Goal: Task Accomplishment & Management: Manage account settings

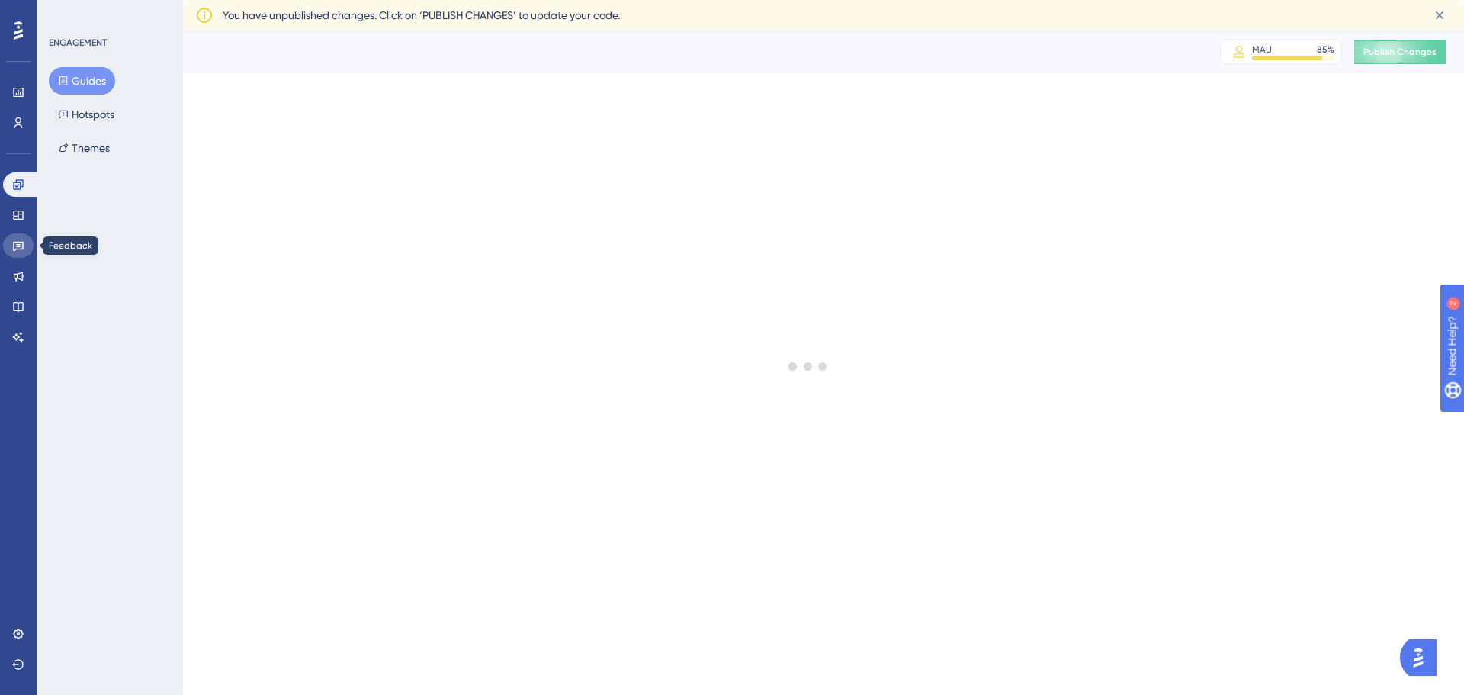
click at [19, 237] on link at bounding box center [18, 245] width 31 height 24
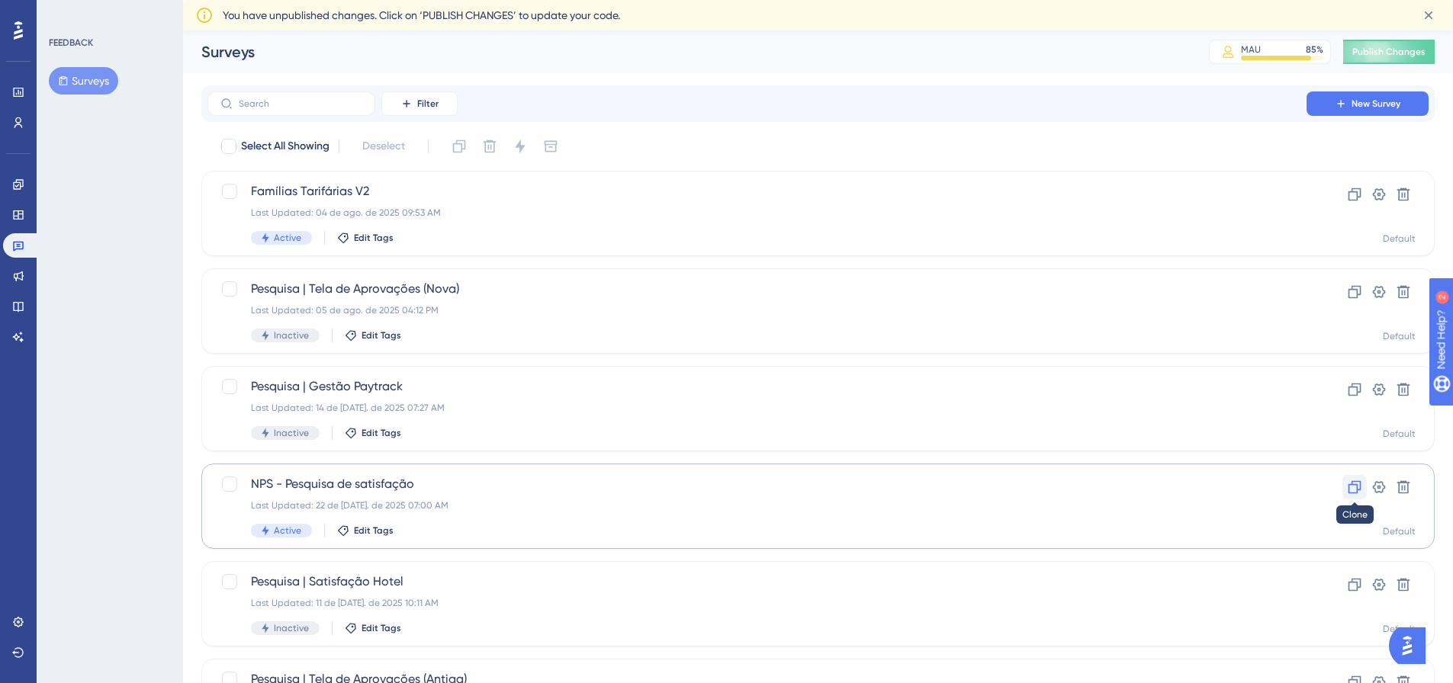
click at [1355, 490] on icon at bounding box center [1354, 487] width 15 height 15
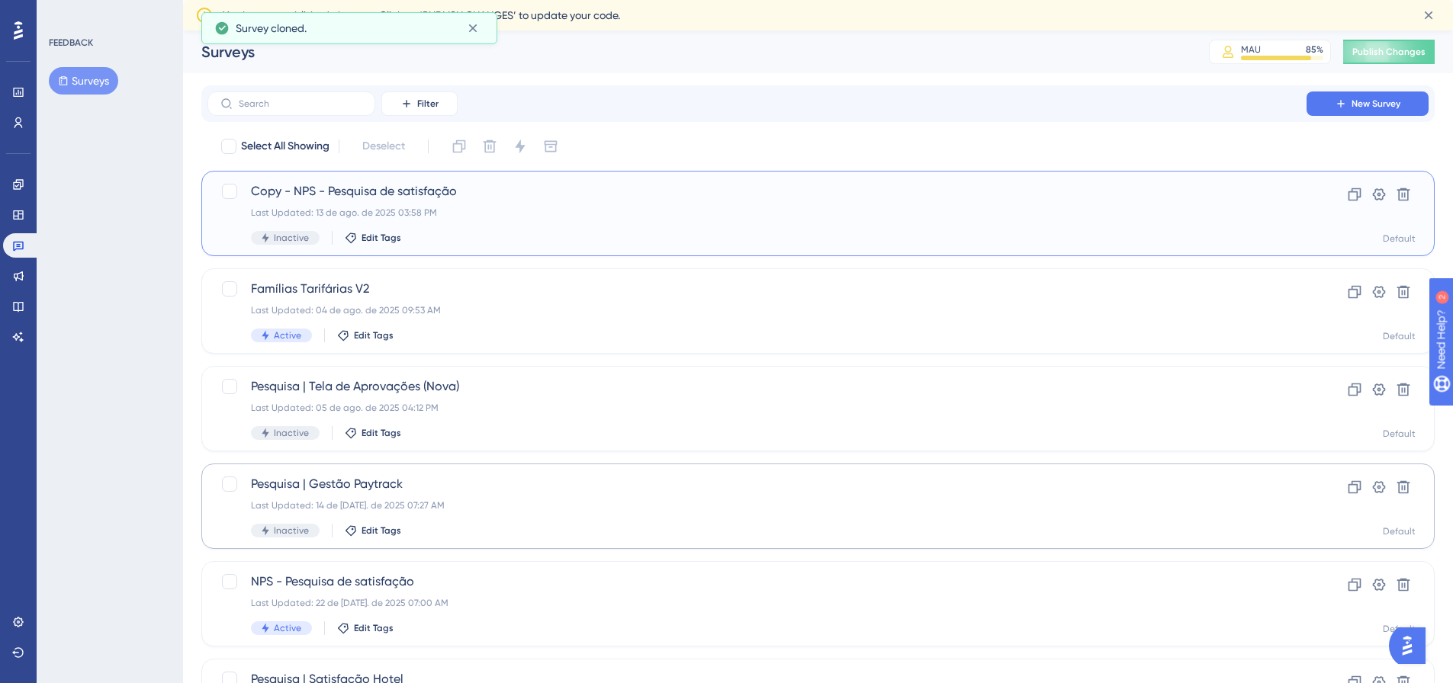
click at [562, 215] on div "Last Updated: 13 de ago. de 2025 03:58 PM" at bounding box center [757, 213] width 1012 height 12
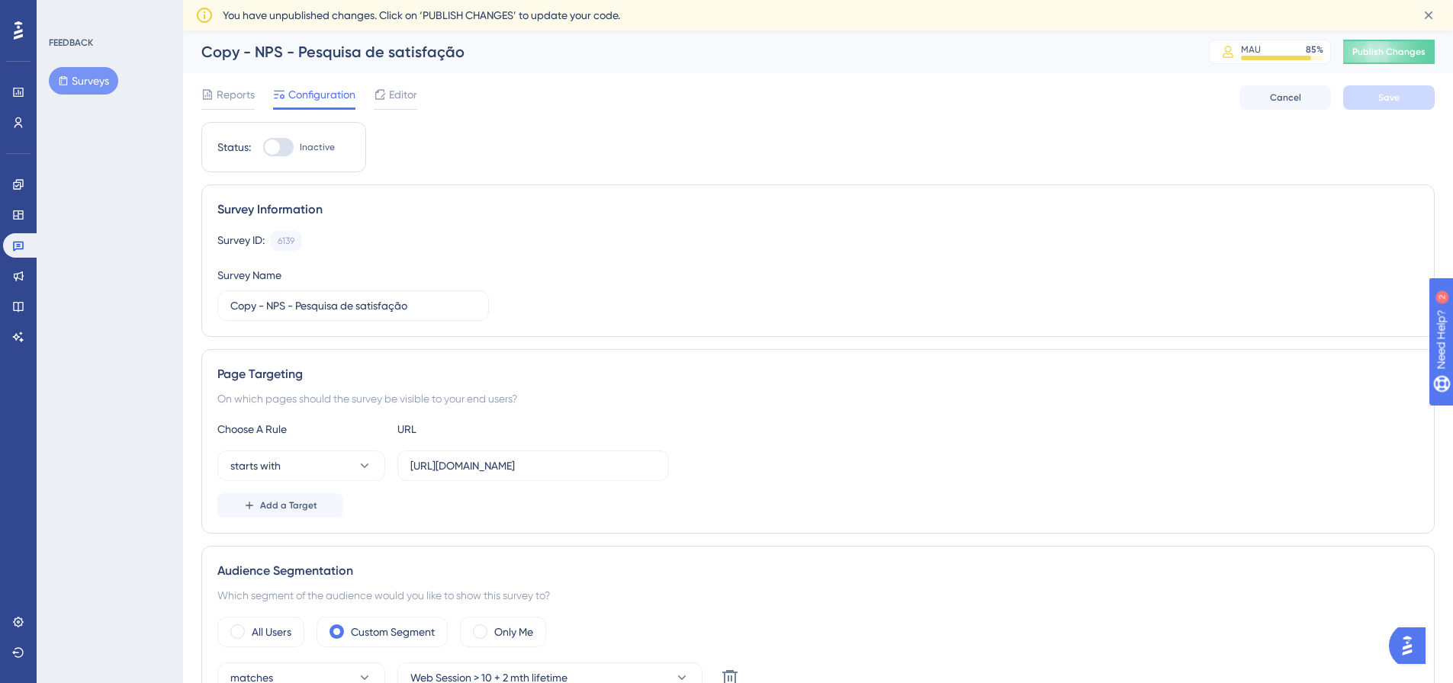
click at [405, 51] on div "Copy - NPS - Pesquisa de satisfação" at bounding box center [685, 51] width 969 height 21
click at [222, 48] on div "Copy - NPS - Pesquisa de satisfação" at bounding box center [685, 51] width 969 height 21
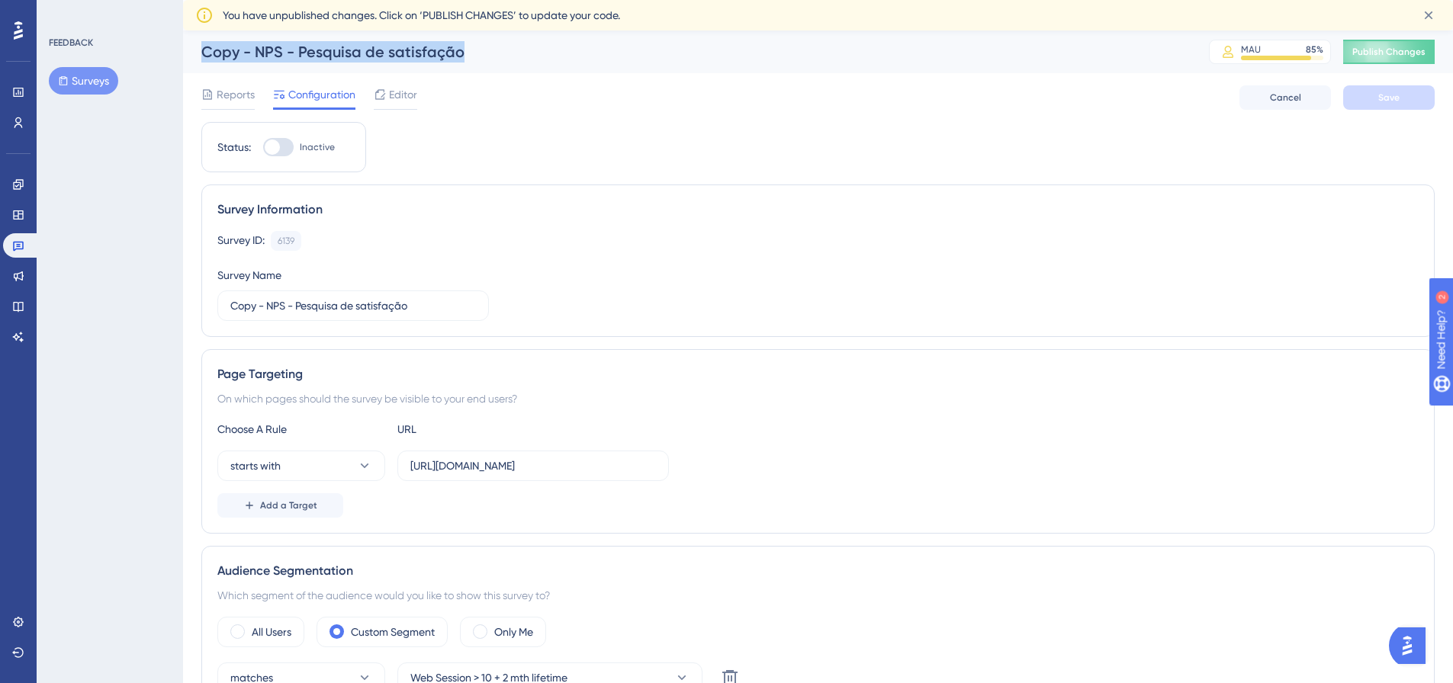
click at [222, 48] on div "Copy - NPS - Pesquisa de satisfação" at bounding box center [685, 51] width 969 height 21
click at [233, 95] on span "Reports" at bounding box center [236, 94] width 38 height 18
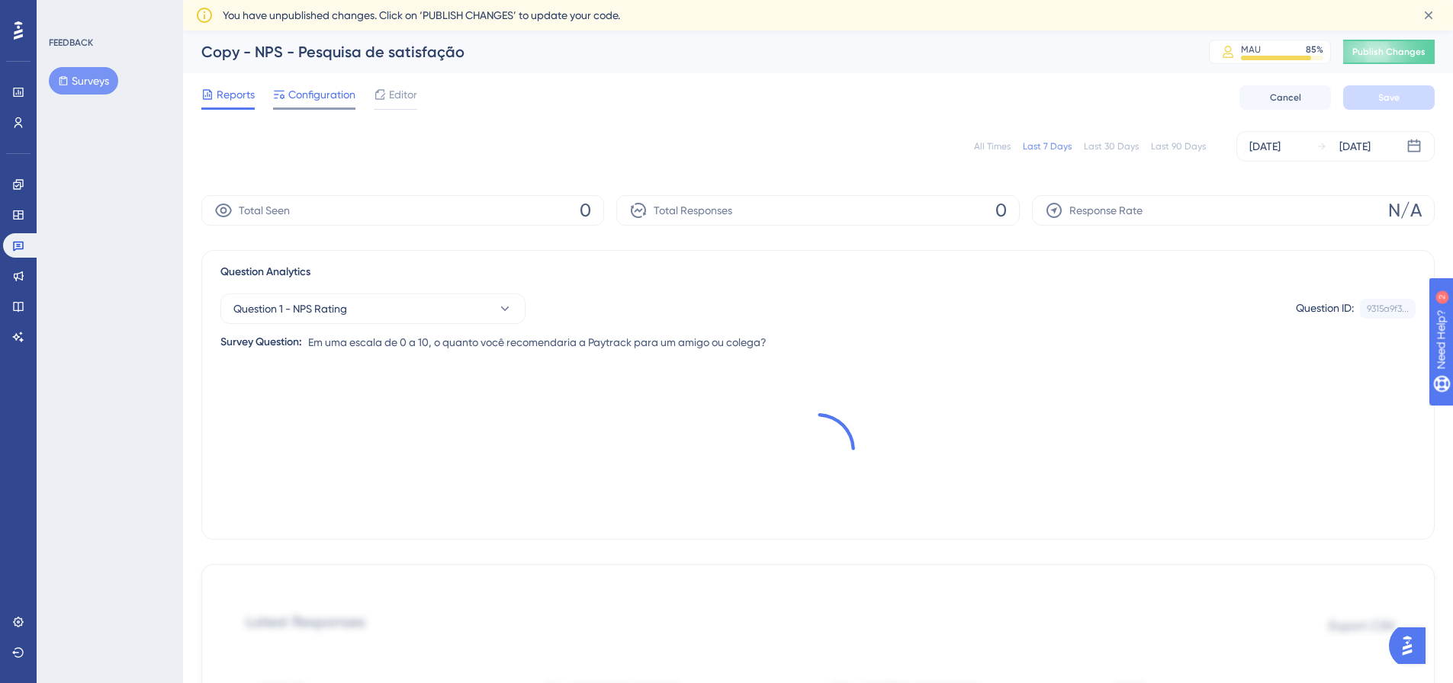
click at [331, 92] on span "Configuration" at bounding box center [321, 94] width 67 height 18
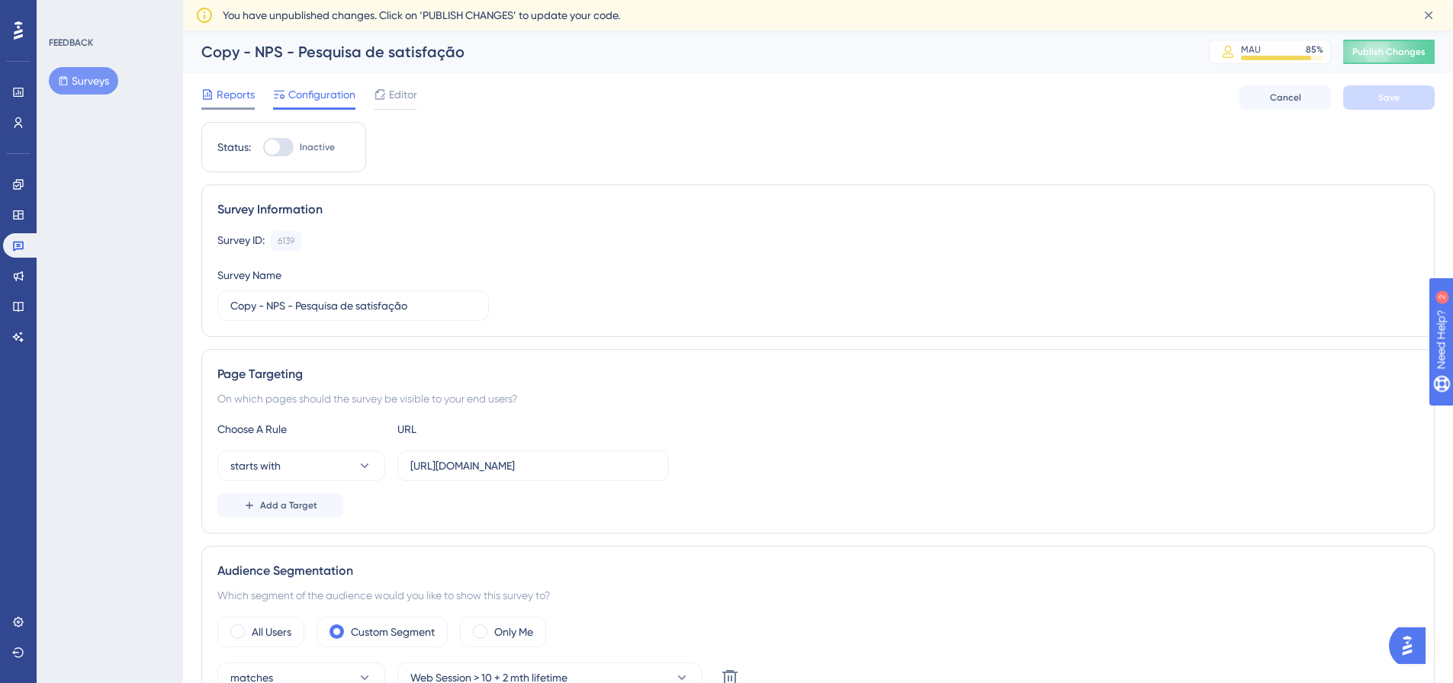
click at [241, 91] on span "Reports" at bounding box center [236, 94] width 38 height 18
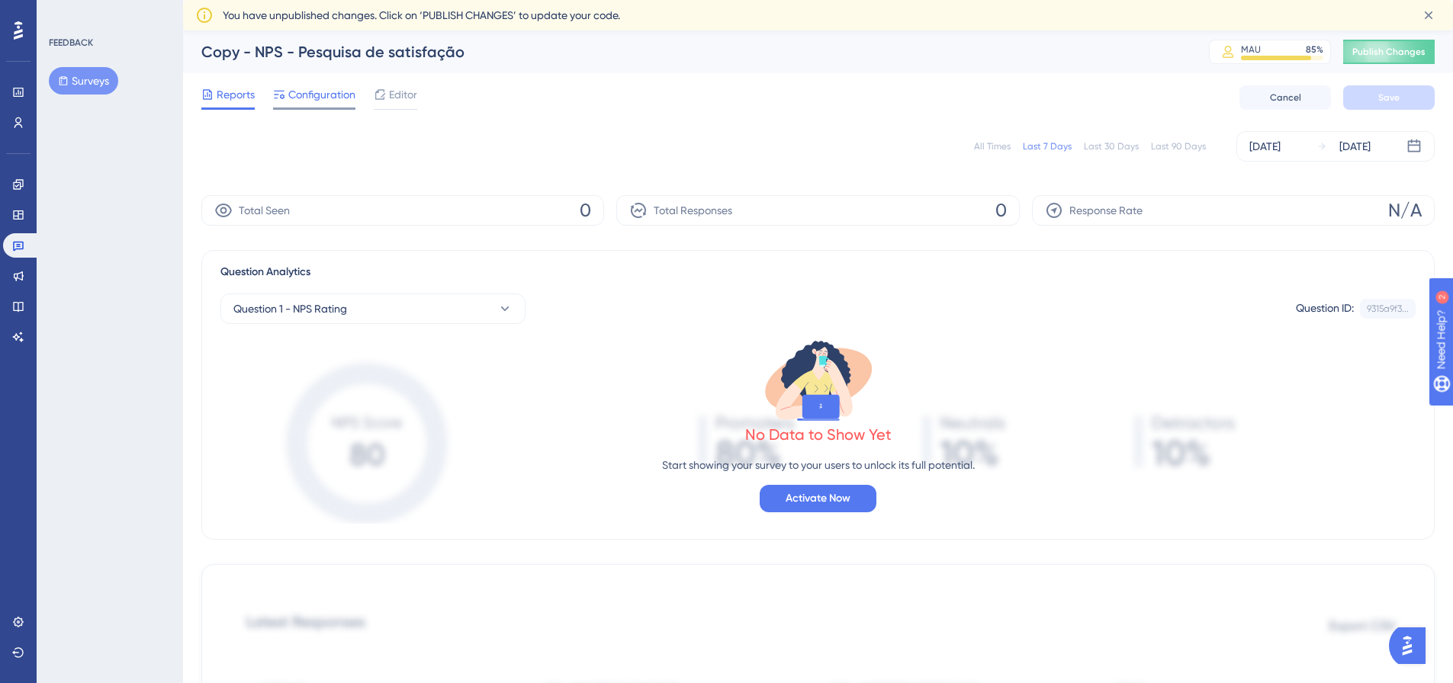
click at [317, 105] on div "Configuration" at bounding box center [314, 97] width 82 height 24
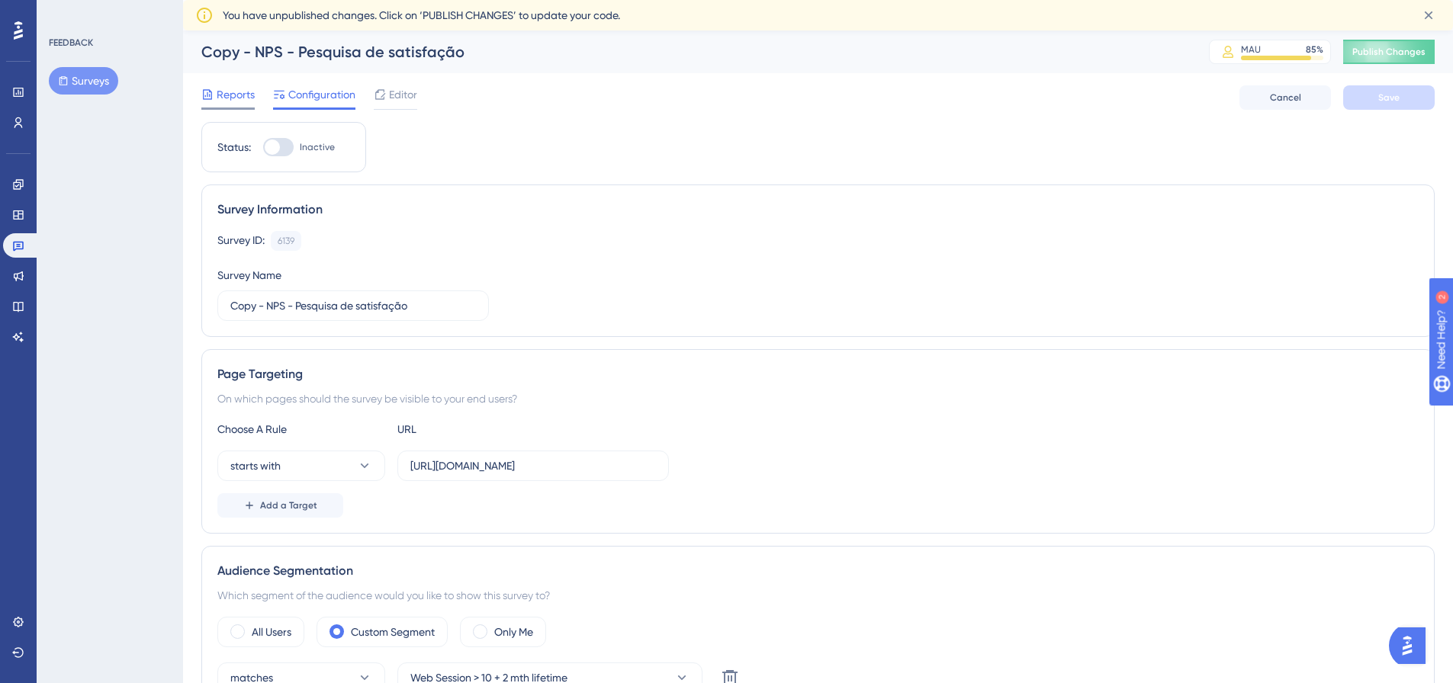
click at [246, 101] on span "Reports" at bounding box center [236, 94] width 38 height 18
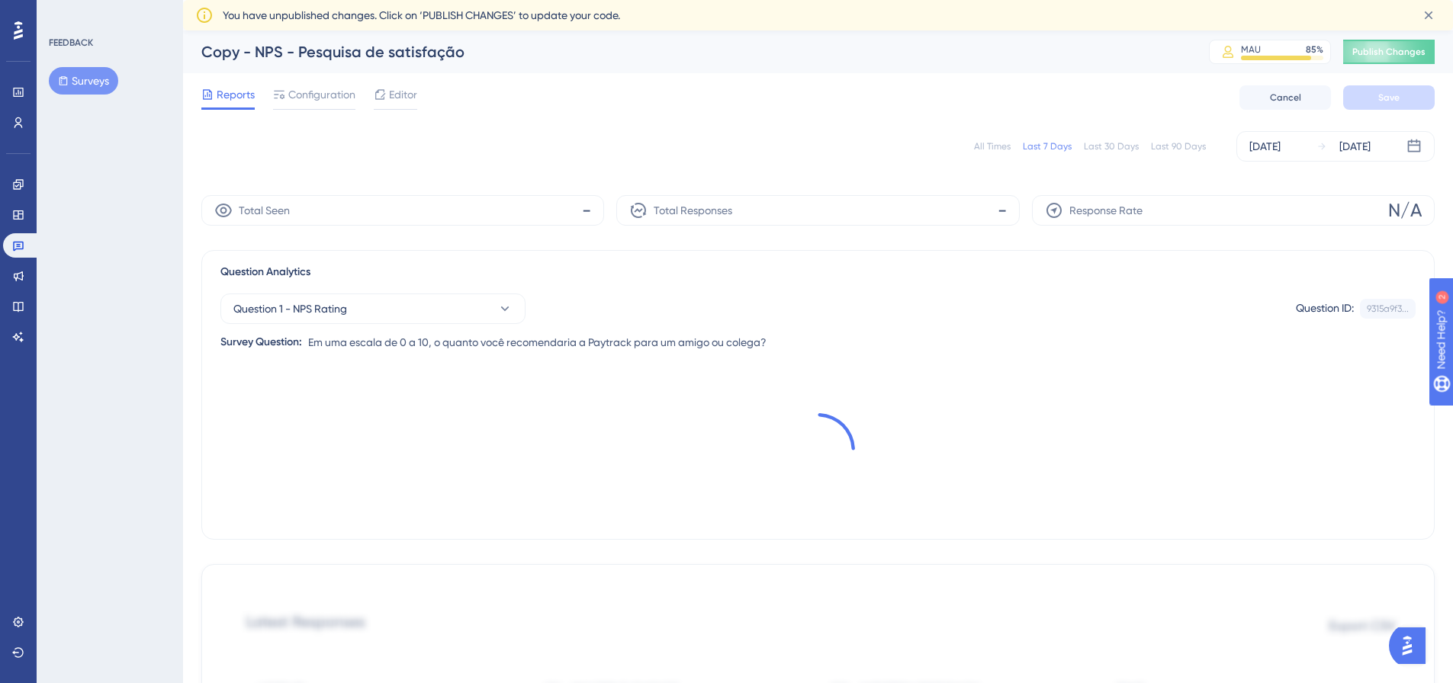
drag, startPoint x: 236, startPoint y: 64, endPoint x: 241, endPoint y: 58, distance: 8.1
click at [240, 60] on div "Copy - NPS - Pesquisa de satisfação MAU 85 % Click to see add-on and upgrade op…" at bounding box center [818, 52] width 1270 height 43
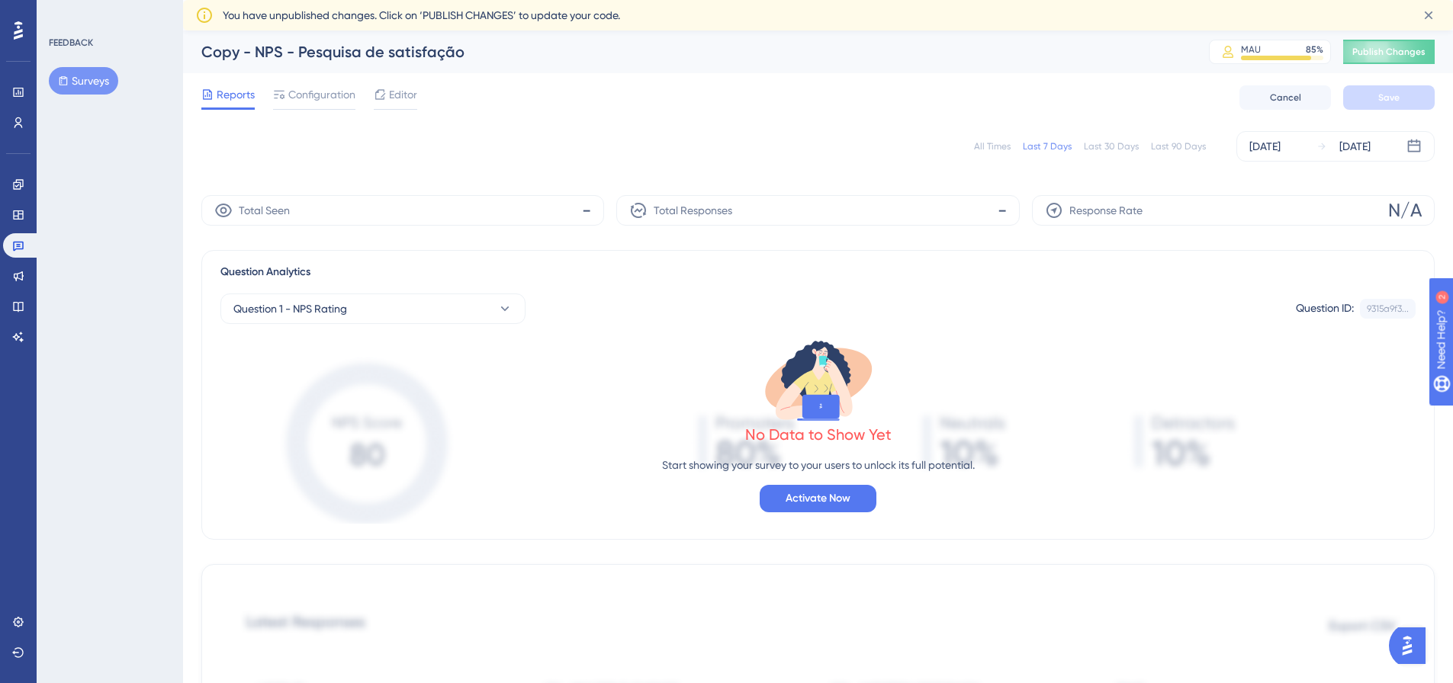
click at [241, 58] on div "Copy - NPS - Pesquisa de satisfação" at bounding box center [685, 51] width 969 height 21
drag, startPoint x: 241, startPoint y: 58, endPoint x: 299, endPoint y: 85, distance: 64.1
click at [244, 59] on div "Copy - NPS - Pesquisa de satisfação" at bounding box center [685, 51] width 969 height 21
click at [300, 86] on span "Configuration" at bounding box center [321, 94] width 67 height 18
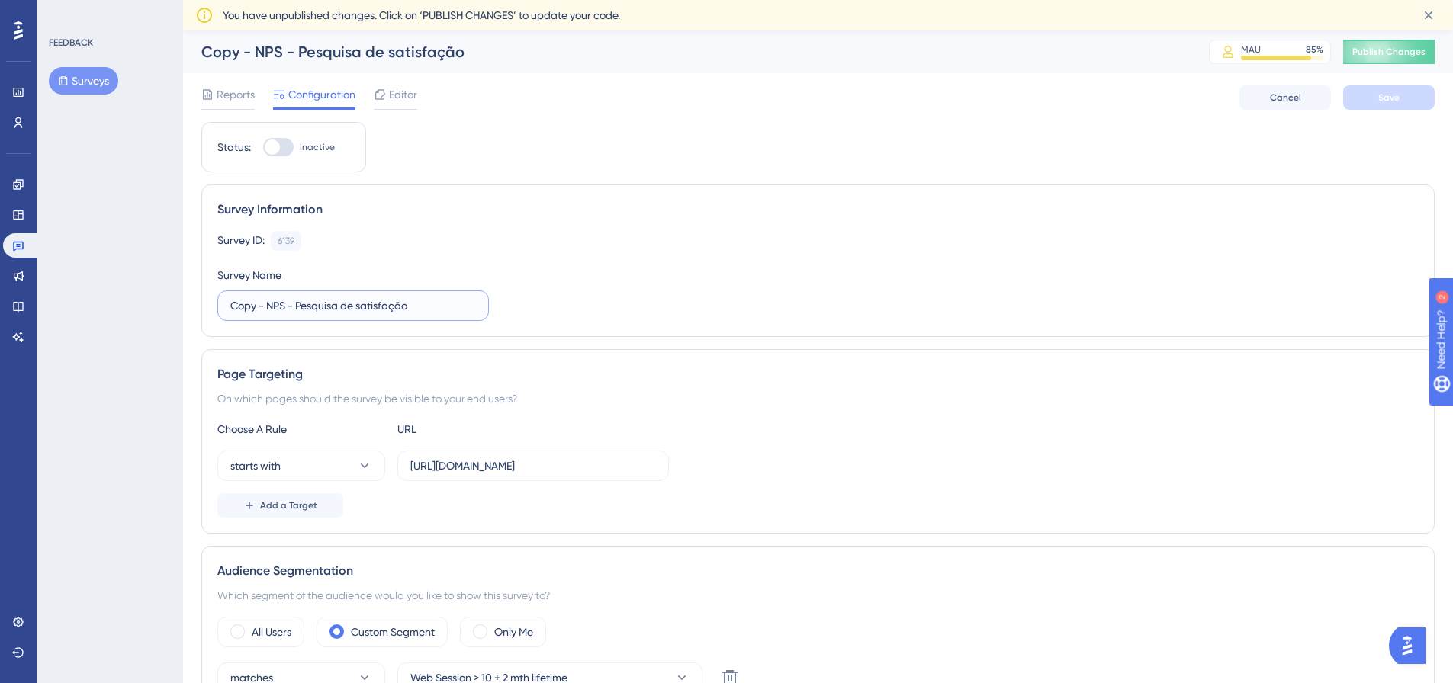
drag, startPoint x: 268, startPoint y: 309, endPoint x: 220, endPoint y: 308, distance: 48.8
click at [220, 308] on label "Copy - NPS - Pesquisa de satisfação" at bounding box center [352, 306] width 271 height 31
drag, startPoint x: 356, startPoint y: 307, endPoint x: 259, endPoint y: 311, distance: 96.9
click at [259, 311] on input "NPS - Pesquisa de satisfação" at bounding box center [353, 305] width 246 height 17
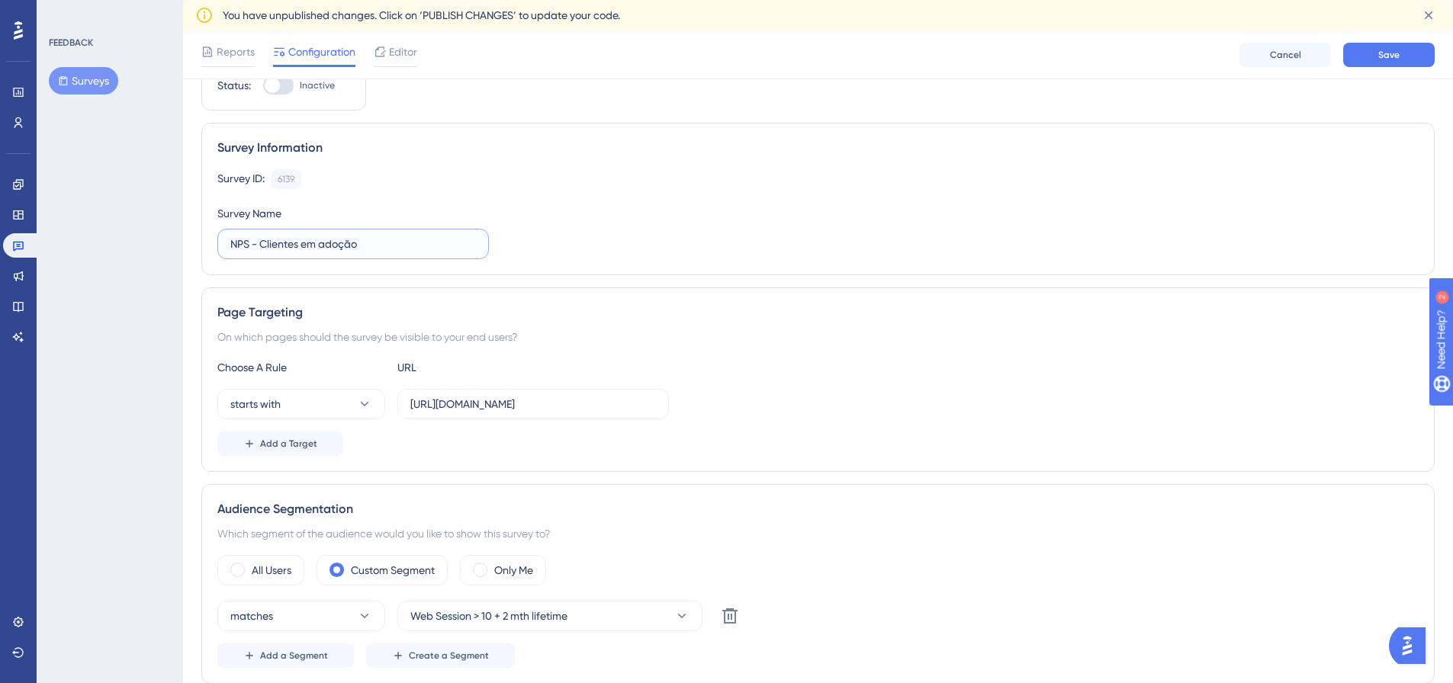
scroll to position [229, 0]
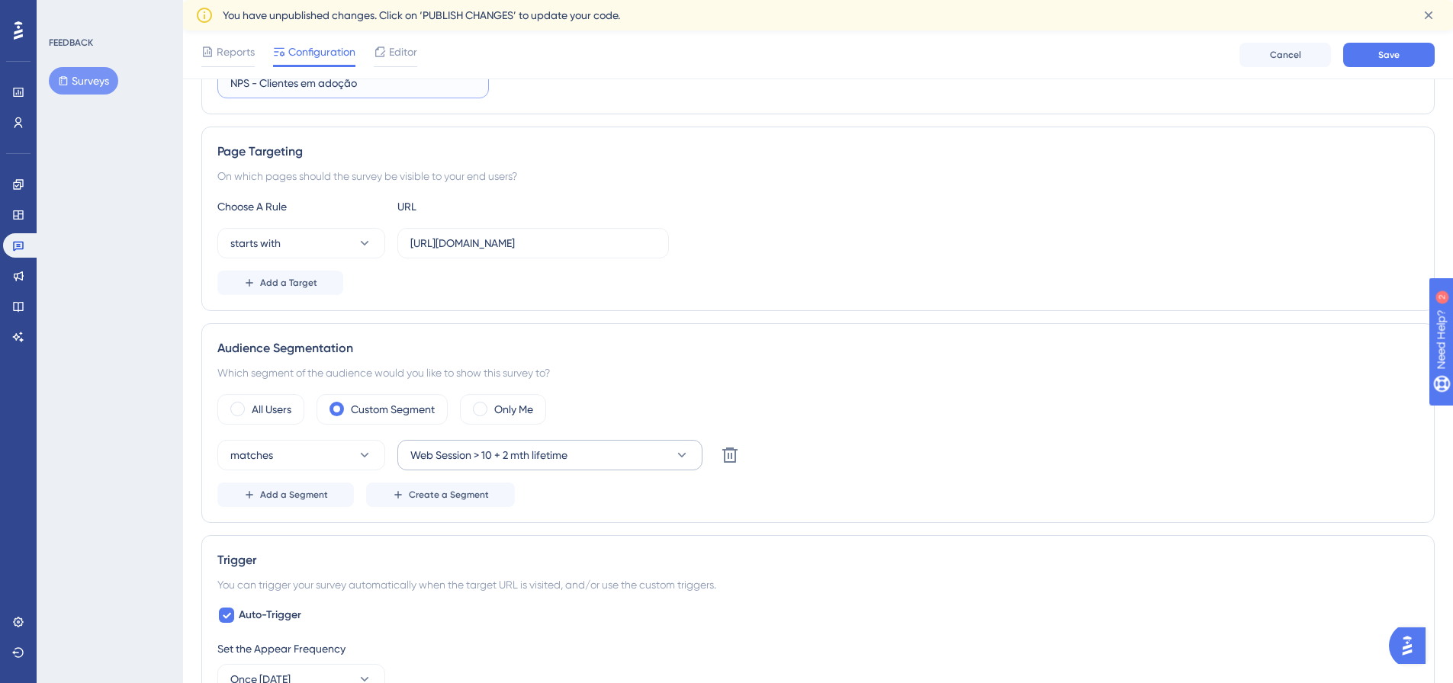
type input "NPS - Clientes em adoção"
click at [641, 451] on button "Web Session > 10 + 2 mth lifetime" at bounding box center [549, 455] width 305 height 31
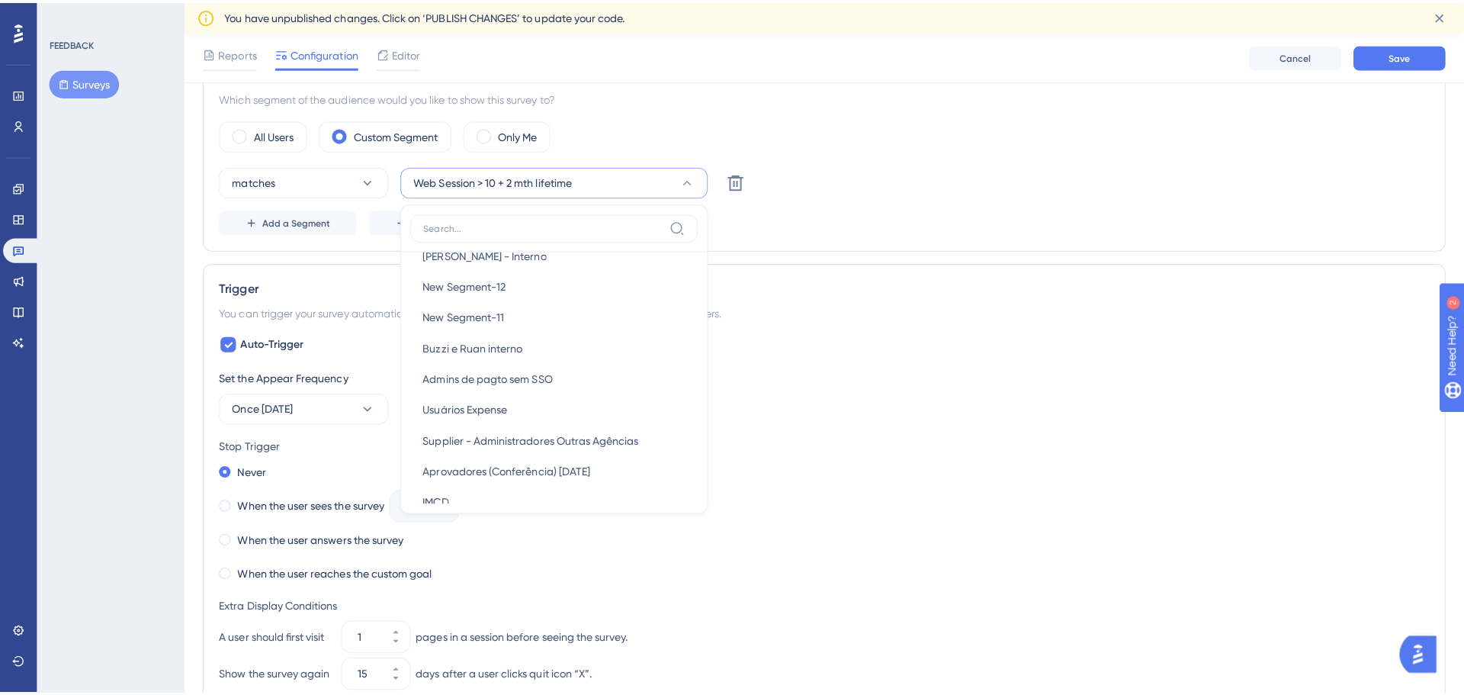
scroll to position [839, 0]
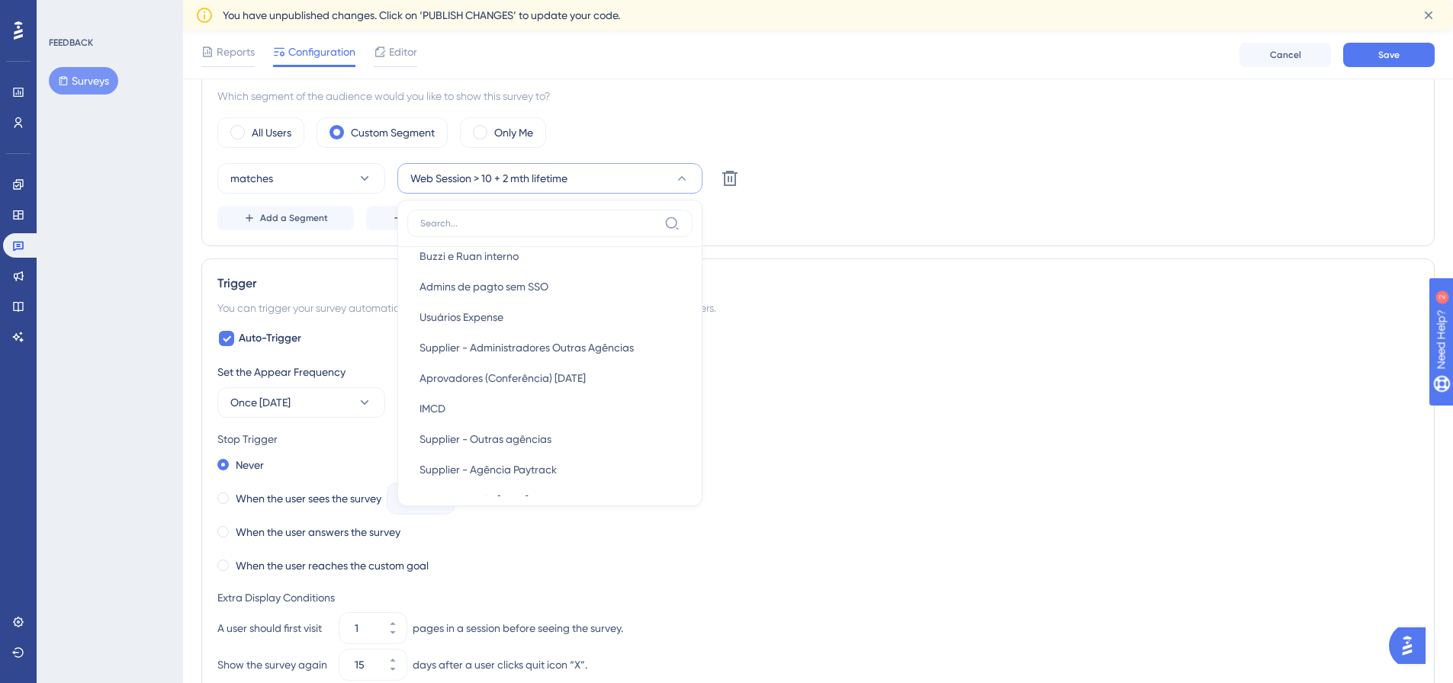
click at [710, 111] on div "Audience Segmentation Which segment of the audience would you like to show this…" at bounding box center [817, 147] width 1233 height 200
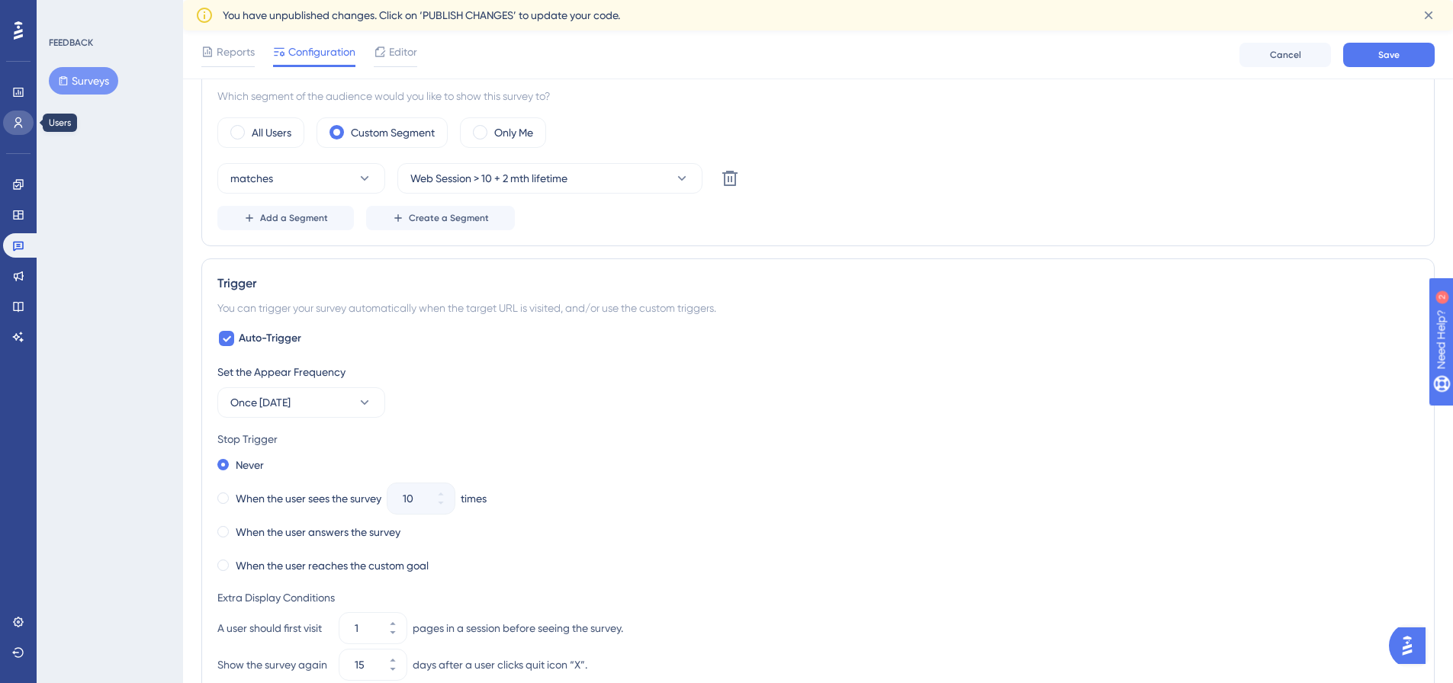
click at [31, 121] on link at bounding box center [18, 123] width 31 height 24
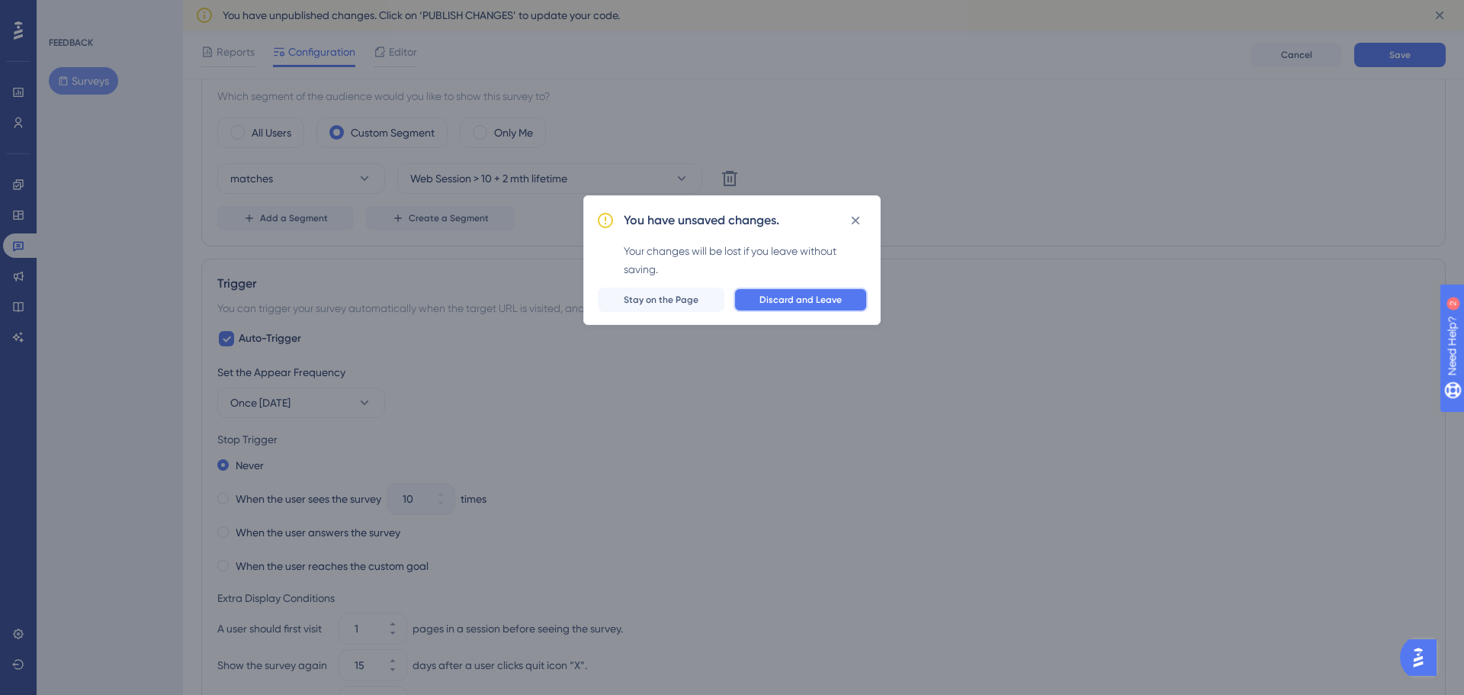
click at [763, 303] on span "Discard and Leave" at bounding box center [801, 300] width 82 height 12
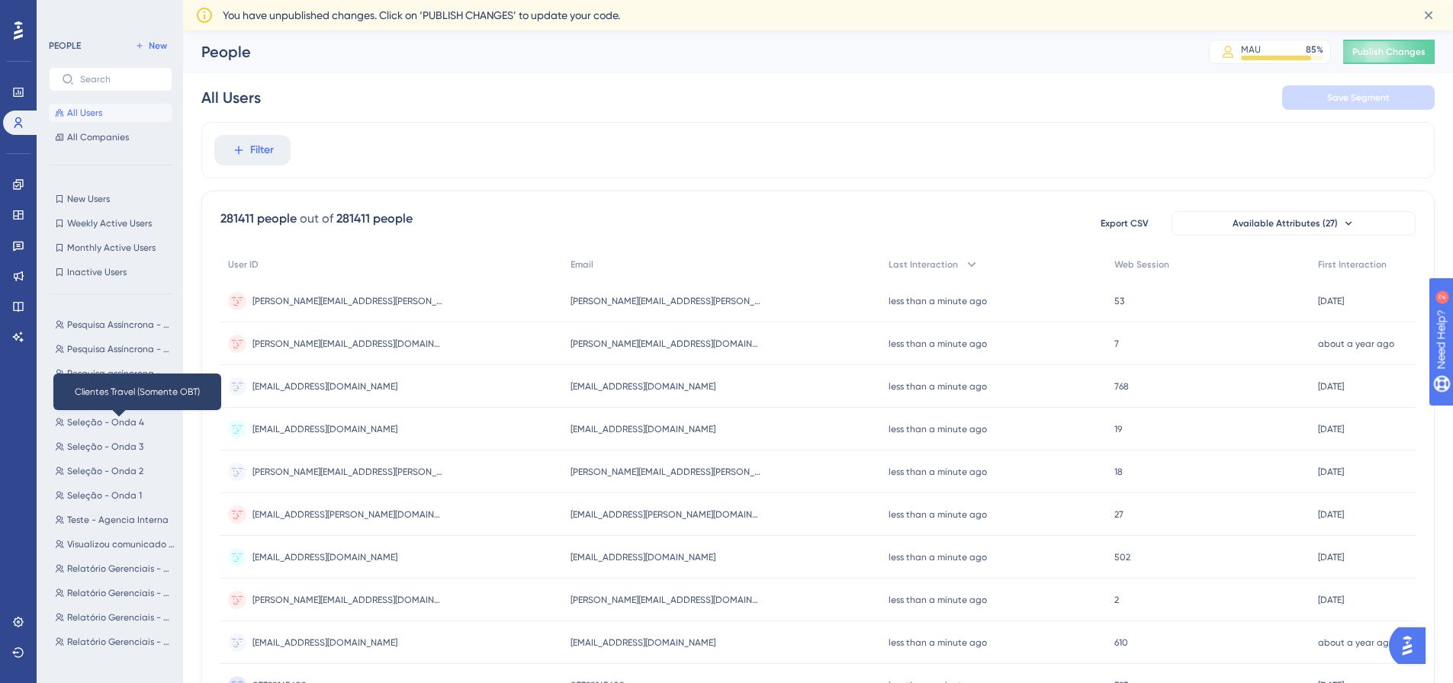
scroll to position [5186, 0]
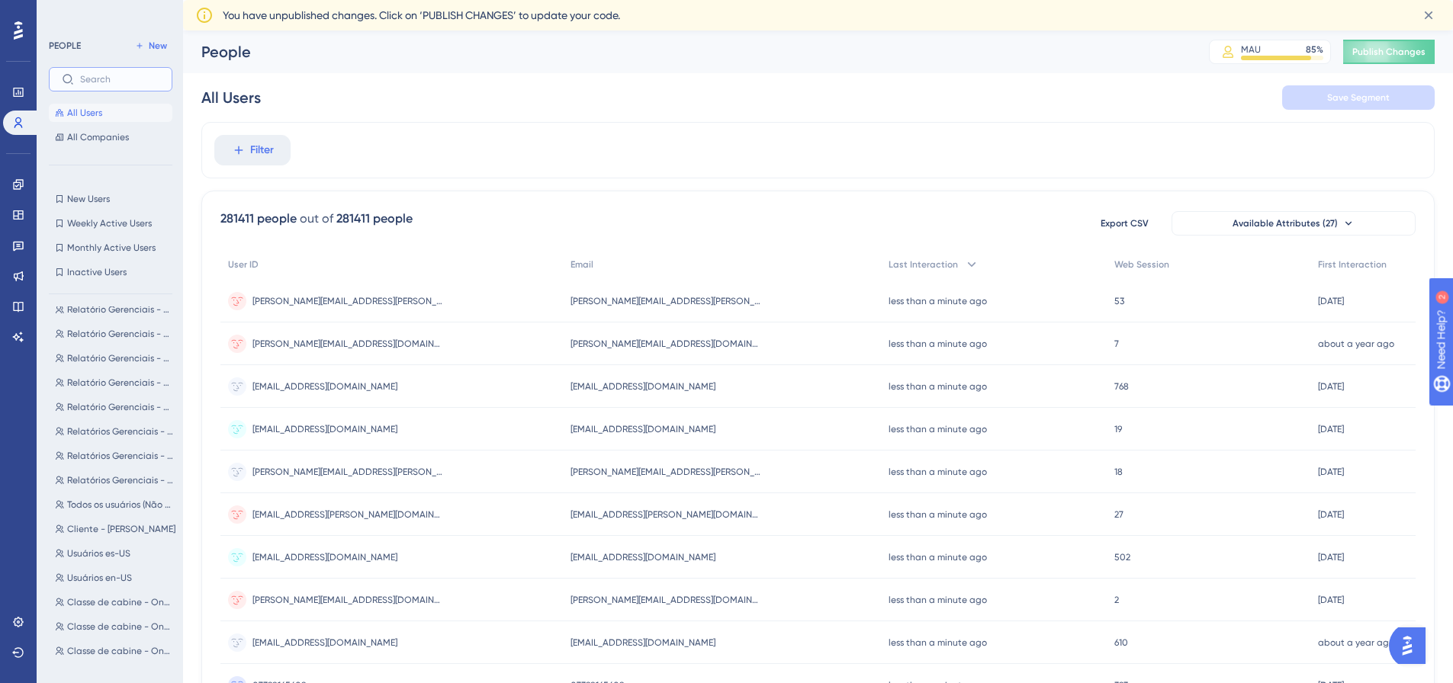
click at [92, 81] on input "text" at bounding box center [119, 79] width 79 height 11
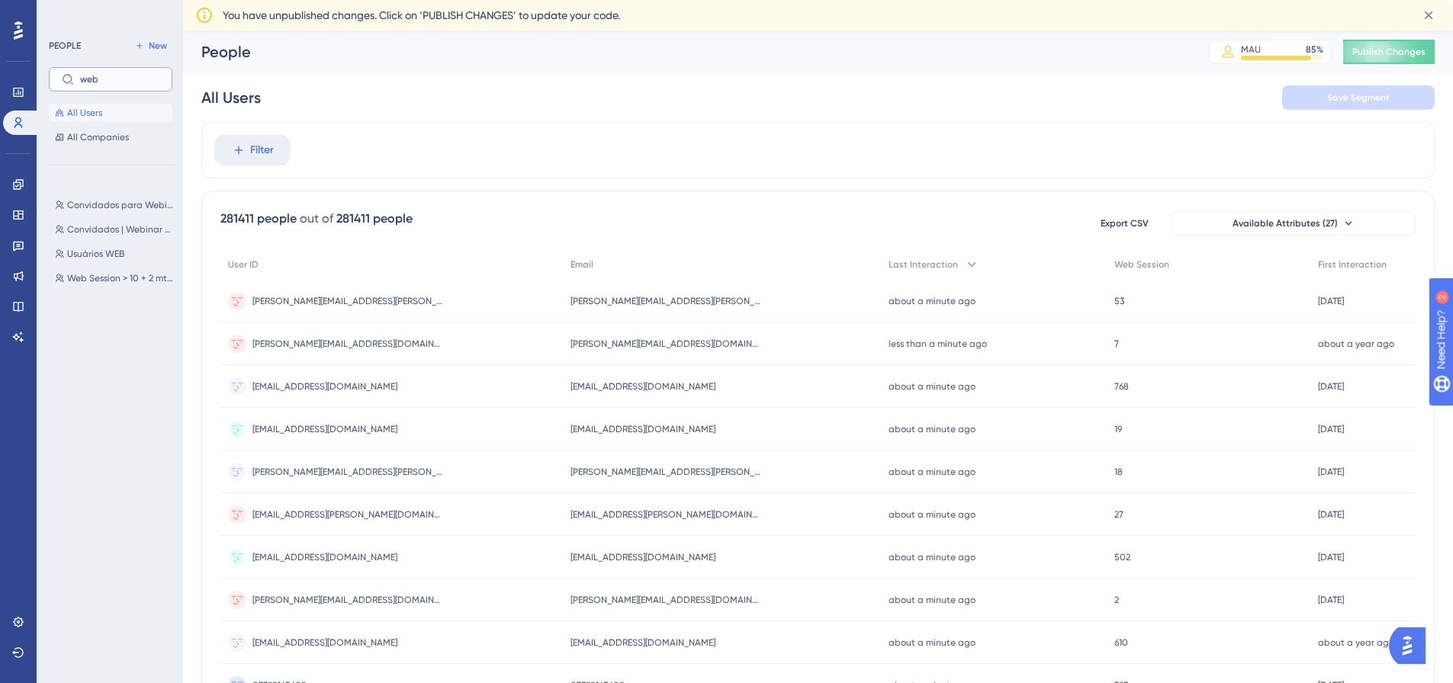
type input "web"
click at [153, 47] on span "New" at bounding box center [158, 46] width 18 height 12
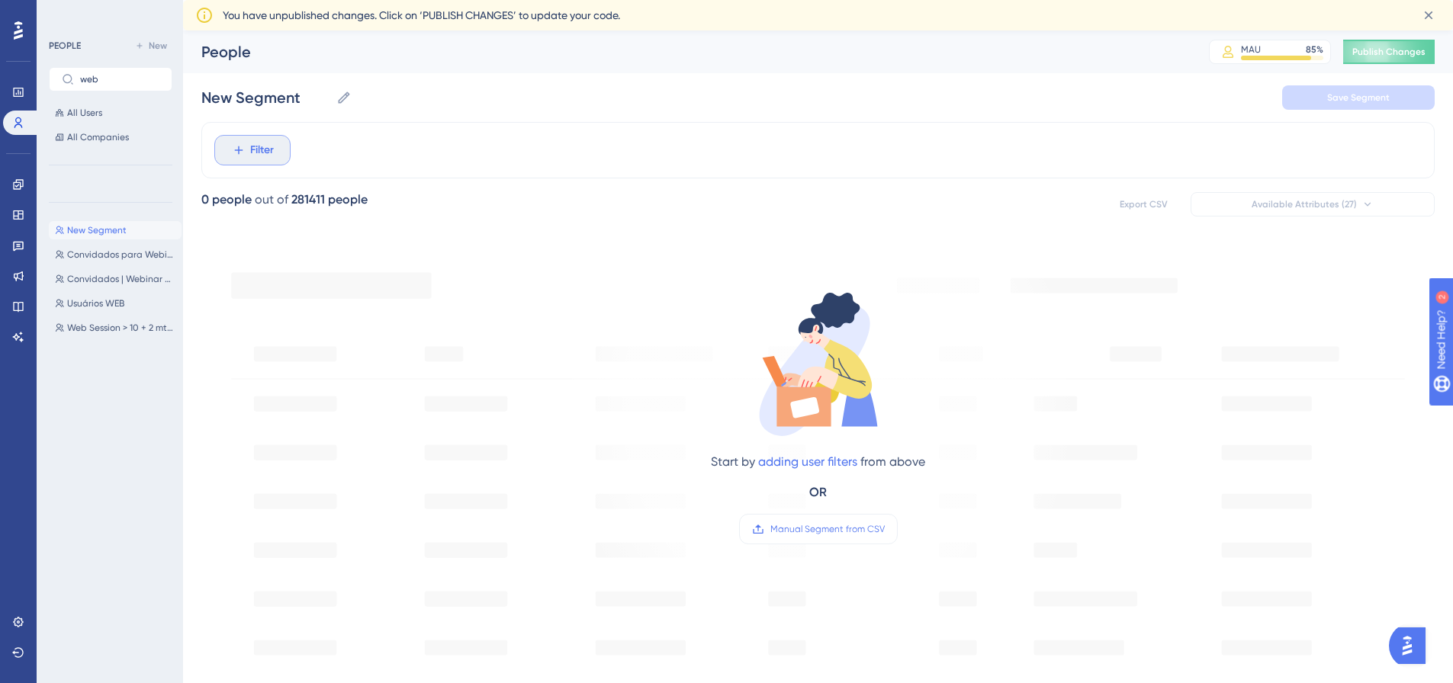
click at [272, 149] on span "Filter" at bounding box center [262, 150] width 24 height 18
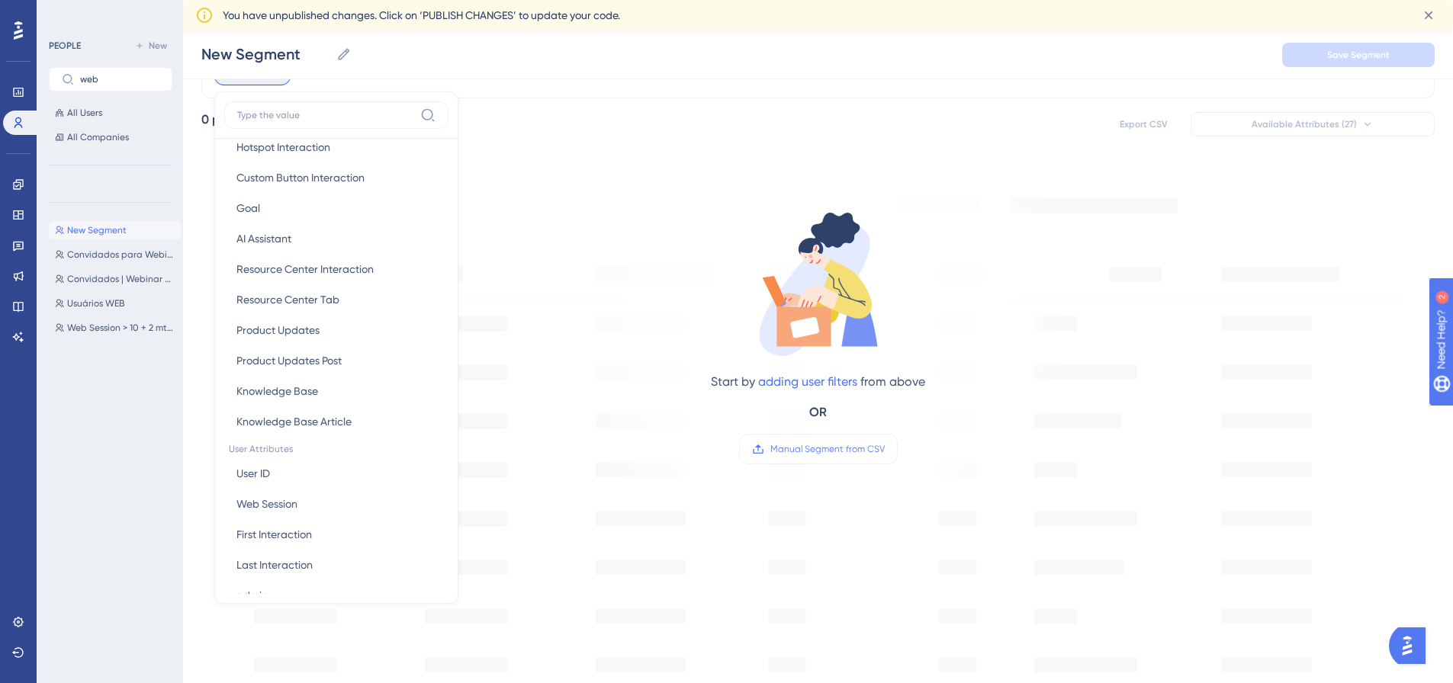
scroll to position [458, 0]
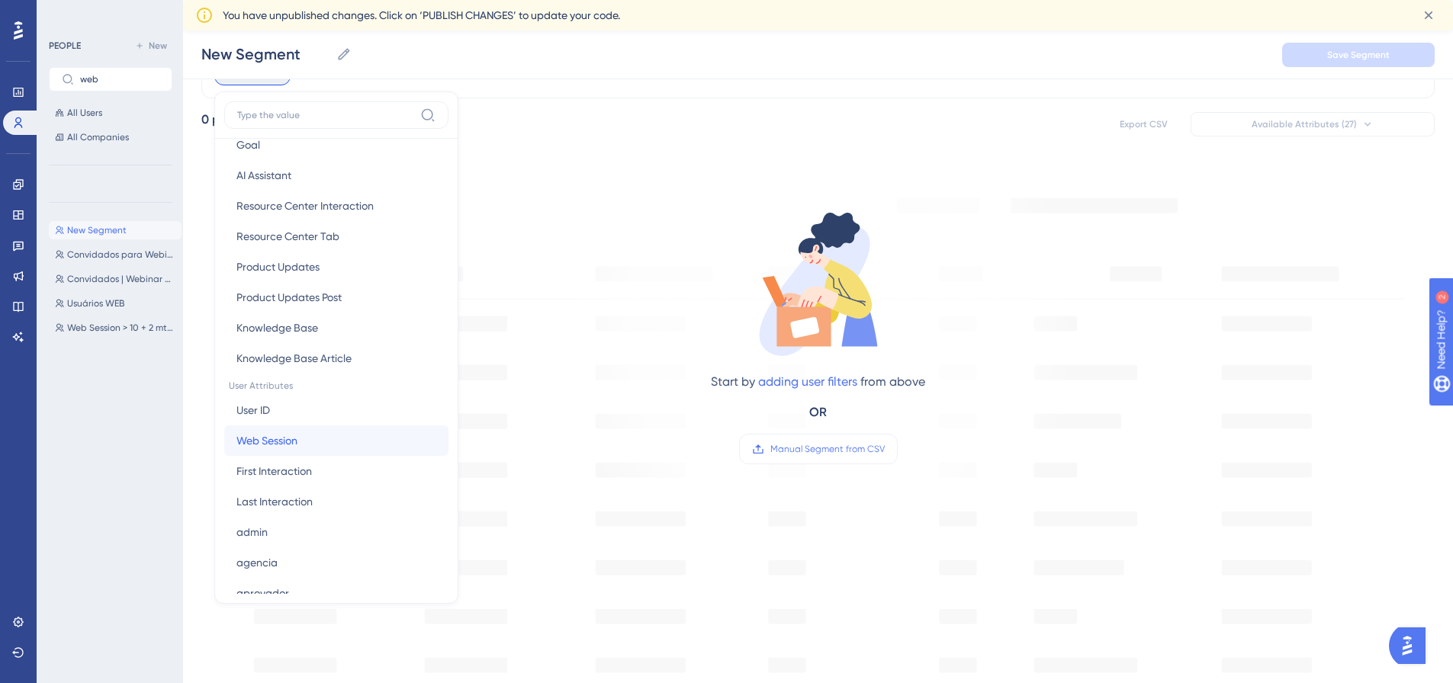
click at [281, 441] on span "Web Session" at bounding box center [266, 441] width 61 height 18
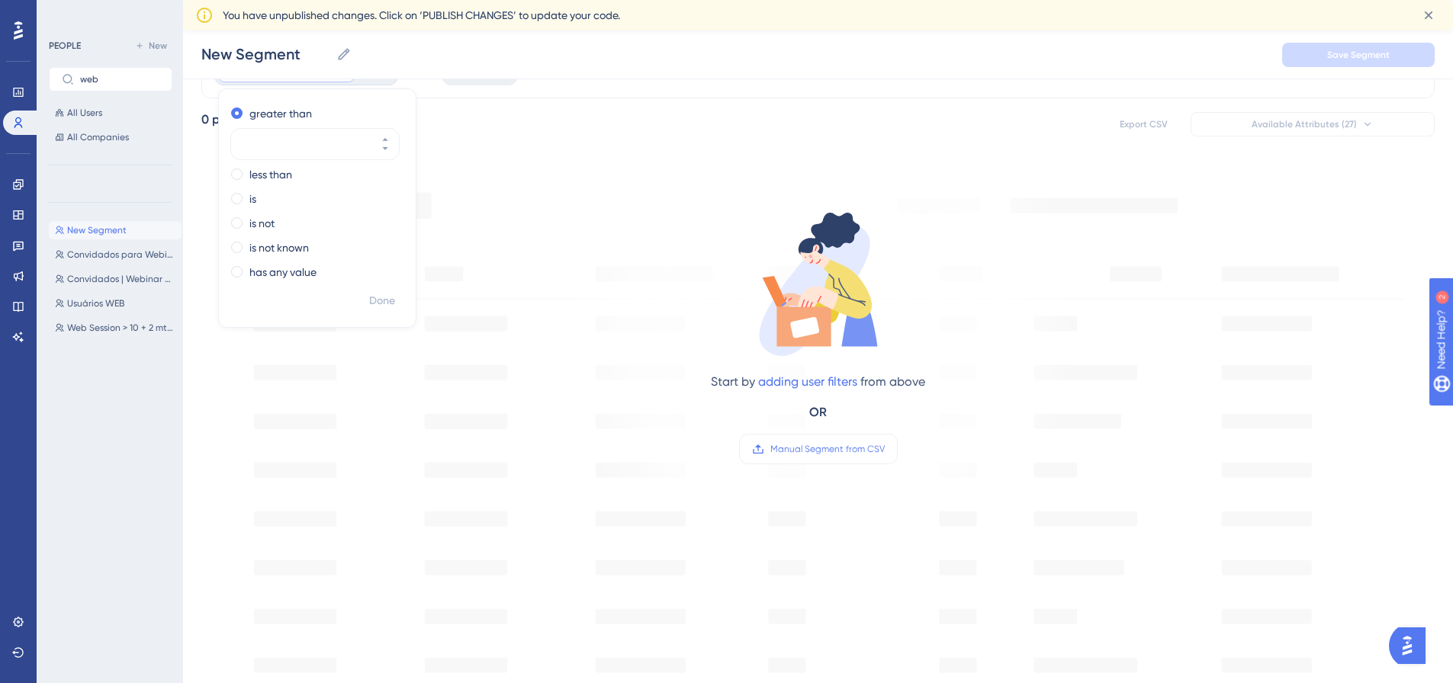
click at [106, 418] on div "New Segment New Segment Convidados para Webinar Convidados para Webinar Convida…" at bounding box center [115, 389] width 133 height 349
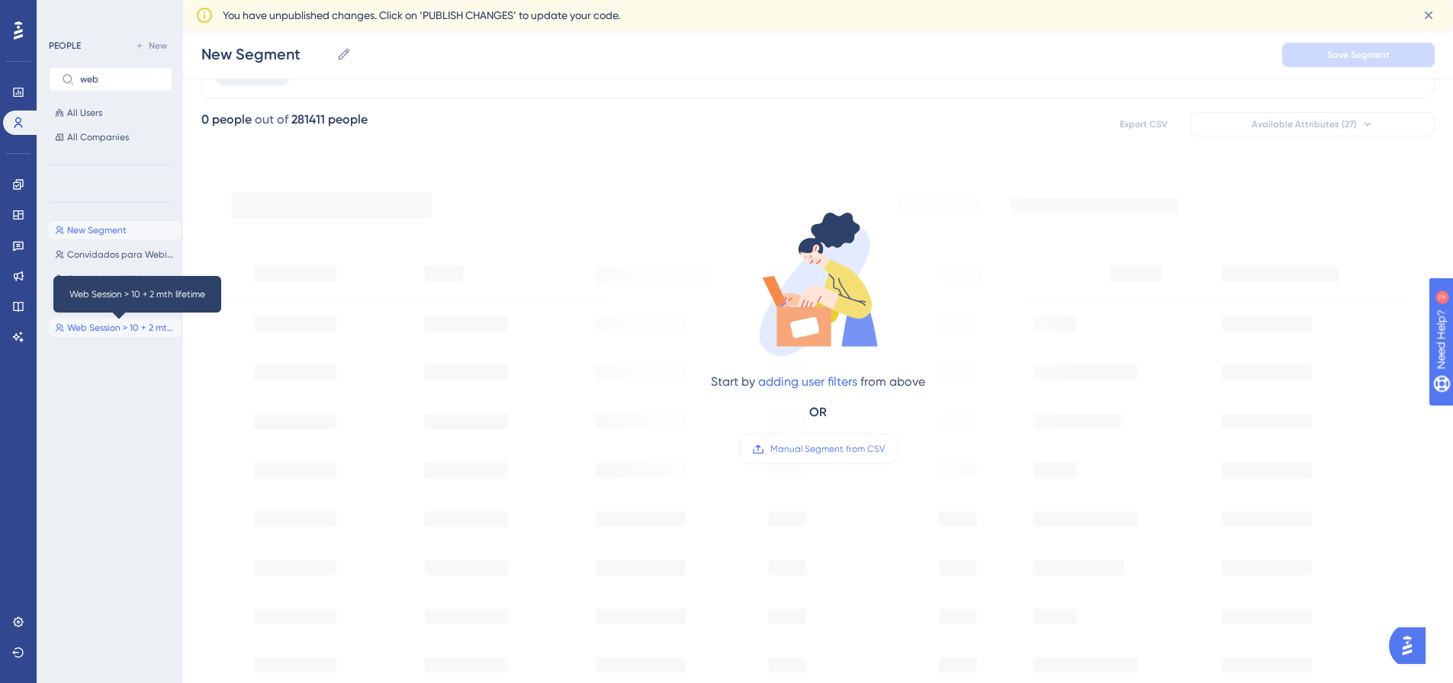
click at [101, 326] on span "Web Session > 10 + 2 mth lifetime" at bounding box center [121, 328] width 108 height 12
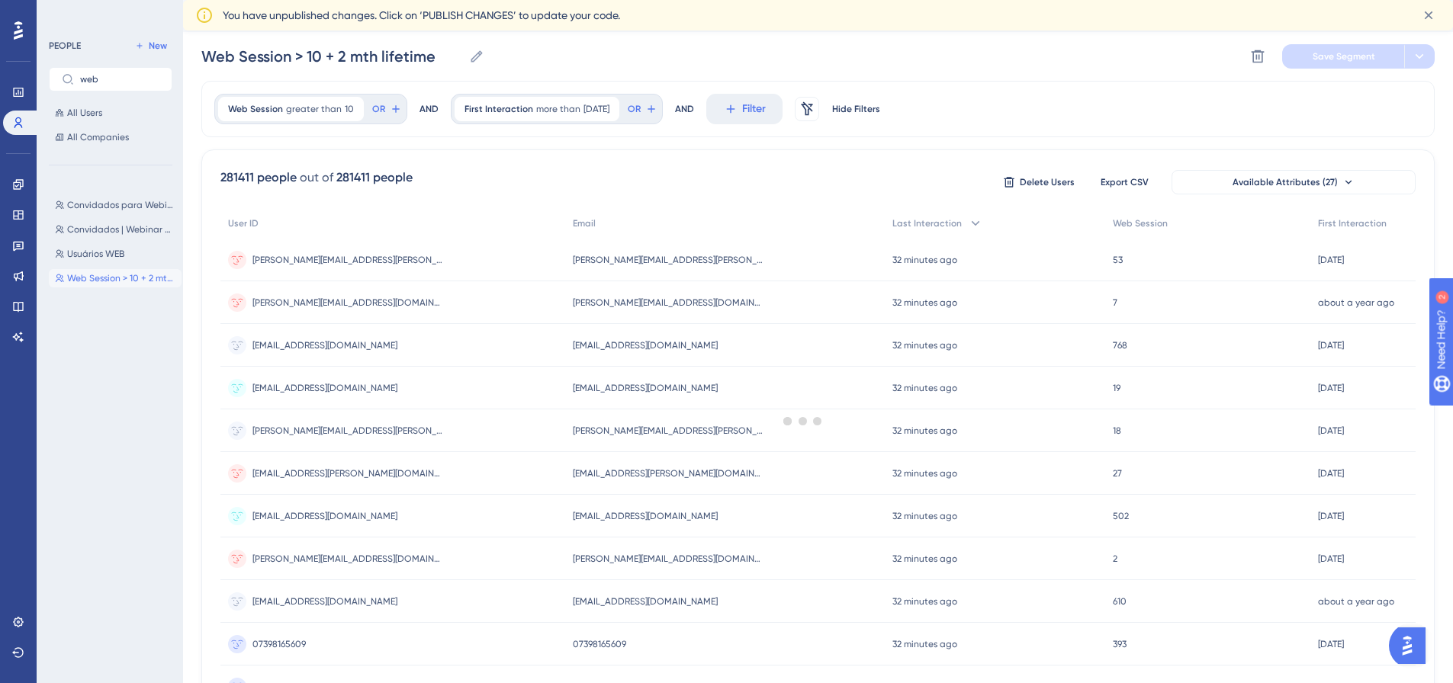
scroll to position [0, 0]
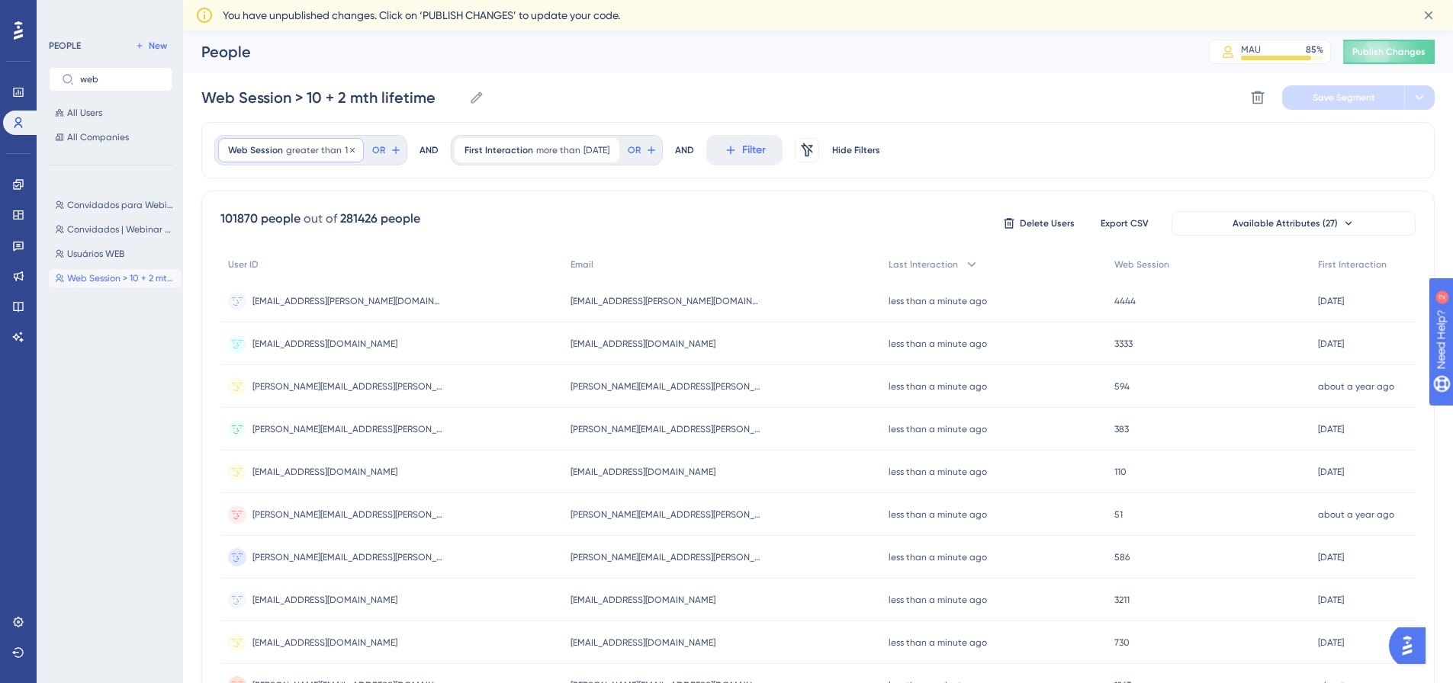
click at [329, 151] on span "greater than" at bounding box center [314, 150] width 56 height 12
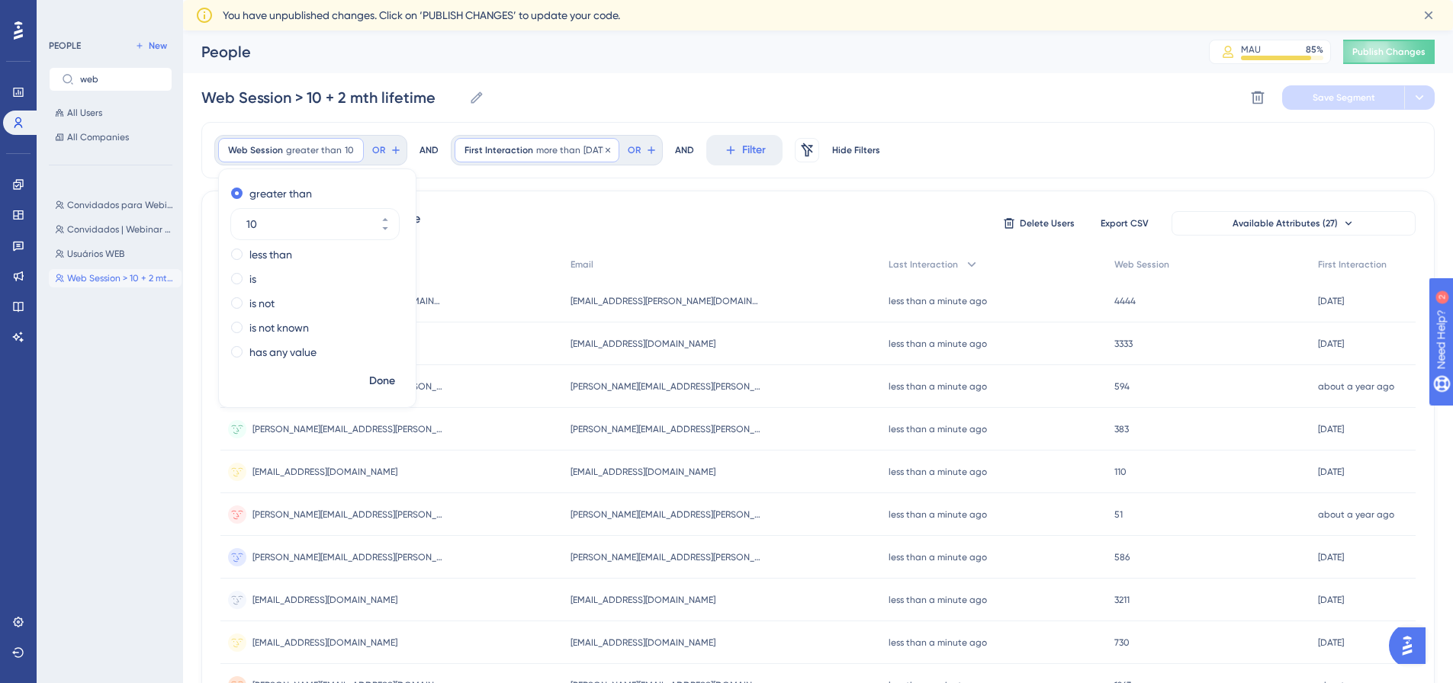
click at [523, 146] on span "First Interaction" at bounding box center [498, 150] width 69 height 12
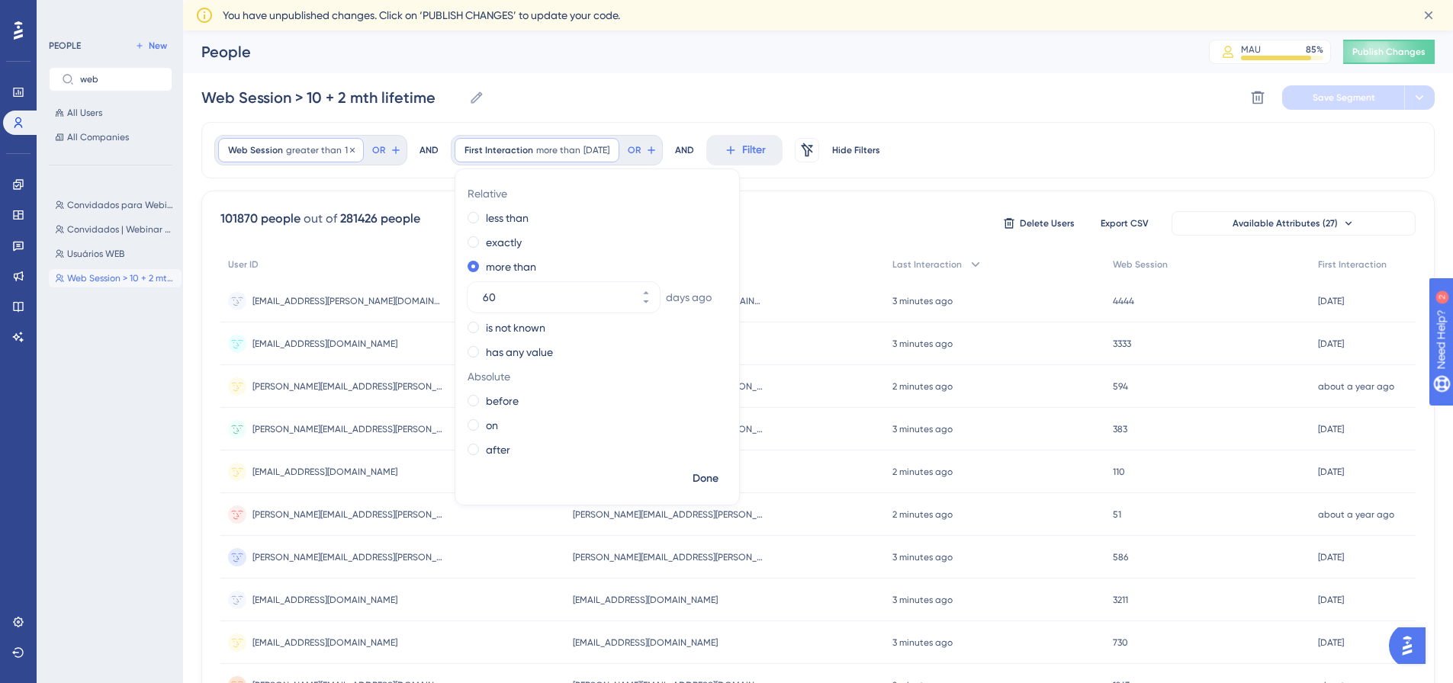
click at [313, 154] on span "greater than" at bounding box center [314, 150] width 56 height 12
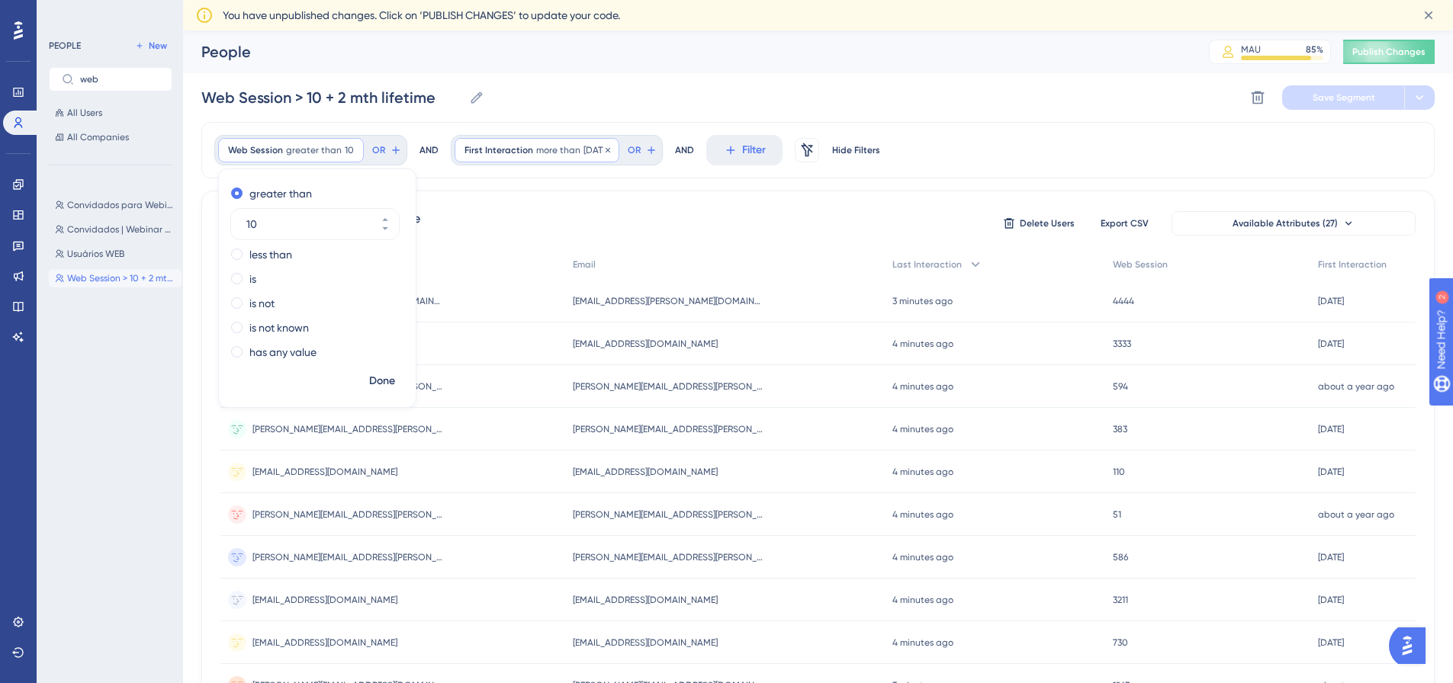
click at [596, 156] on span "60 days ago" at bounding box center [596, 150] width 26 height 12
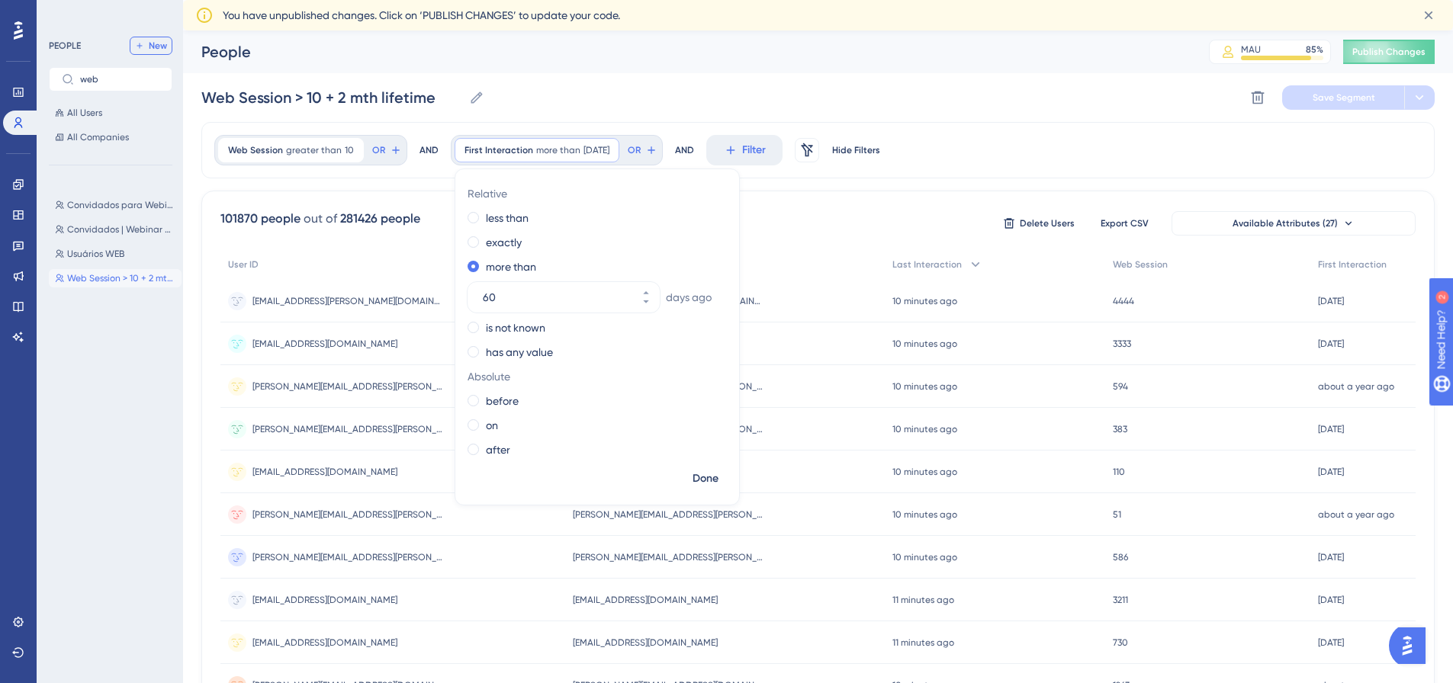
click at [156, 44] on span "New" at bounding box center [158, 46] width 18 height 12
type input "New Segment"
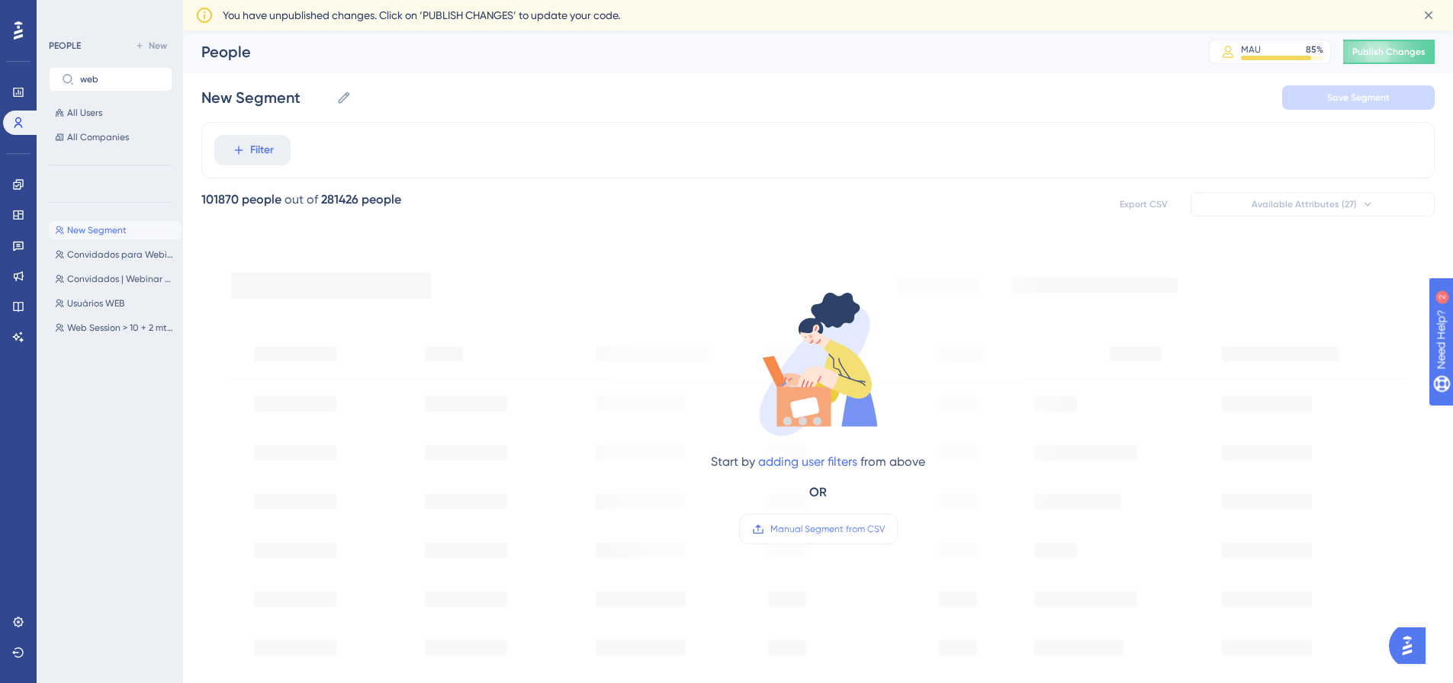
click at [265, 152] on div at bounding box center [803, 420] width 1300 height 573
click at [242, 157] on button "Filter" at bounding box center [252, 150] width 76 height 31
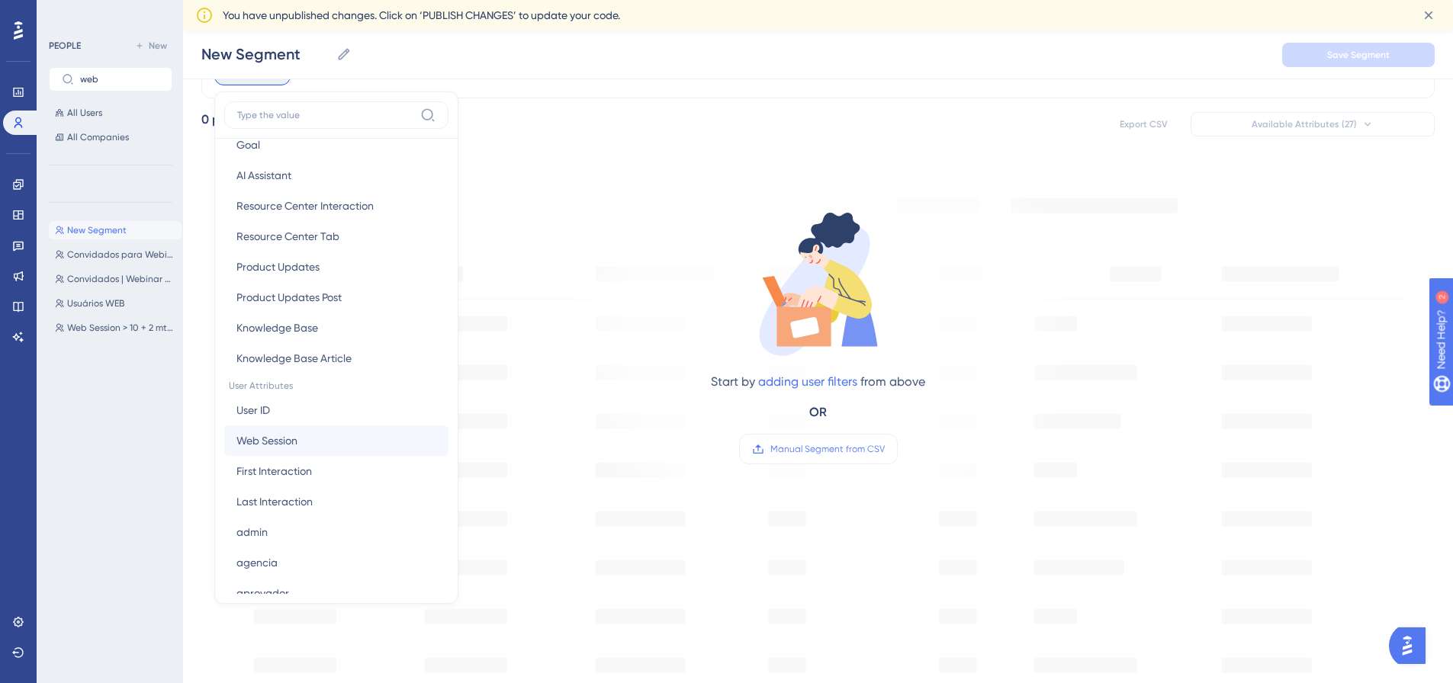
scroll to position [534, 0]
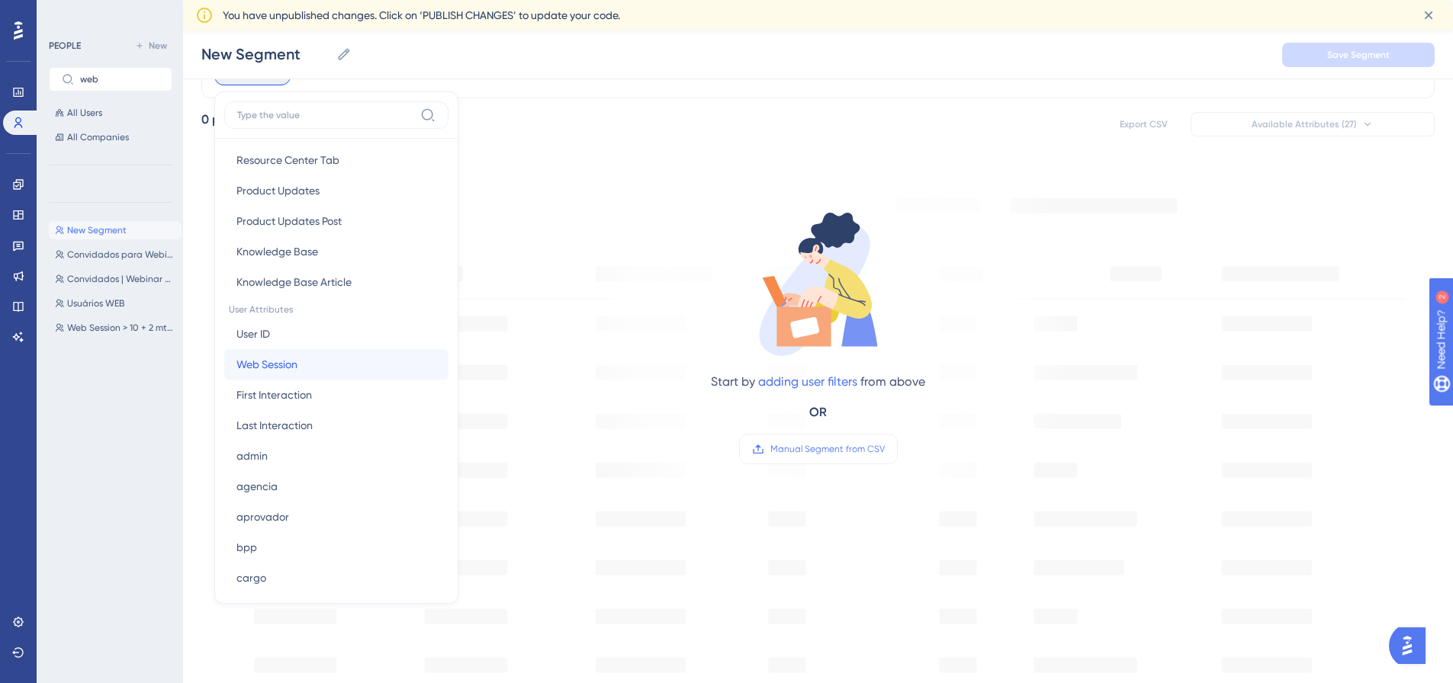
click at [297, 365] on span "Web Session" at bounding box center [266, 364] width 61 height 18
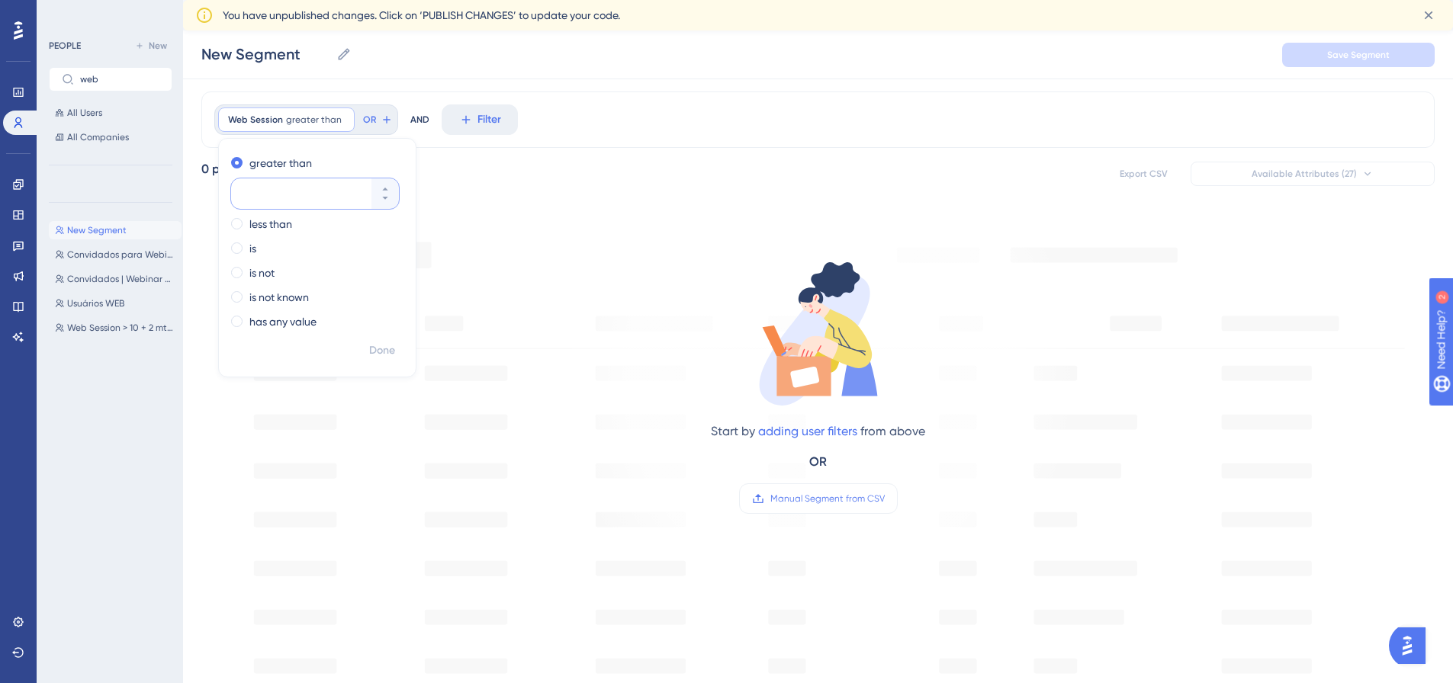
scroll to position [10, 0]
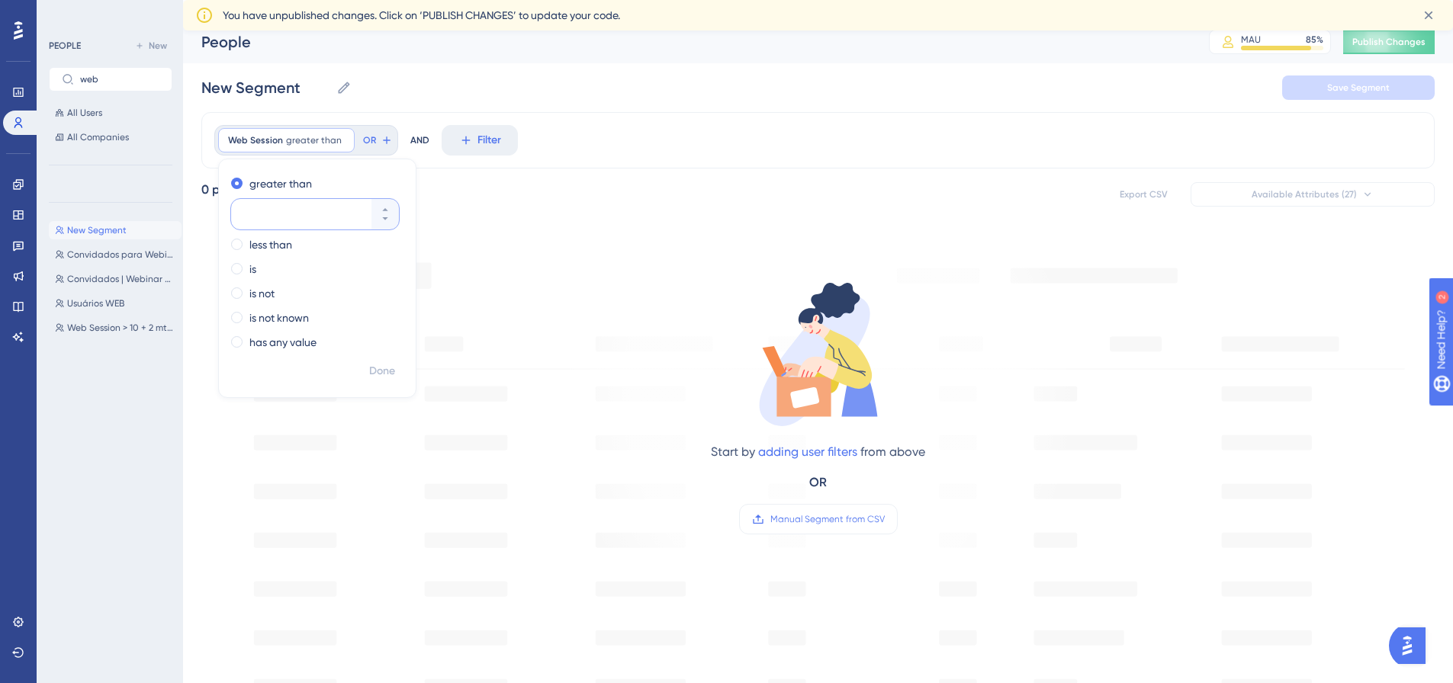
click at [274, 213] on input "number" at bounding box center [307, 214] width 122 height 18
type input "3"
click at [464, 140] on icon at bounding box center [471, 140] width 14 height 14
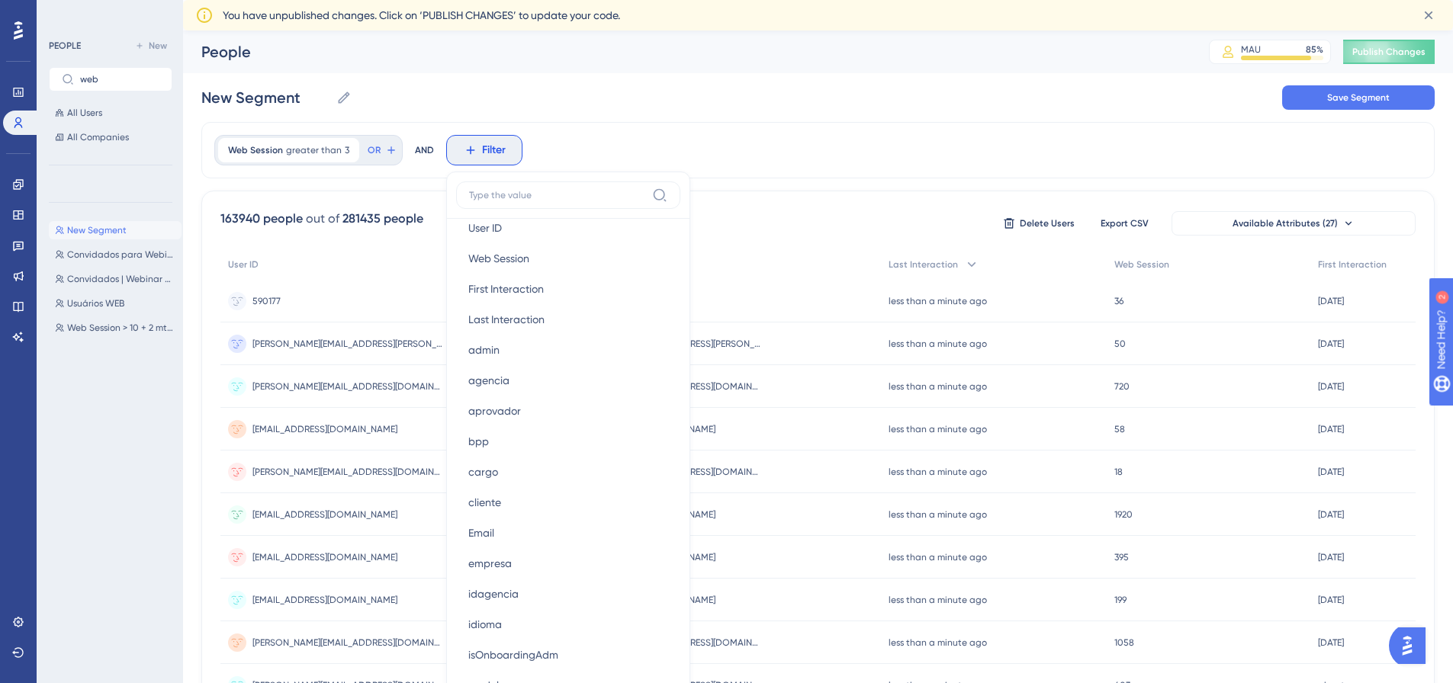
scroll to position [763, 0]
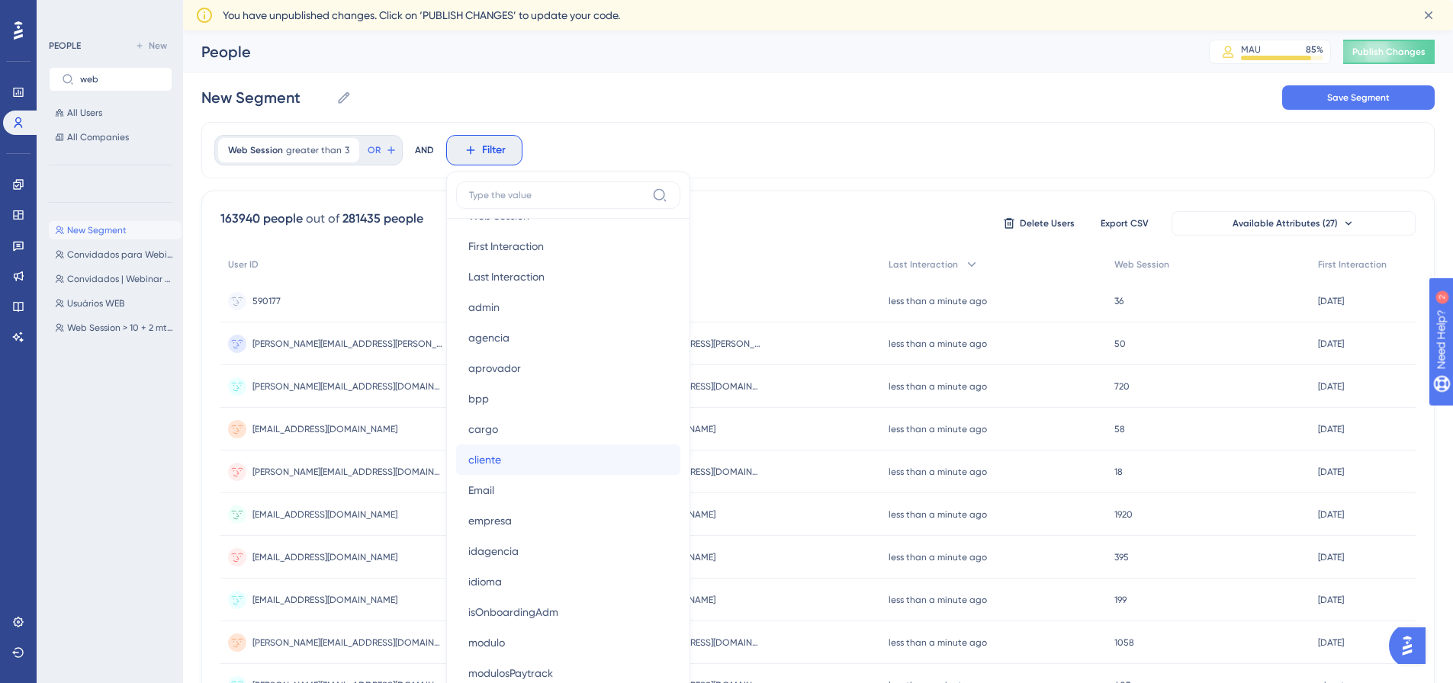
click at [538, 454] on button "cliente cliente" at bounding box center [568, 460] width 224 height 31
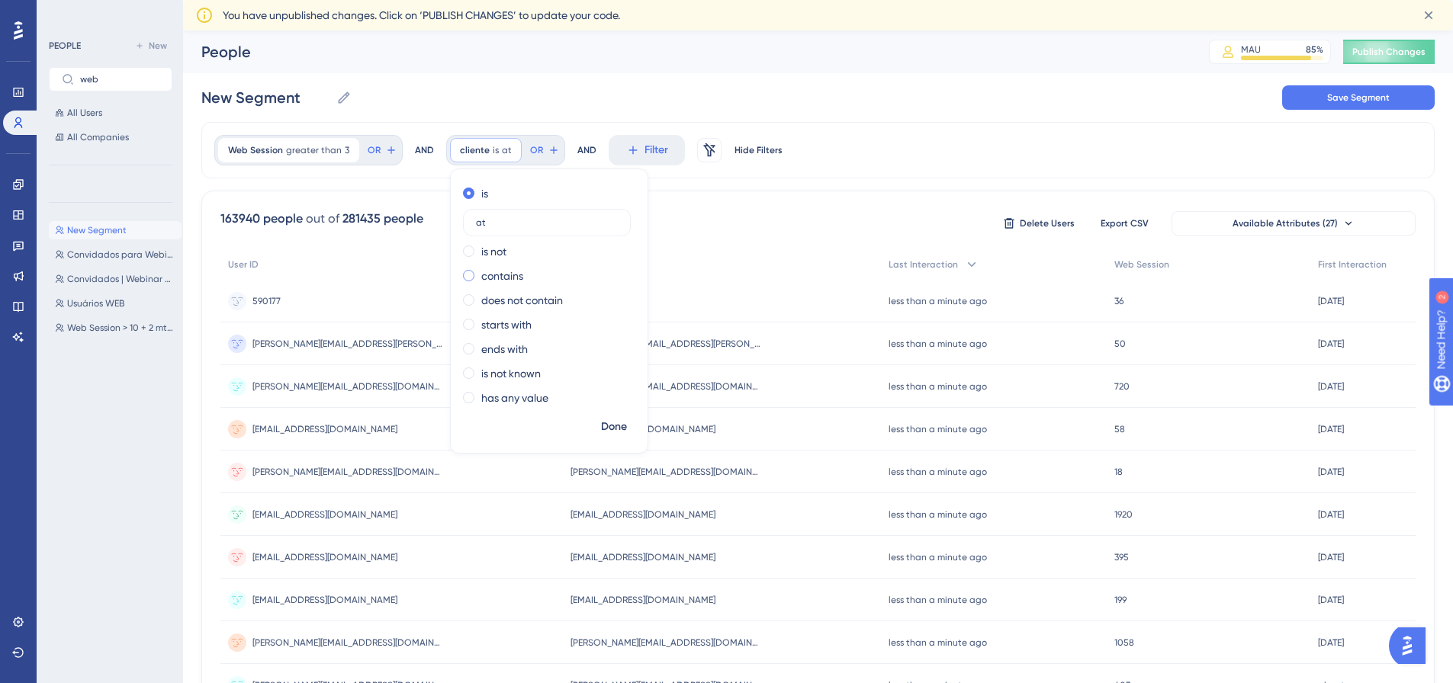
drag, startPoint x: 557, startPoint y: 400, endPoint x: 475, endPoint y: 271, distance: 152.3
click at [475, 271] on div "is at is not contains does not contain starts with ends with is not known has a…" at bounding box center [549, 297] width 197 height 232
click at [508, 220] on input "at" at bounding box center [547, 222] width 142 height 11
type input "ative"
click at [493, 152] on span "is" at bounding box center [496, 150] width 6 height 12
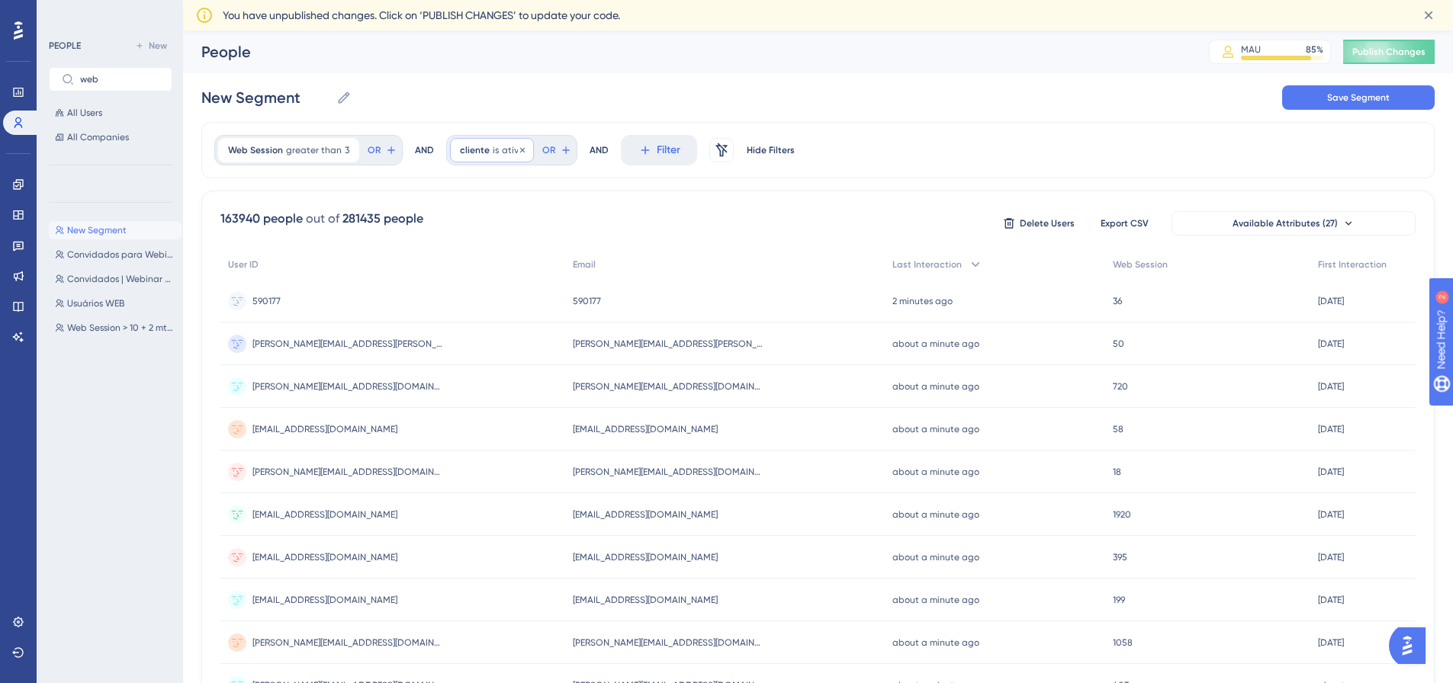
click at [493, 152] on span "is" at bounding box center [496, 150] width 6 height 12
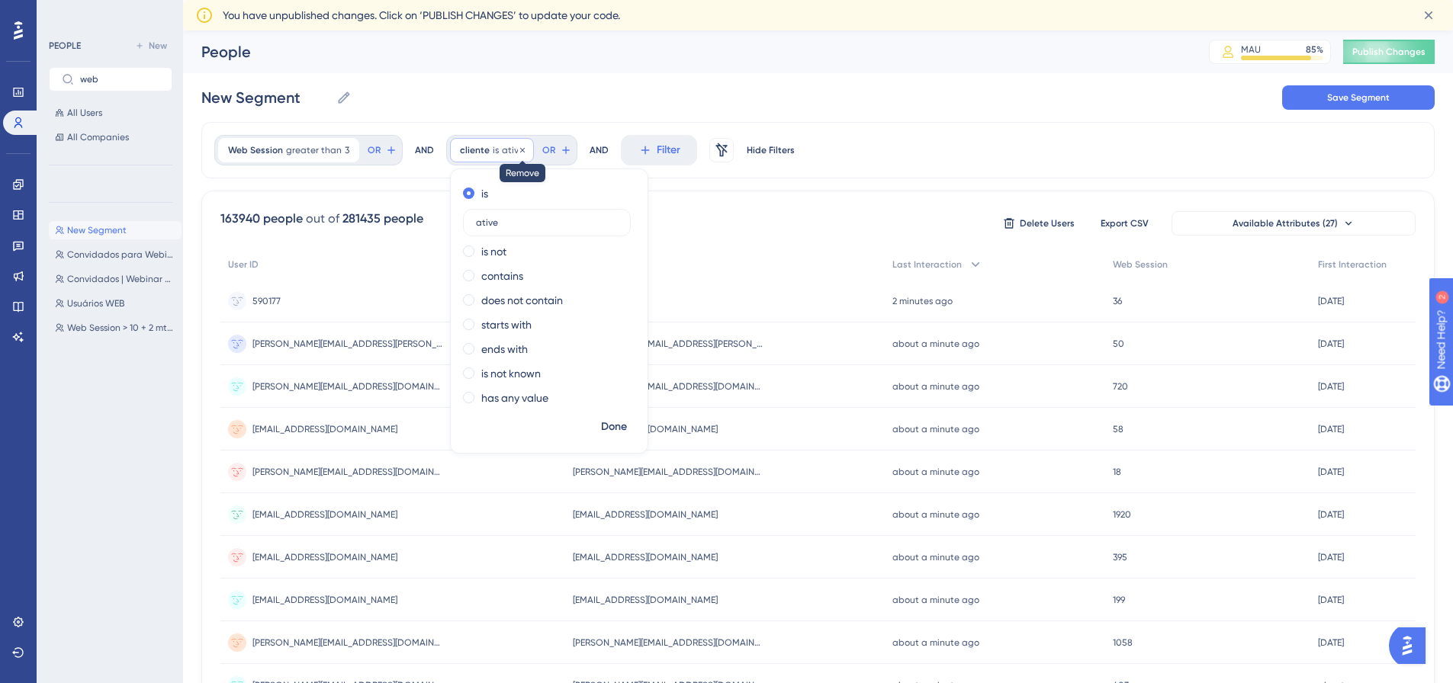
click at [518, 150] on icon at bounding box center [522, 150] width 9 height 9
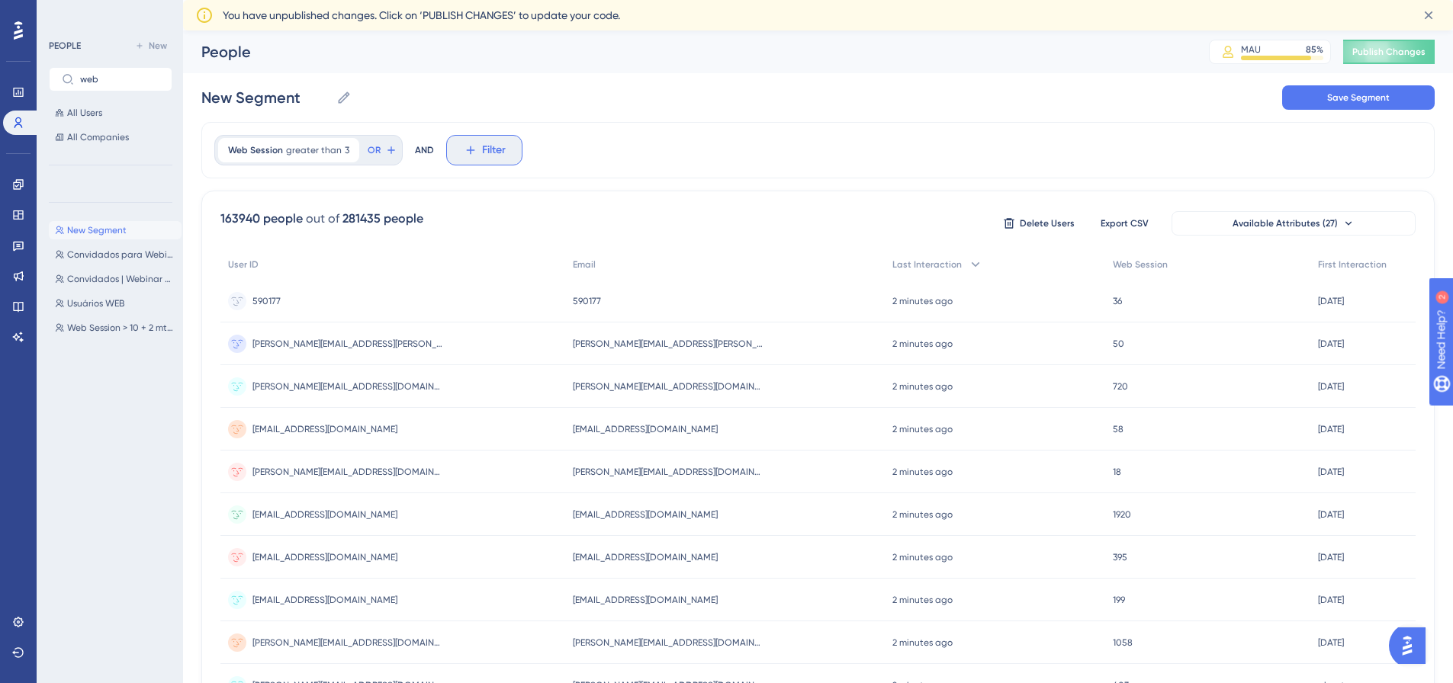
click at [487, 155] on span "Filter" at bounding box center [494, 150] width 24 height 18
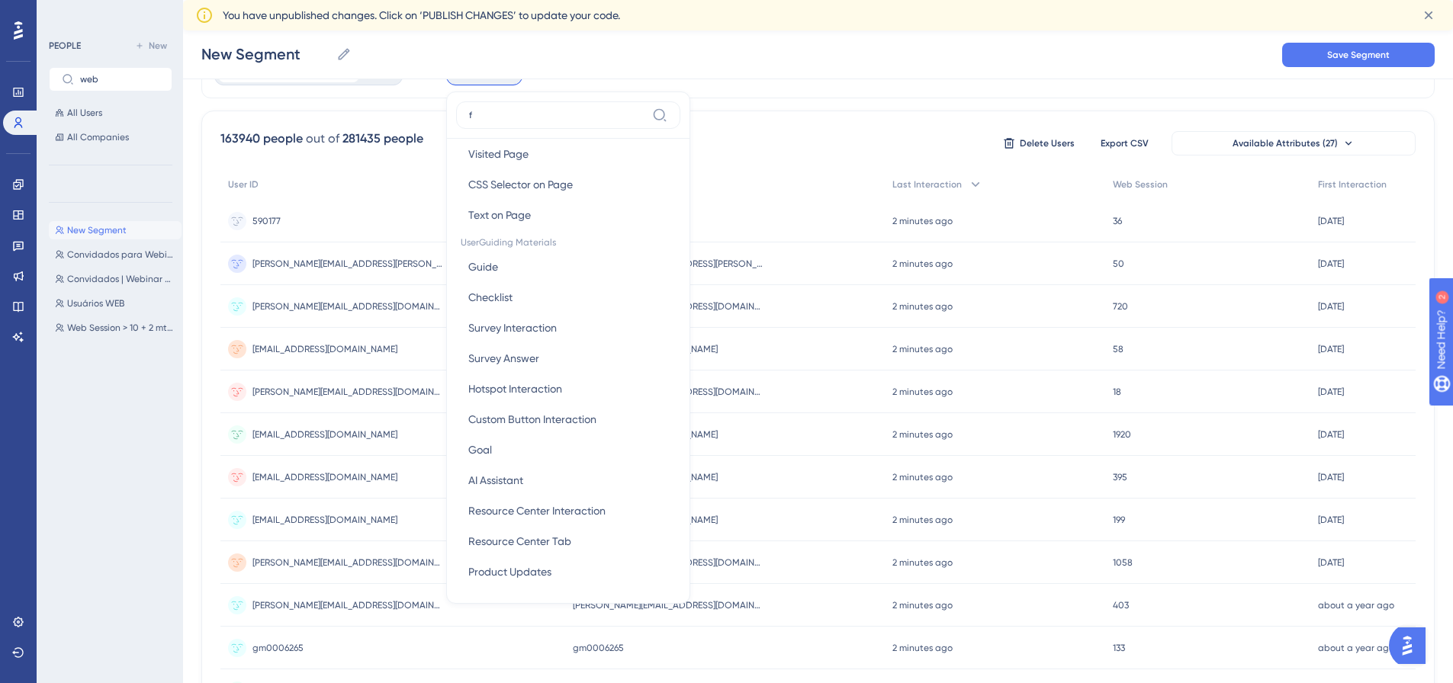
scroll to position [0, 0]
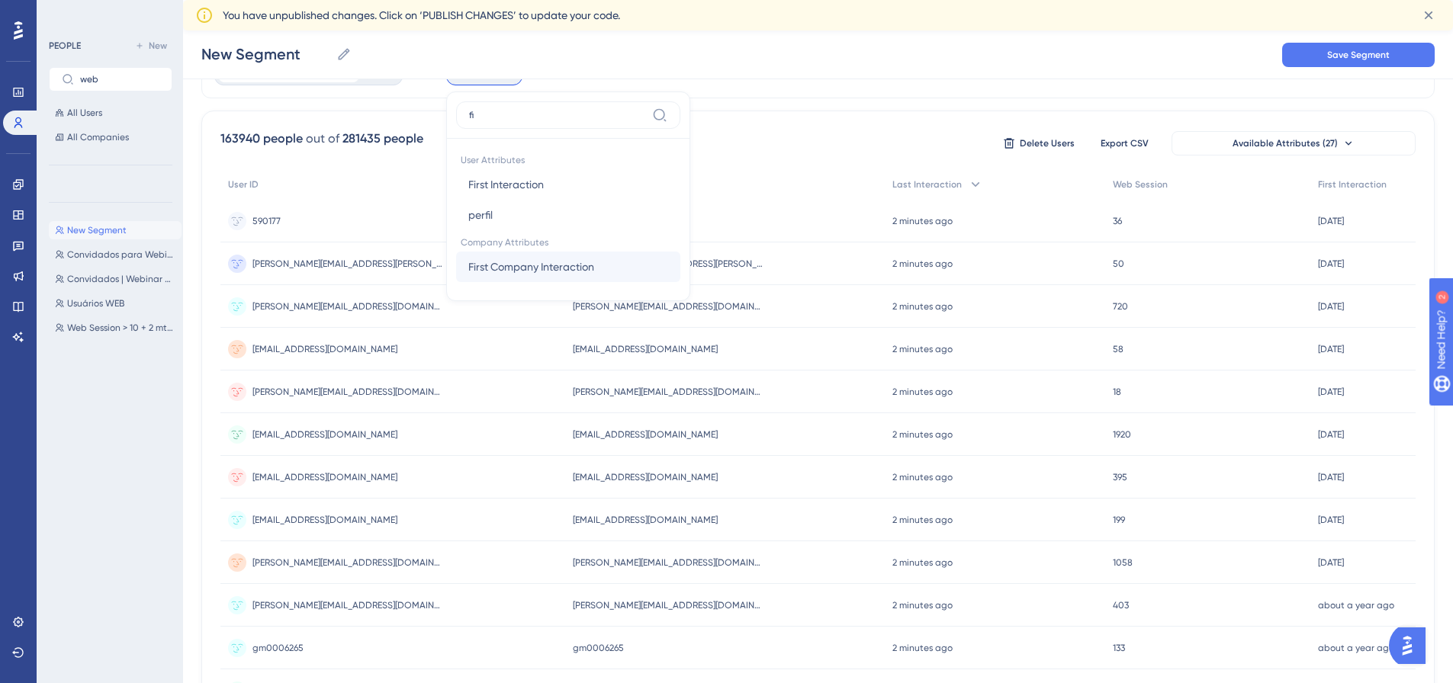
type input "fi"
click at [534, 271] on span "First Company Interaction" at bounding box center [531, 267] width 126 height 18
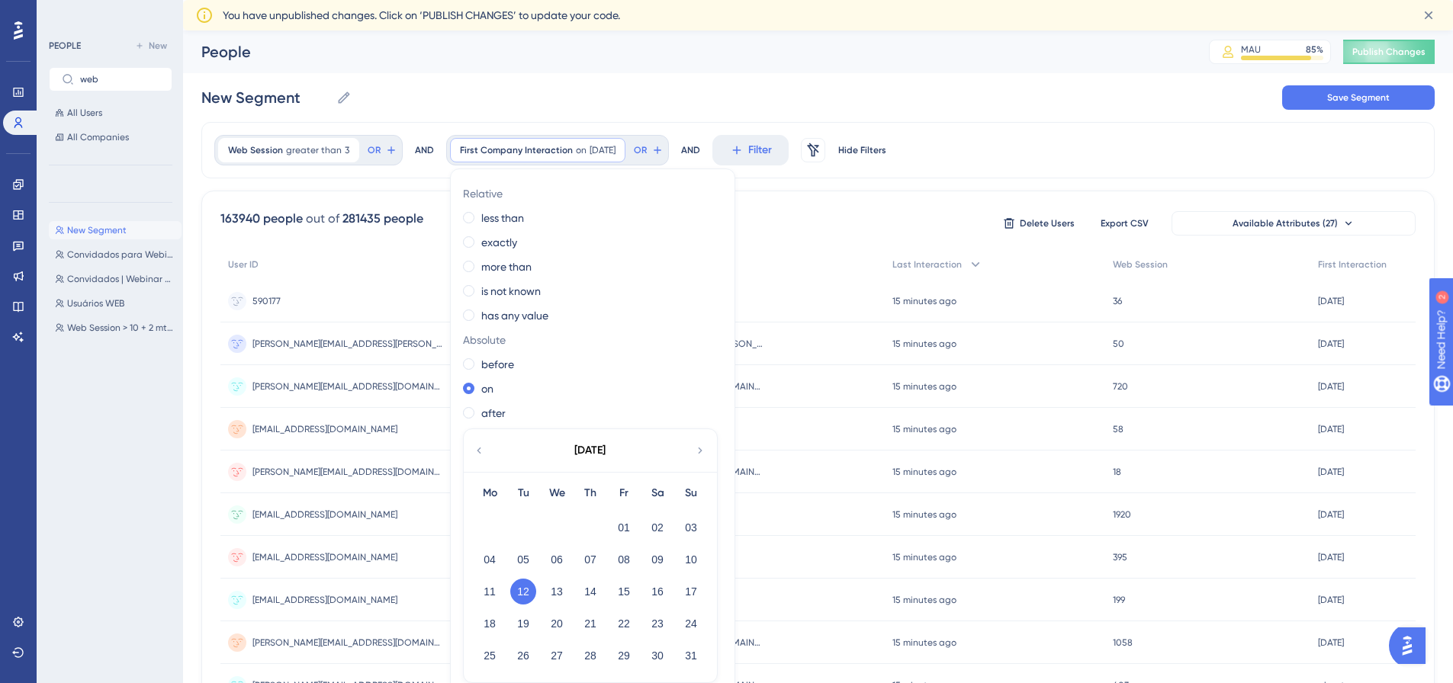
drag, startPoint x: 458, startPoint y: 193, endPoint x: 500, endPoint y: 190, distance: 41.3
click at [500, 190] on span "Relative" at bounding box center [589, 194] width 253 height 18
click at [516, 269] on label "more than" at bounding box center [506, 267] width 50 height 18
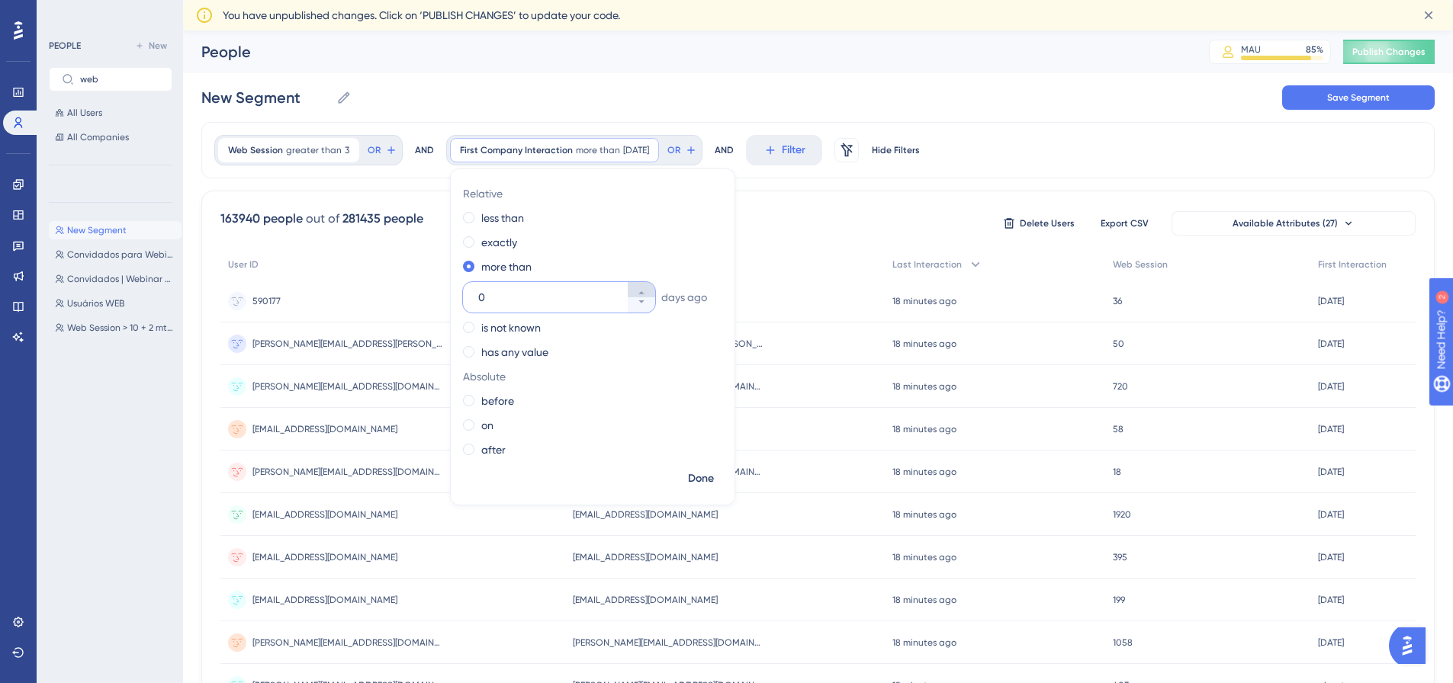
click at [643, 294] on button "0" at bounding box center [641, 289] width 27 height 15
click at [643, 294] on button "1" at bounding box center [641, 289] width 27 height 15
click at [643, 294] on button "2" at bounding box center [641, 289] width 27 height 15
click at [643, 294] on button "3" at bounding box center [641, 289] width 27 height 15
click at [643, 294] on button "4" at bounding box center [641, 289] width 27 height 15
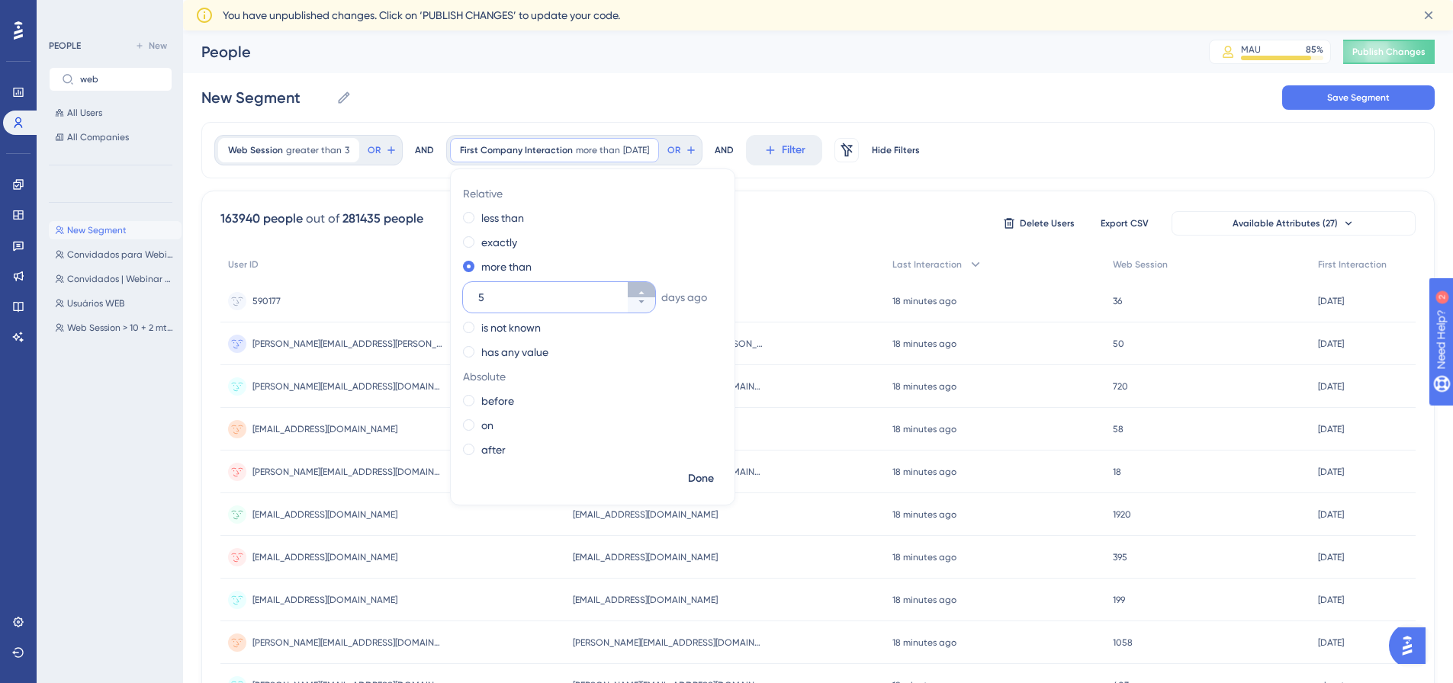
click at [643, 294] on button "5" at bounding box center [641, 289] width 27 height 15
click at [643, 294] on button "6" at bounding box center [641, 289] width 27 height 15
click at [643, 294] on button "7" at bounding box center [641, 289] width 27 height 15
click at [643, 294] on button "8" at bounding box center [641, 289] width 27 height 15
click at [643, 294] on button "9" at bounding box center [641, 289] width 27 height 15
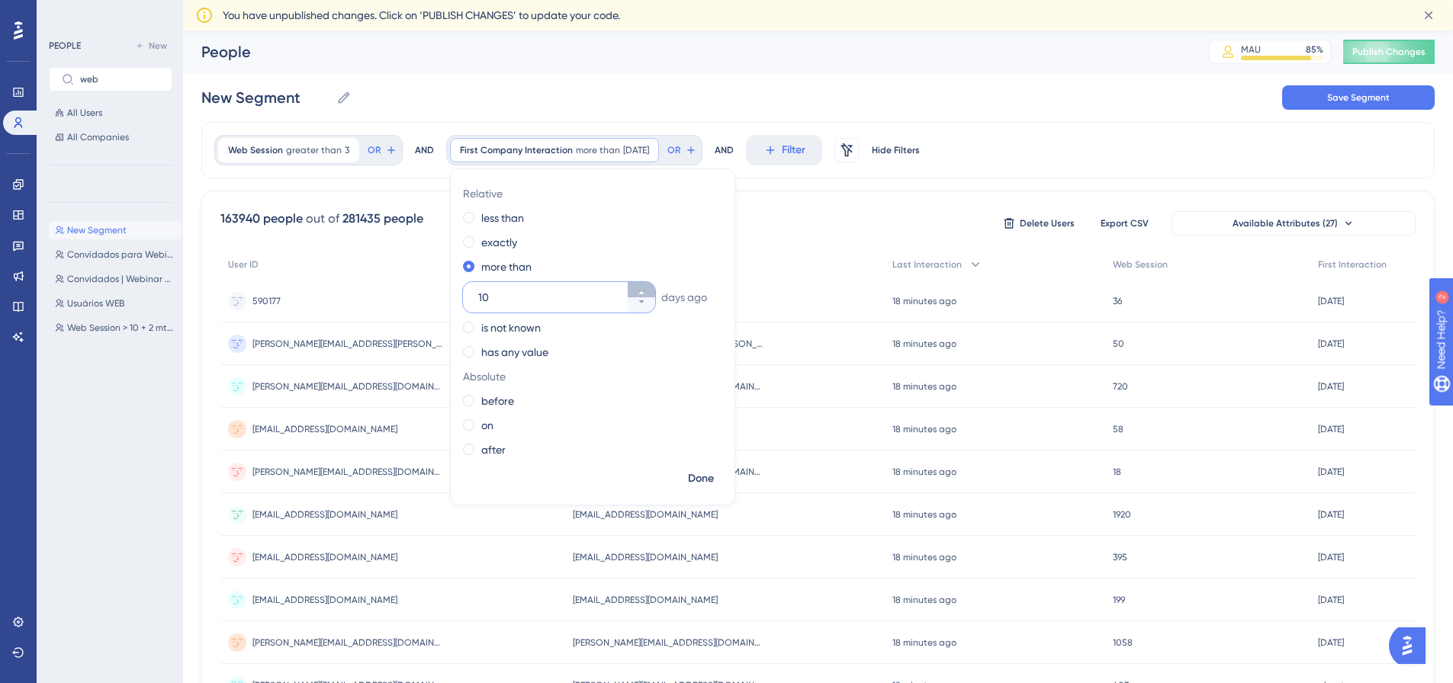
click at [643, 294] on button "10" at bounding box center [641, 289] width 27 height 15
click at [643, 294] on button "11" at bounding box center [641, 289] width 27 height 15
click at [643, 294] on button "12" at bounding box center [641, 289] width 27 height 15
click at [643, 294] on button "13" at bounding box center [641, 289] width 27 height 15
click at [643, 294] on button "14" at bounding box center [641, 289] width 27 height 15
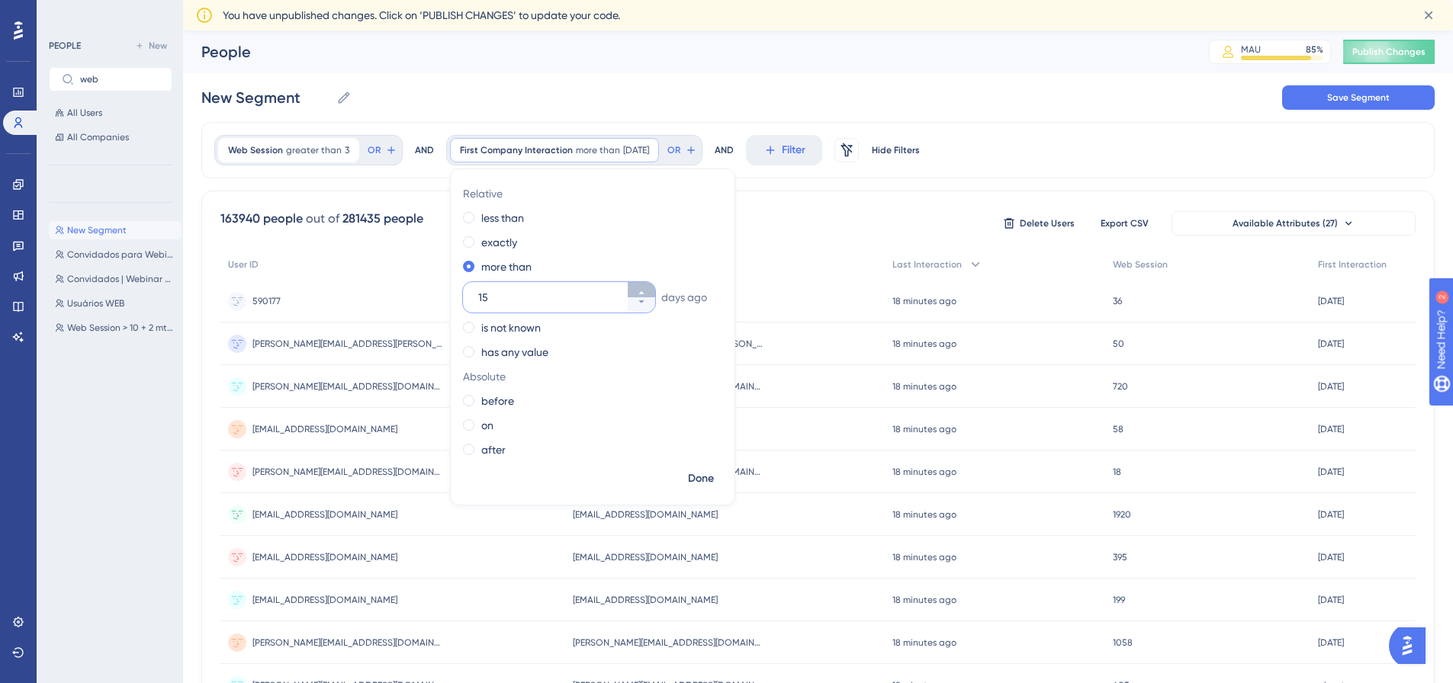
click at [643, 294] on button "15" at bounding box center [641, 289] width 27 height 15
click at [643, 294] on button "16" at bounding box center [641, 289] width 27 height 15
click at [643, 294] on button "17" at bounding box center [641, 289] width 27 height 15
click at [643, 294] on button "18" at bounding box center [641, 289] width 27 height 15
click at [643, 294] on button "19" at bounding box center [641, 289] width 27 height 15
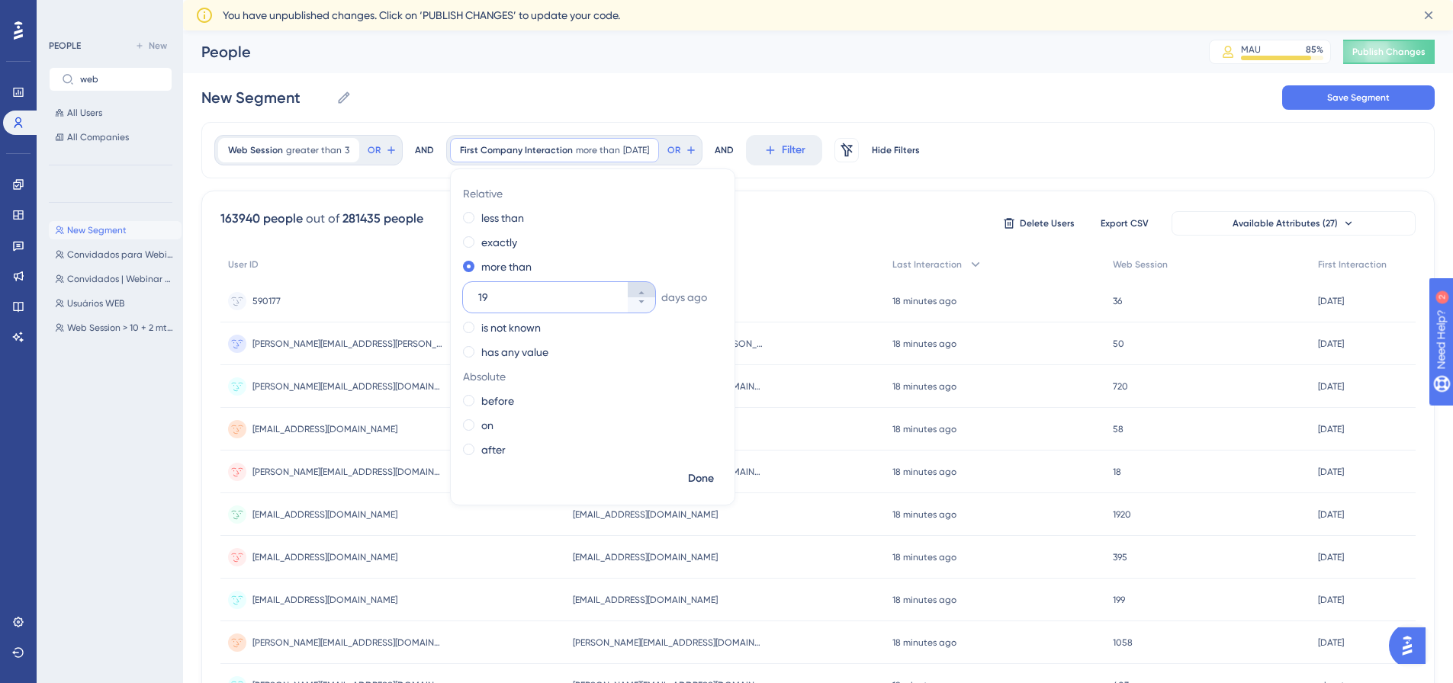
type input "20"
click at [769, 180] on div "Web Session greater than 3 3 Remove OR AND First Company Interaction more than …" at bounding box center [817, 662] width 1233 height 1080
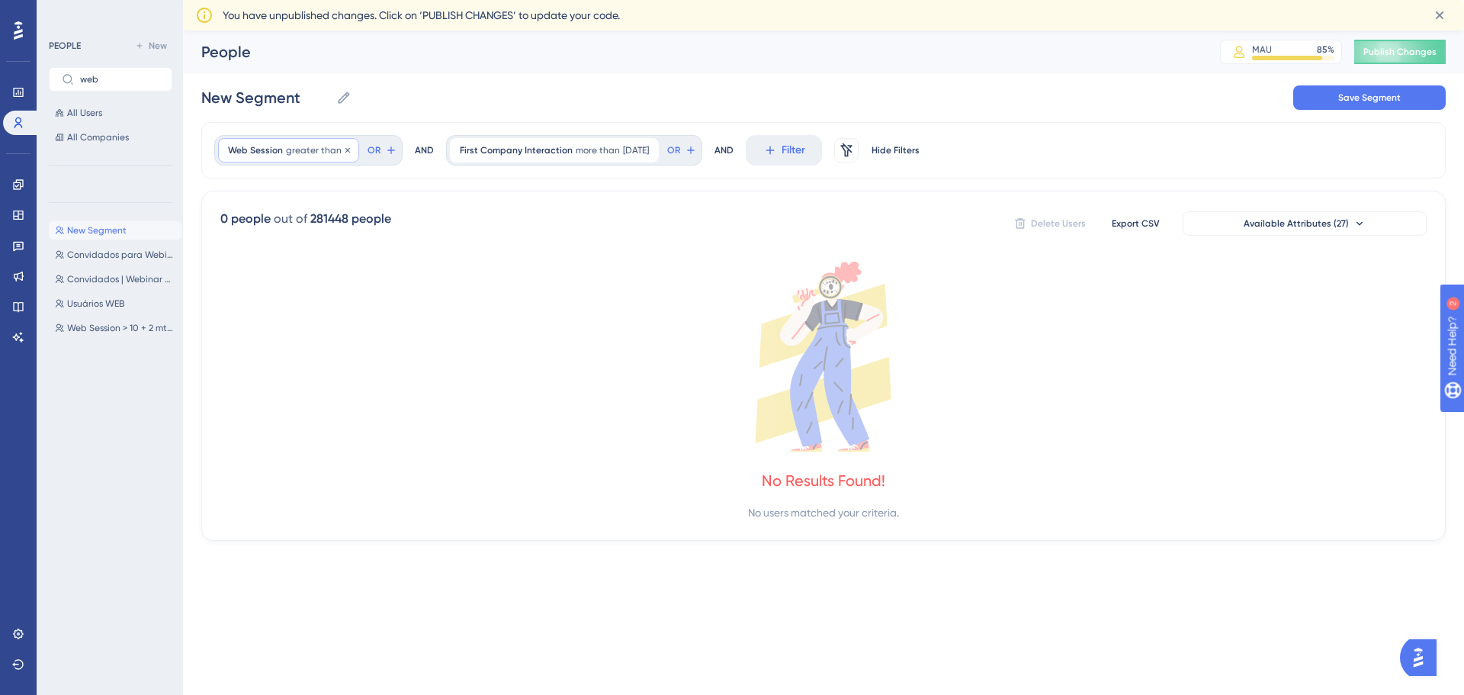
click at [320, 145] on span "greater than" at bounding box center [314, 150] width 56 height 12
click at [399, 120] on div "New Segment New Segment Save Segment" at bounding box center [823, 97] width 1245 height 49
click at [805, 158] on span "Filter" at bounding box center [794, 150] width 24 height 18
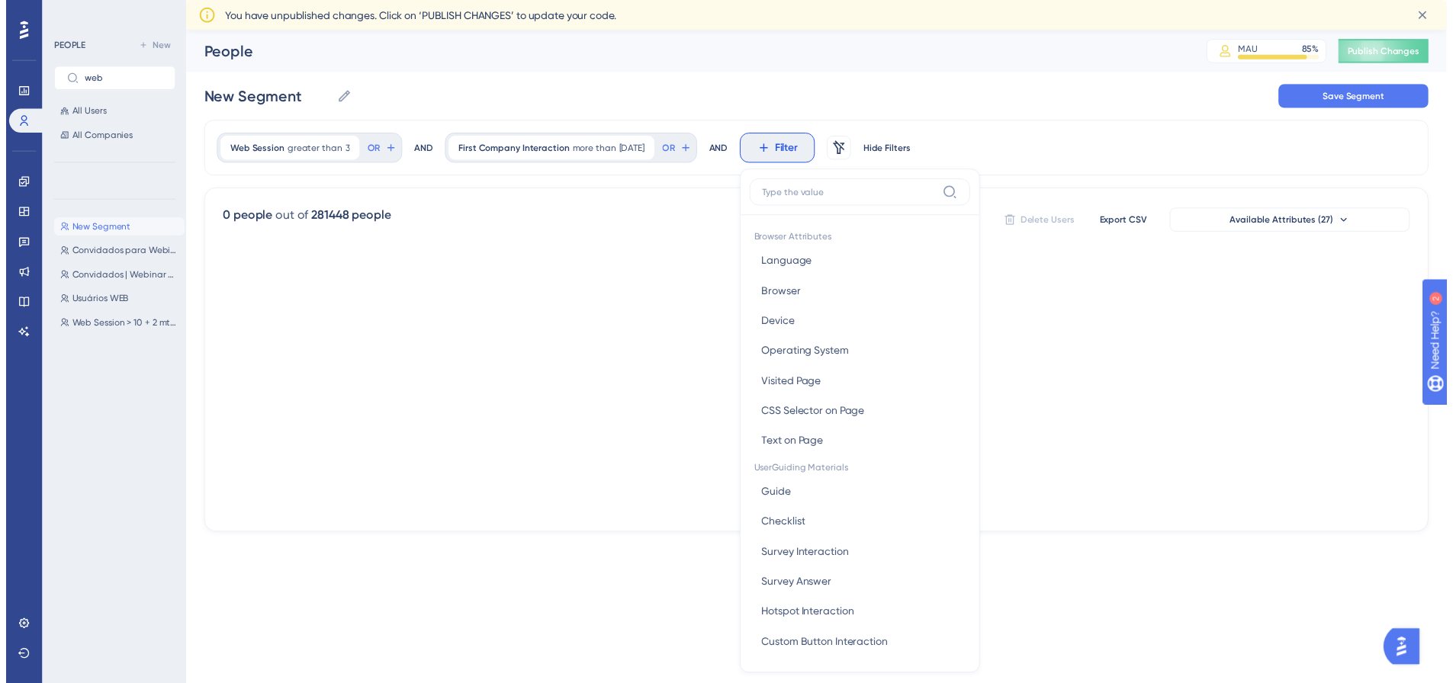
scroll to position [86, 0]
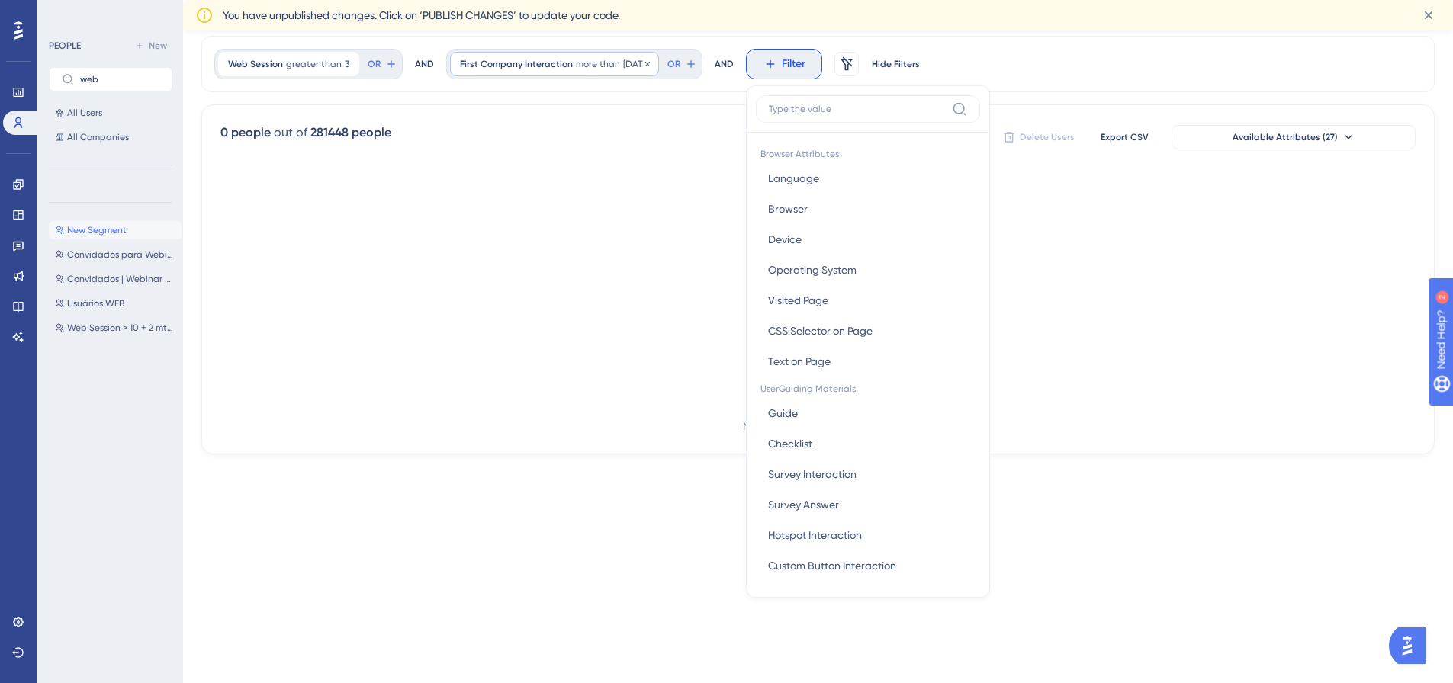
click at [605, 58] on span "more than" at bounding box center [598, 64] width 44 height 12
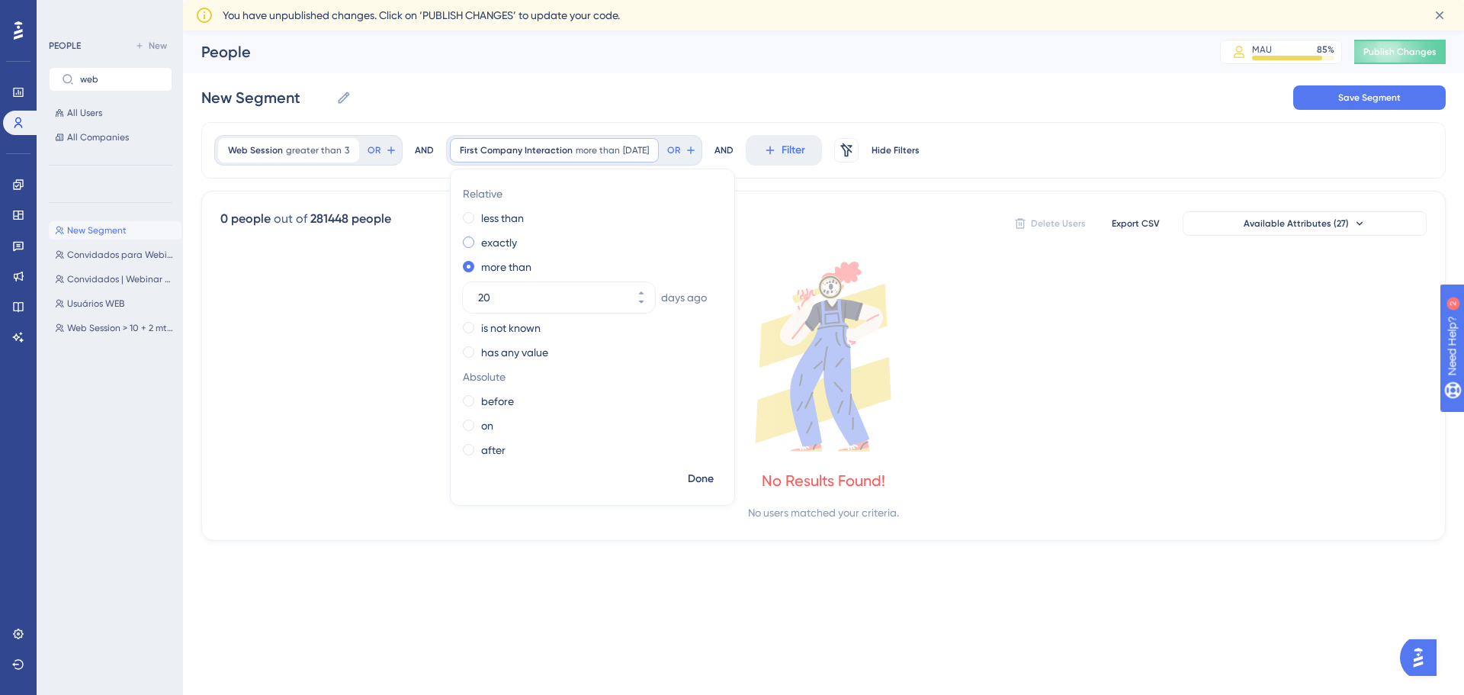
click at [467, 243] on span at bounding box center [468, 241] width 11 height 11
click at [479, 239] on input "radio" at bounding box center [479, 239] width 0 height 0
click at [697, 472] on span "Done" at bounding box center [701, 479] width 26 height 18
click at [277, 104] on input "New Segment" at bounding box center [265, 97] width 129 height 21
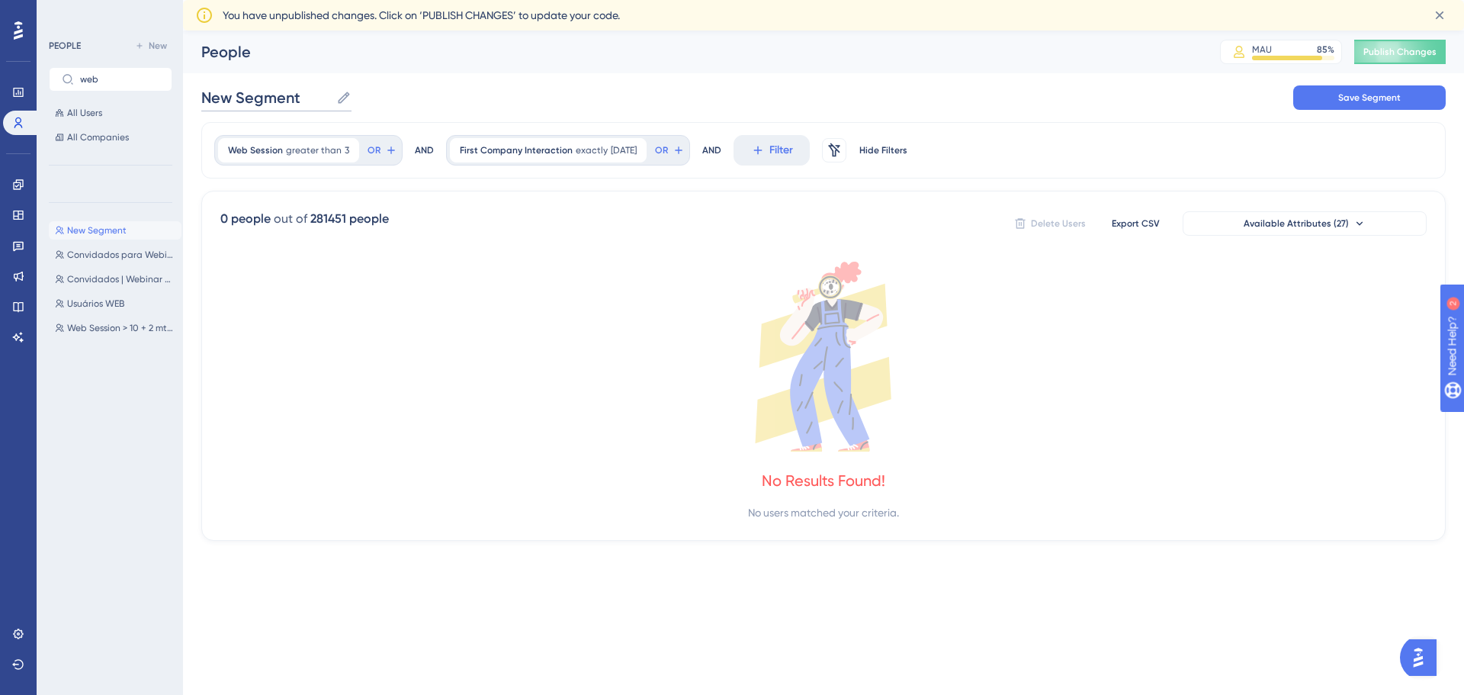
click at [277, 104] on input "New Segment" at bounding box center [265, 97] width 129 height 21
click at [281, 154] on span "Web Session" at bounding box center [255, 150] width 55 height 12
click at [355, 103] on div "Adoção Adoção Save Segment" at bounding box center [823, 97] width 1245 height 49
click at [1338, 97] on button "Save Segment" at bounding box center [1369, 97] width 153 height 24
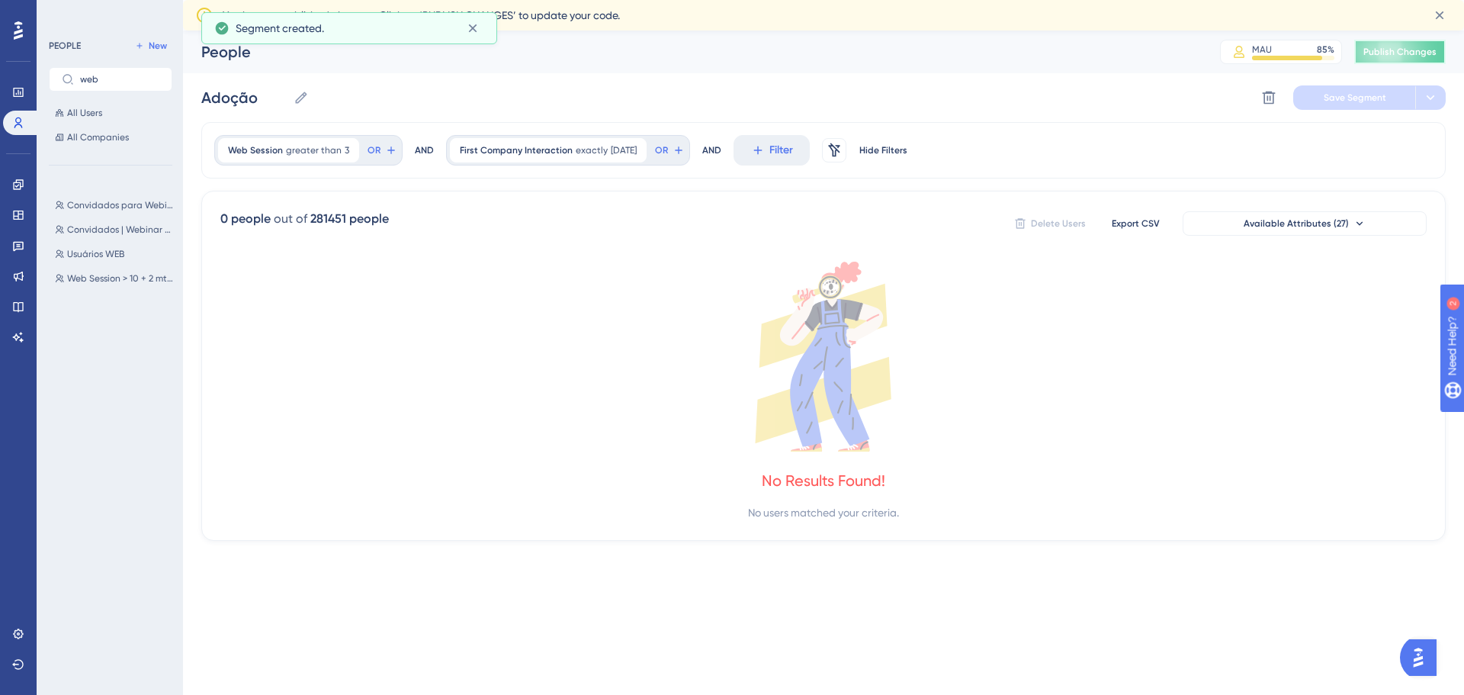
click at [1395, 49] on span "Publish Changes" at bounding box center [1400, 52] width 73 height 12
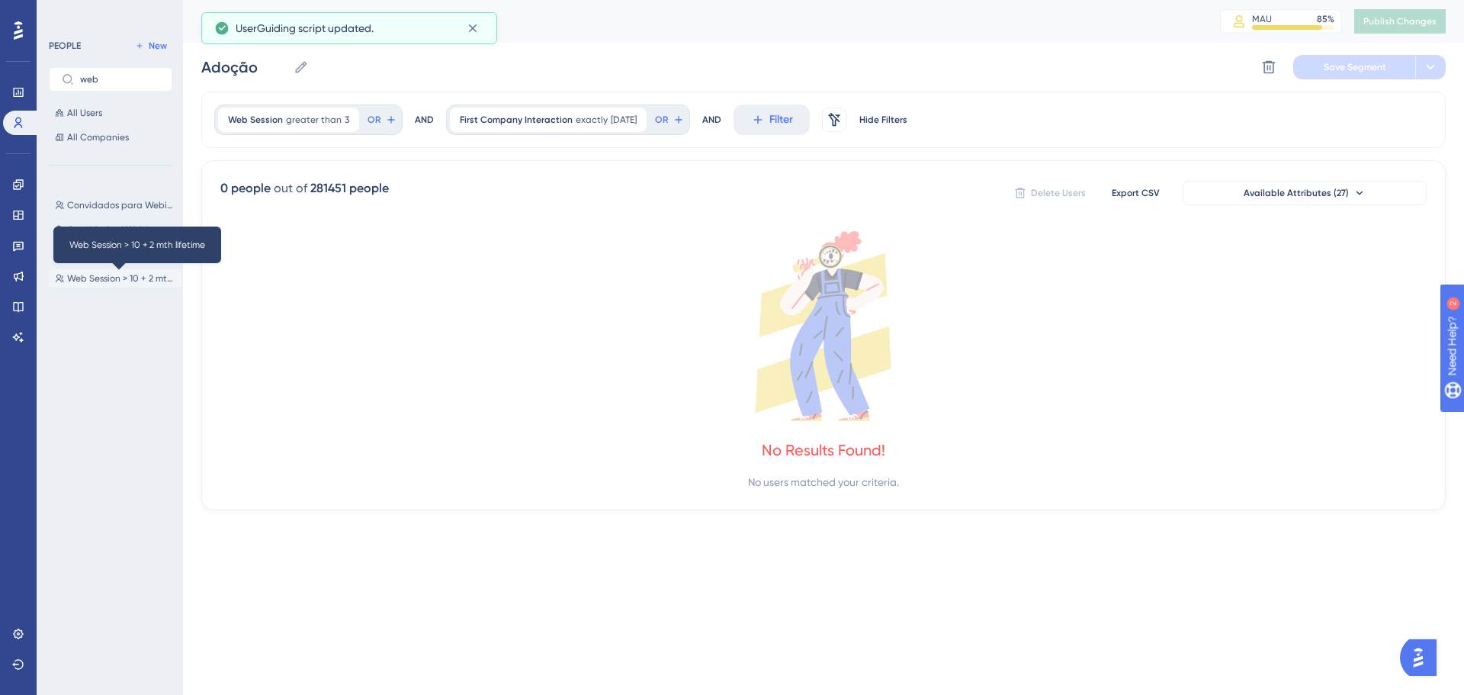
click at [111, 281] on span "Web Session > 10 + 2 mth lifetime" at bounding box center [121, 278] width 108 height 12
type input "Web Session > 10 + 2 mth lifetime"
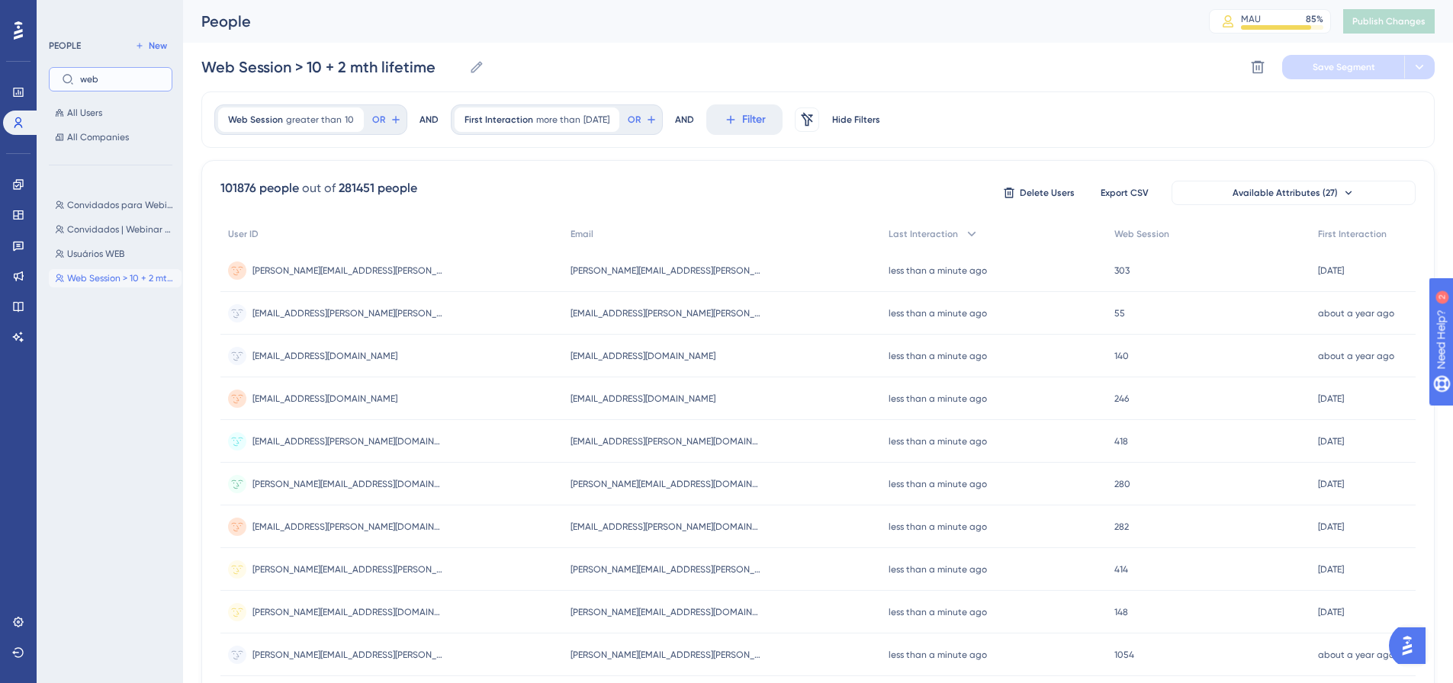
click at [94, 81] on input "web" at bounding box center [119, 79] width 79 height 11
click at [94, 80] on input "web" at bounding box center [119, 79] width 79 height 11
click at [94, 79] on input "web" at bounding box center [119, 79] width 79 height 11
type input "adoção"
click at [80, 202] on span "Adoção" at bounding box center [84, 205] width 34 height 12
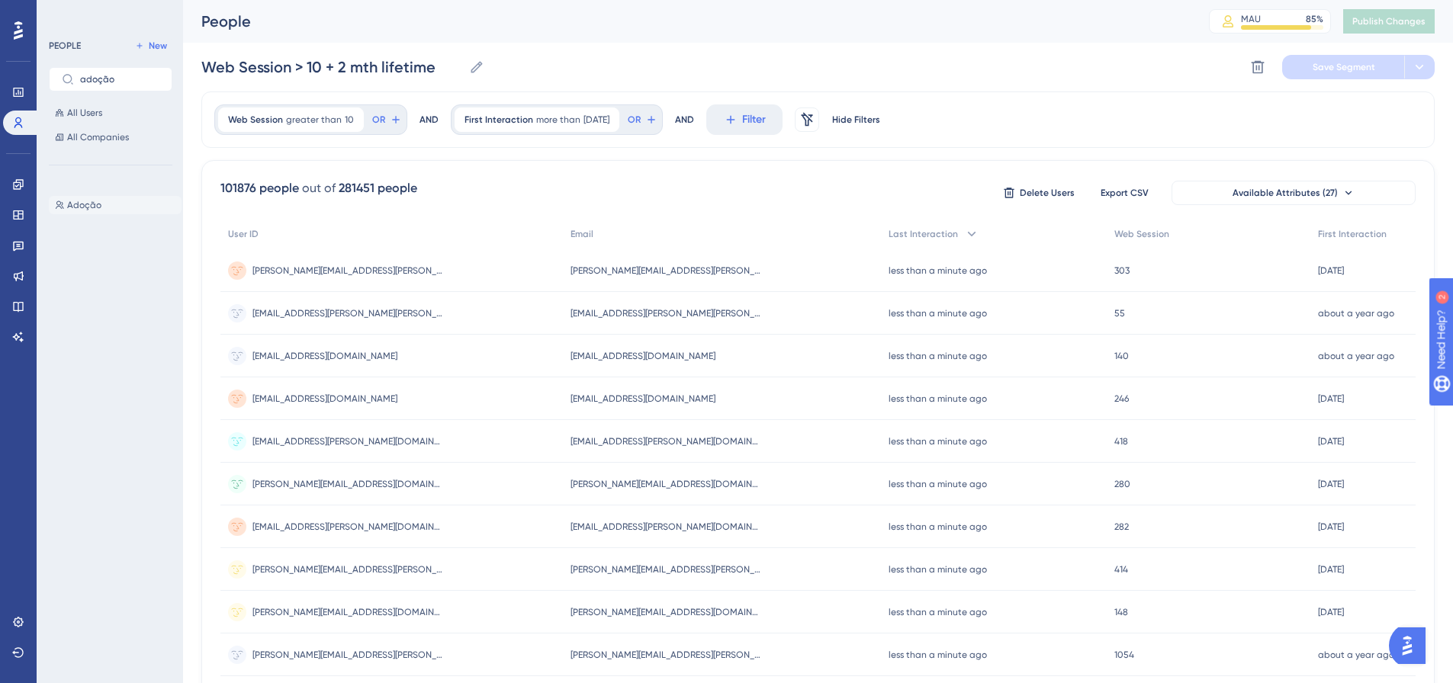
type input "Adoção"
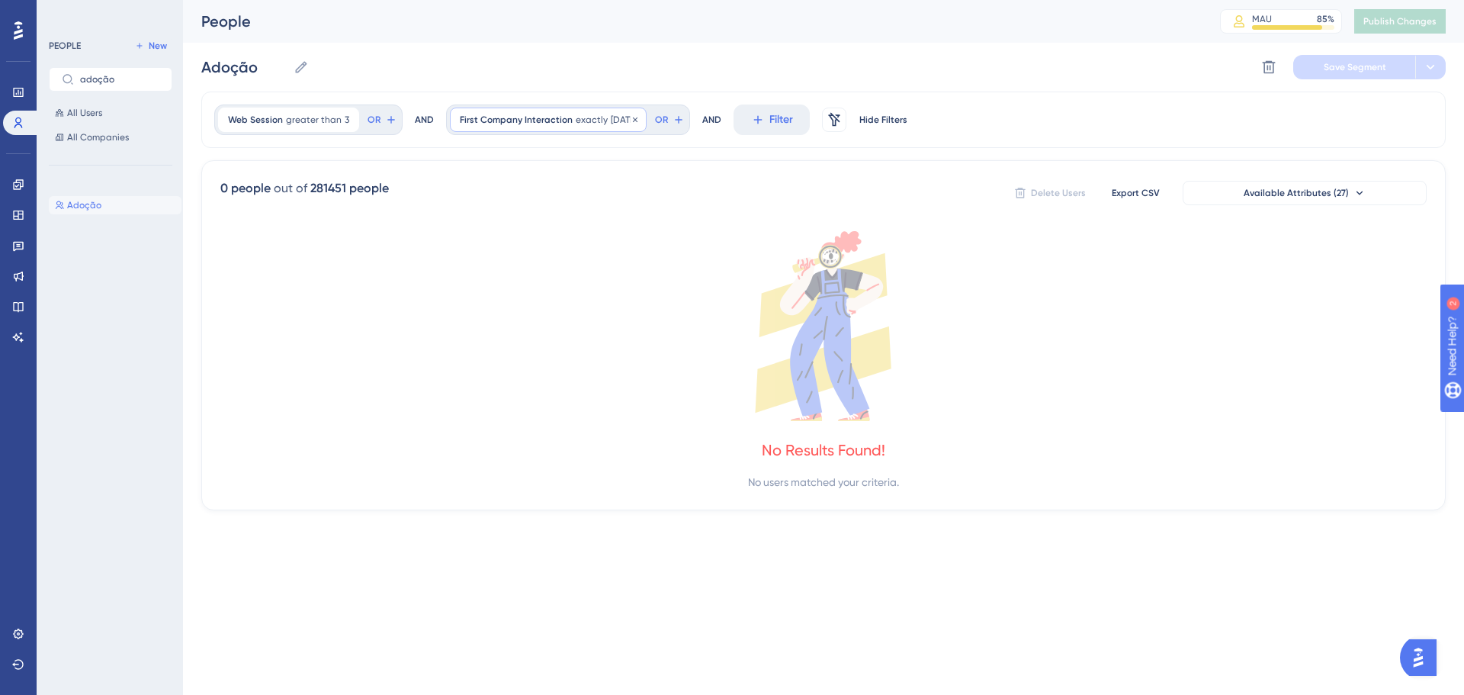
click at [501, 124] on span "First Company Interaction" at bounding box center [516, 120] width 113 height 12
click at [306, 119] on span "greater than" at bounding box center [314, 120] width 56 height 12
click at [766, 118] on button "Filter" at bounding box center [772, 119] width 76 height 31
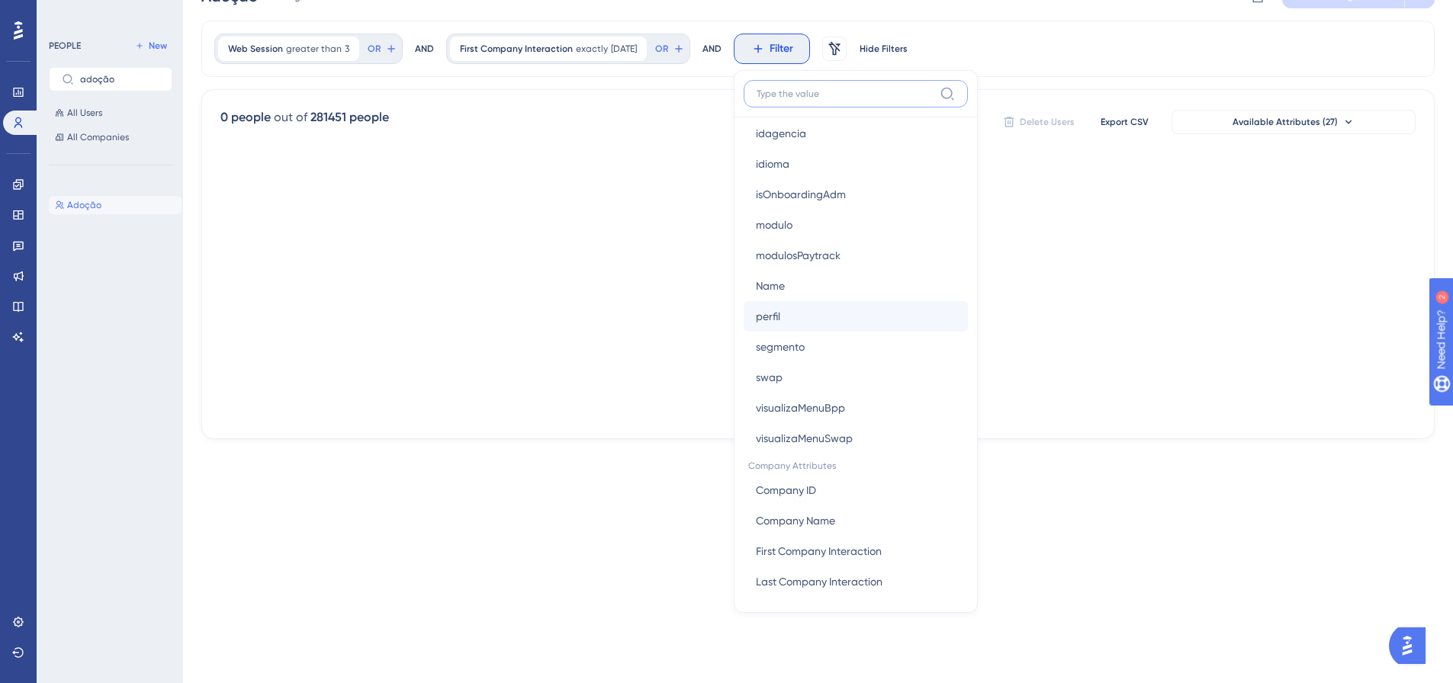
scroll to position [1082, 0]
click at [842, 487] on button "Company ID Company ID" at bounding box center [856, 487] width 224 height 31
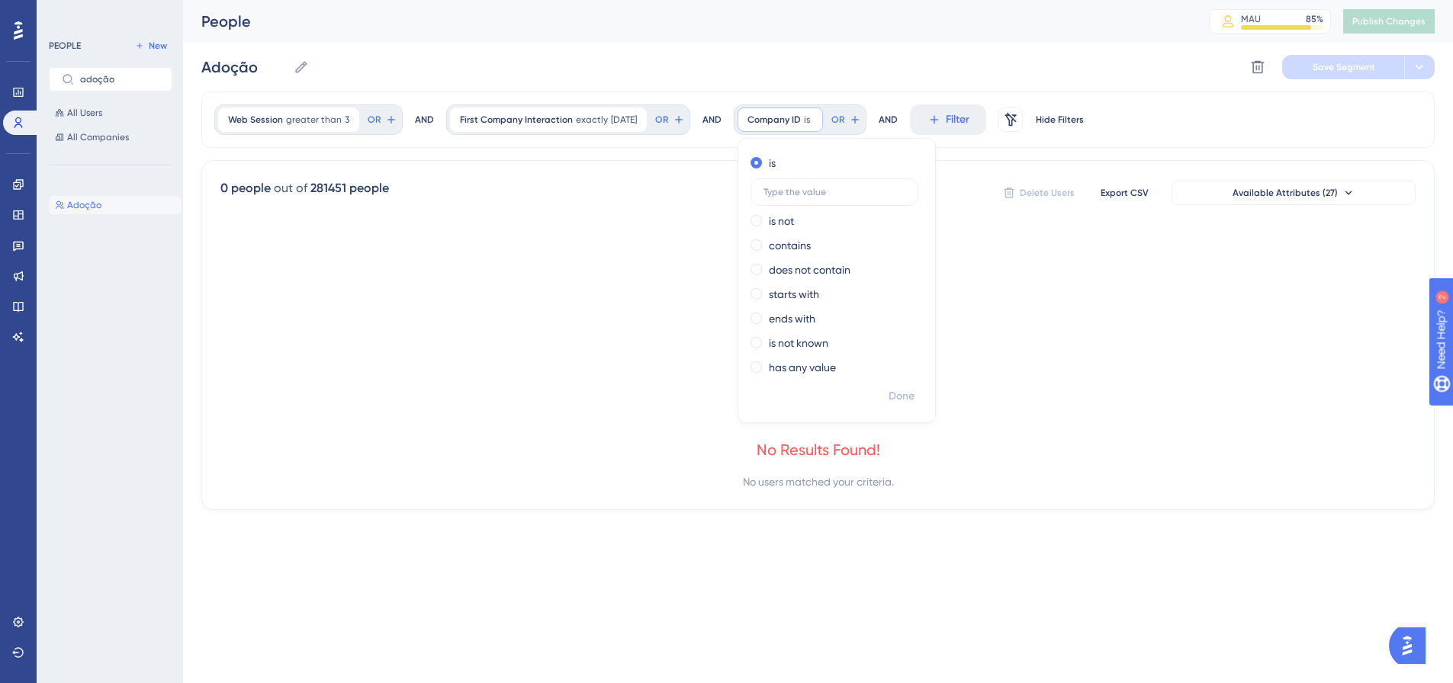
scroll to position [0, 0]
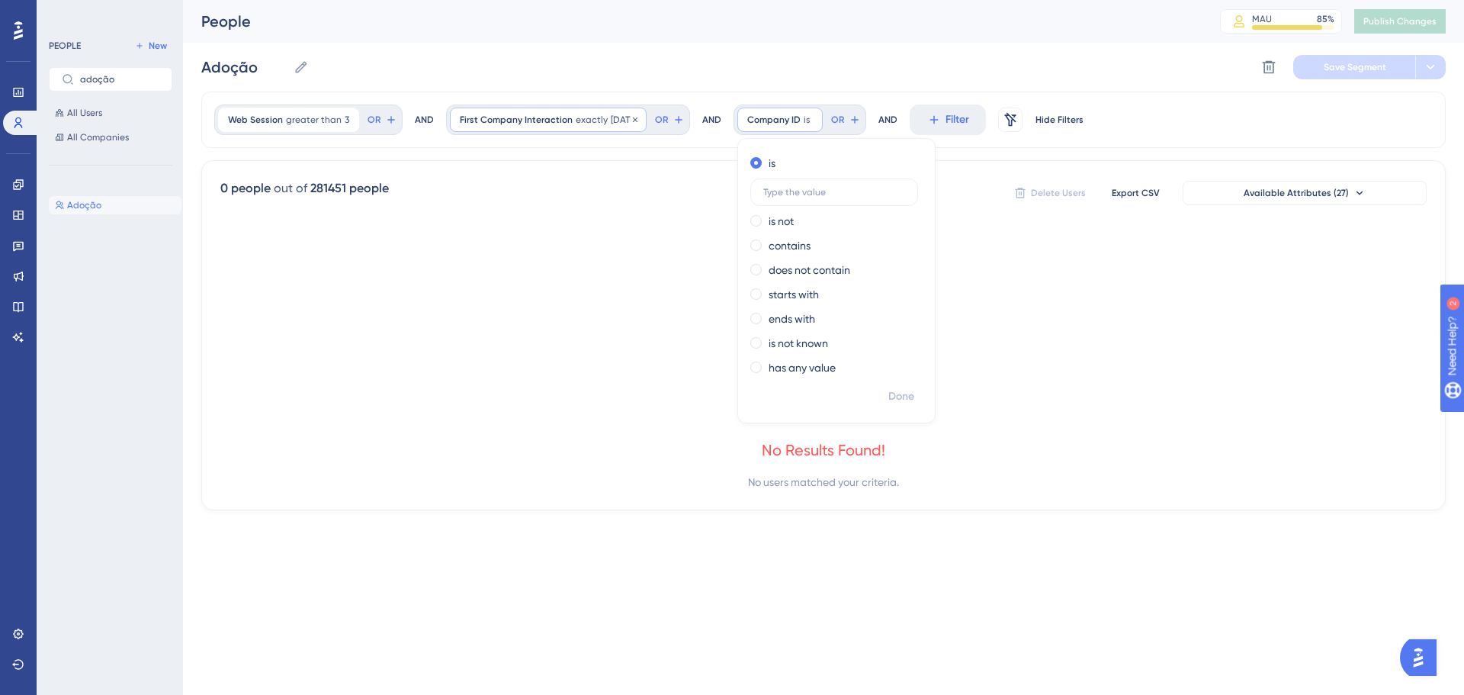
click at [519, 113] on div "First Company Interaction exactly 20 days ago 20 days ago Remove" at bounding box center [548, 120] width 197 height 24
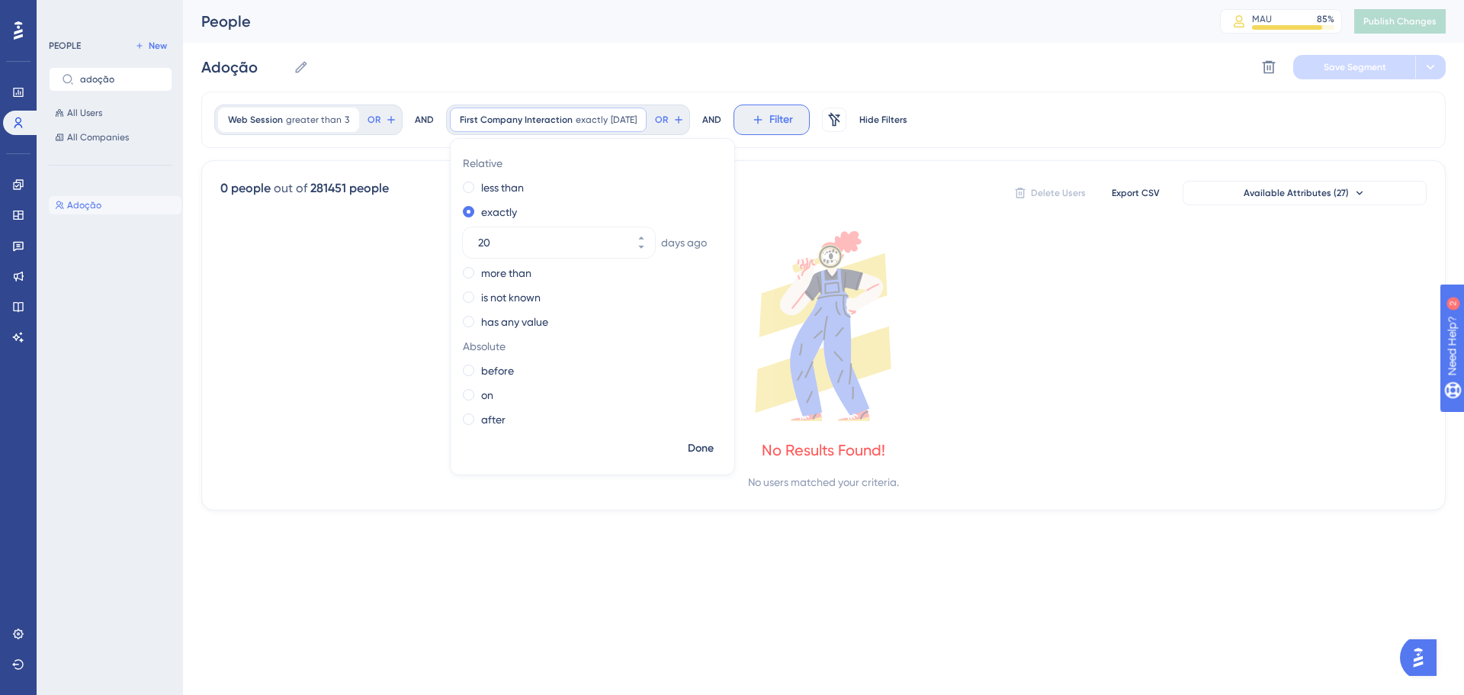
click at [786, 124] on span "Filter" at bounding box center [781, 120] width 24 height 18
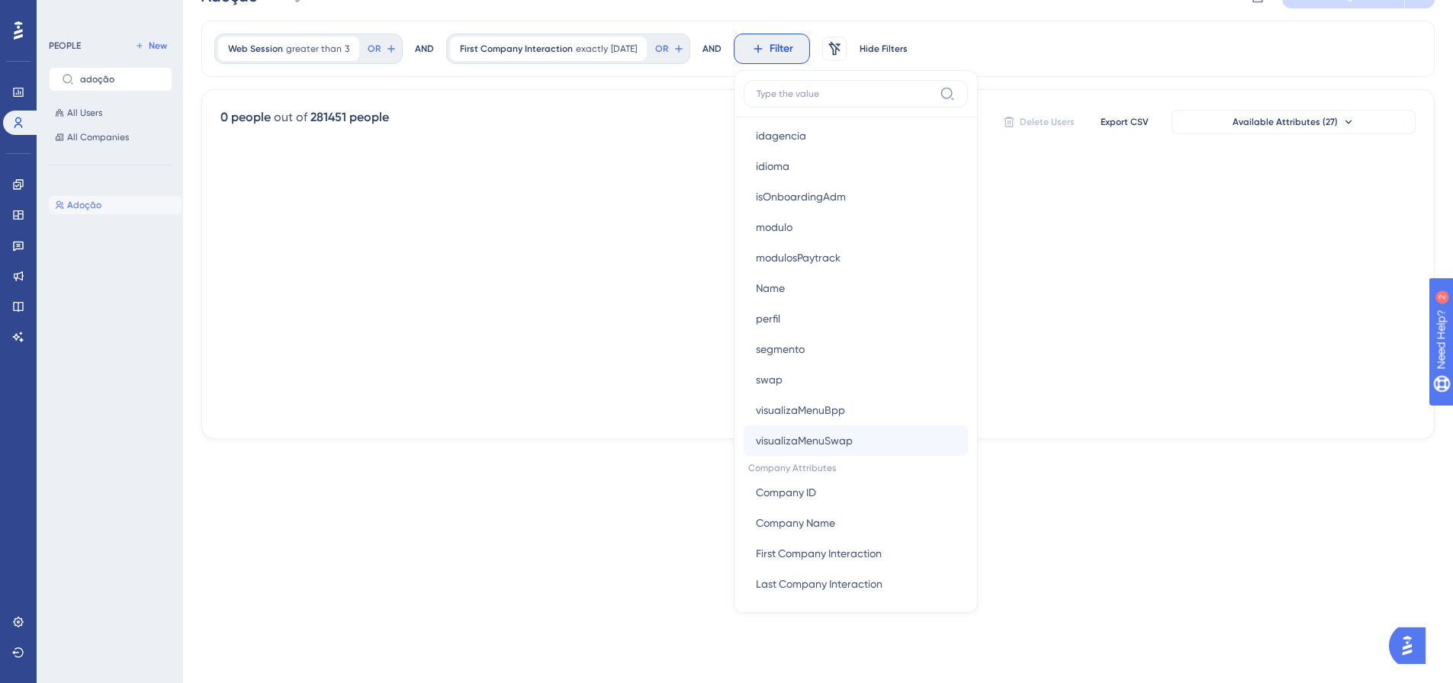
scroll to position [1082, 0]
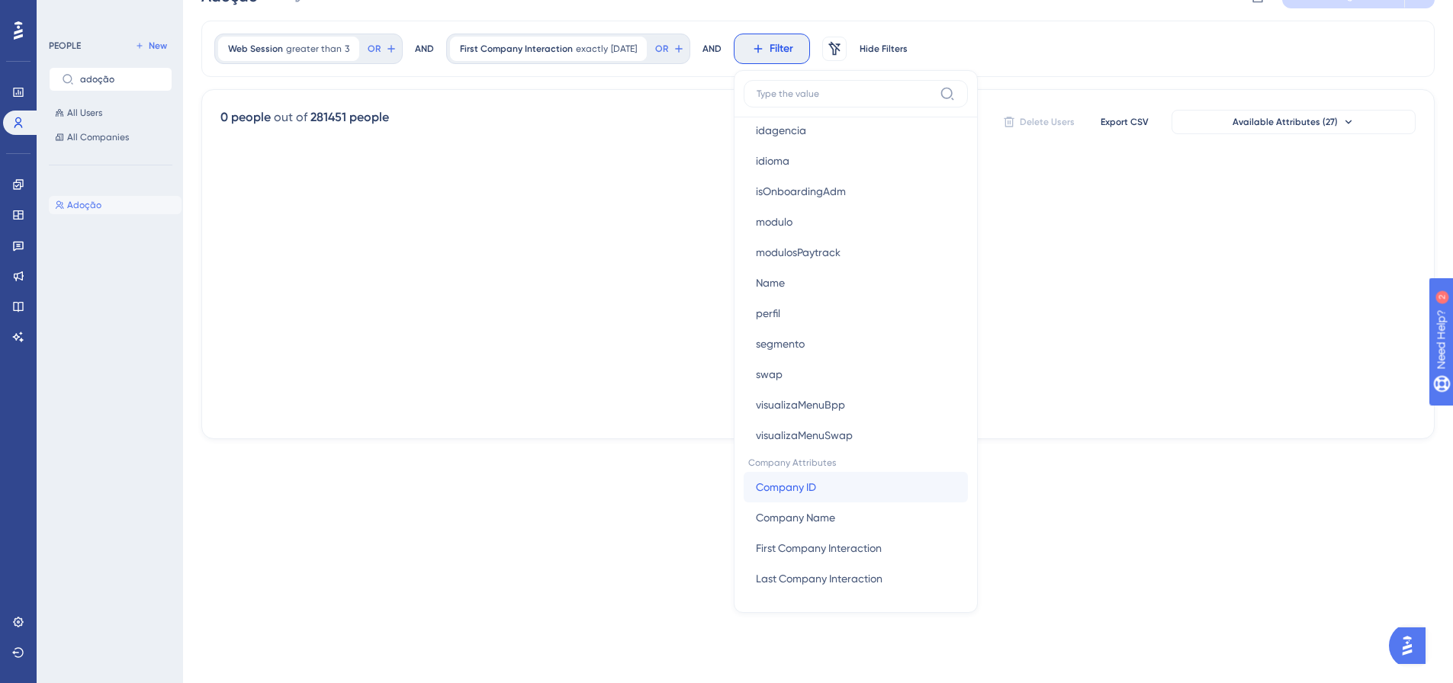
click at [839, 489] on button "Company ID Company ID" at bounding box center [856, 487] width 224 height 31
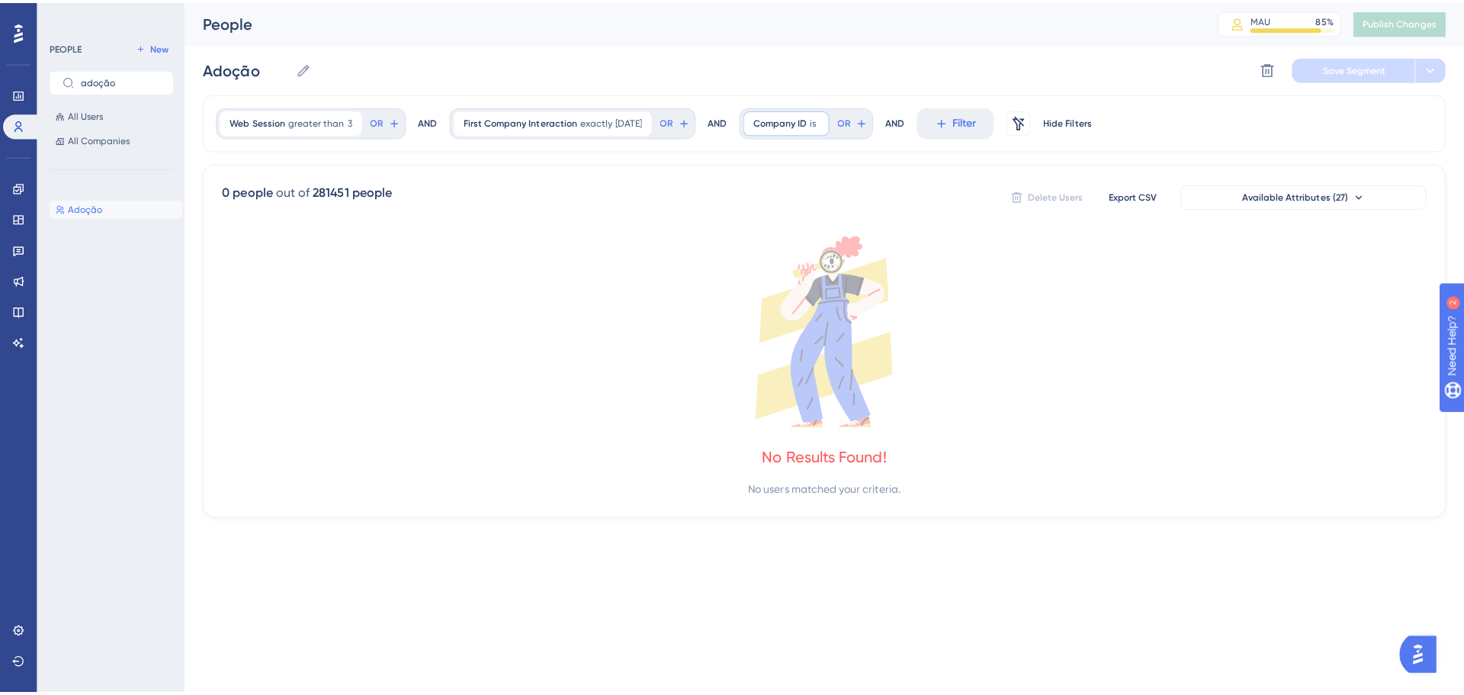
scroll to position [0, 0]
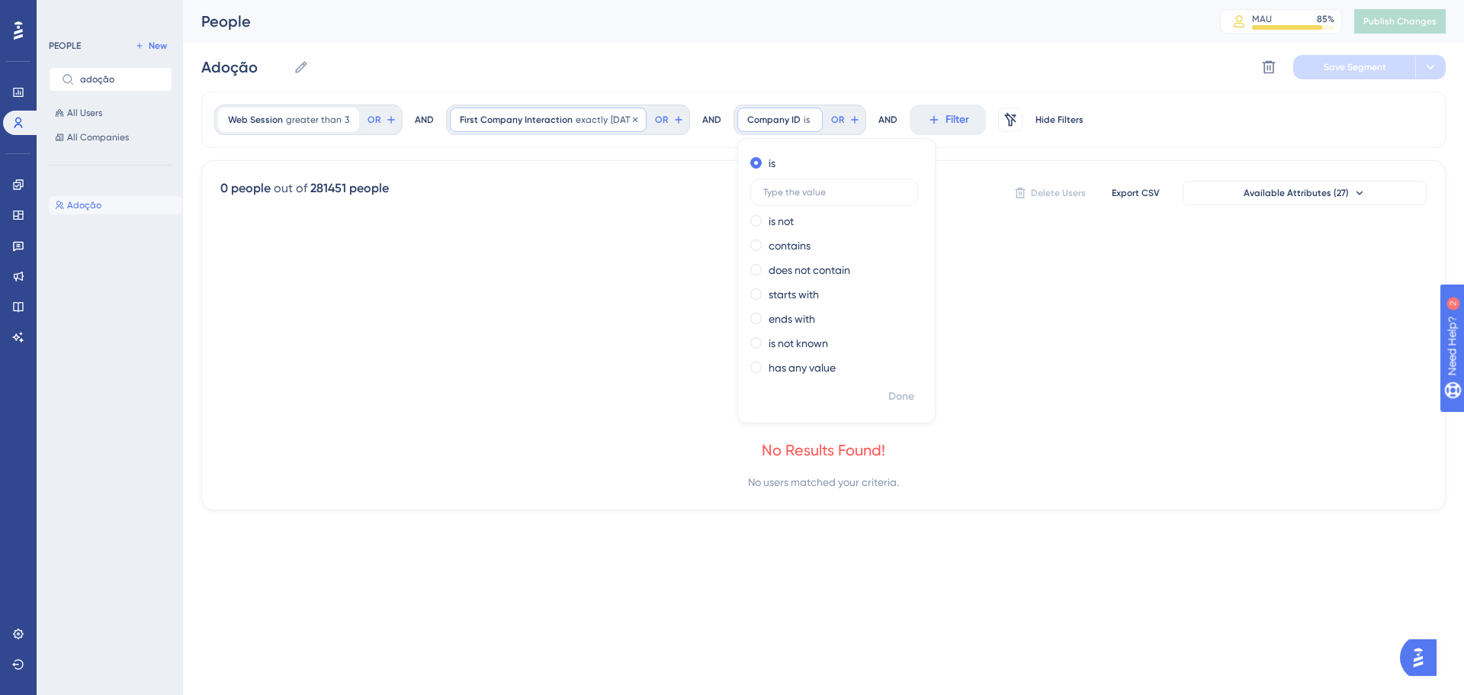
click at [573, 130] on div "First Company Interaction exactly 20 days ago 20 days ago Remove" at bounding box center [548, 120] width 197 height 24
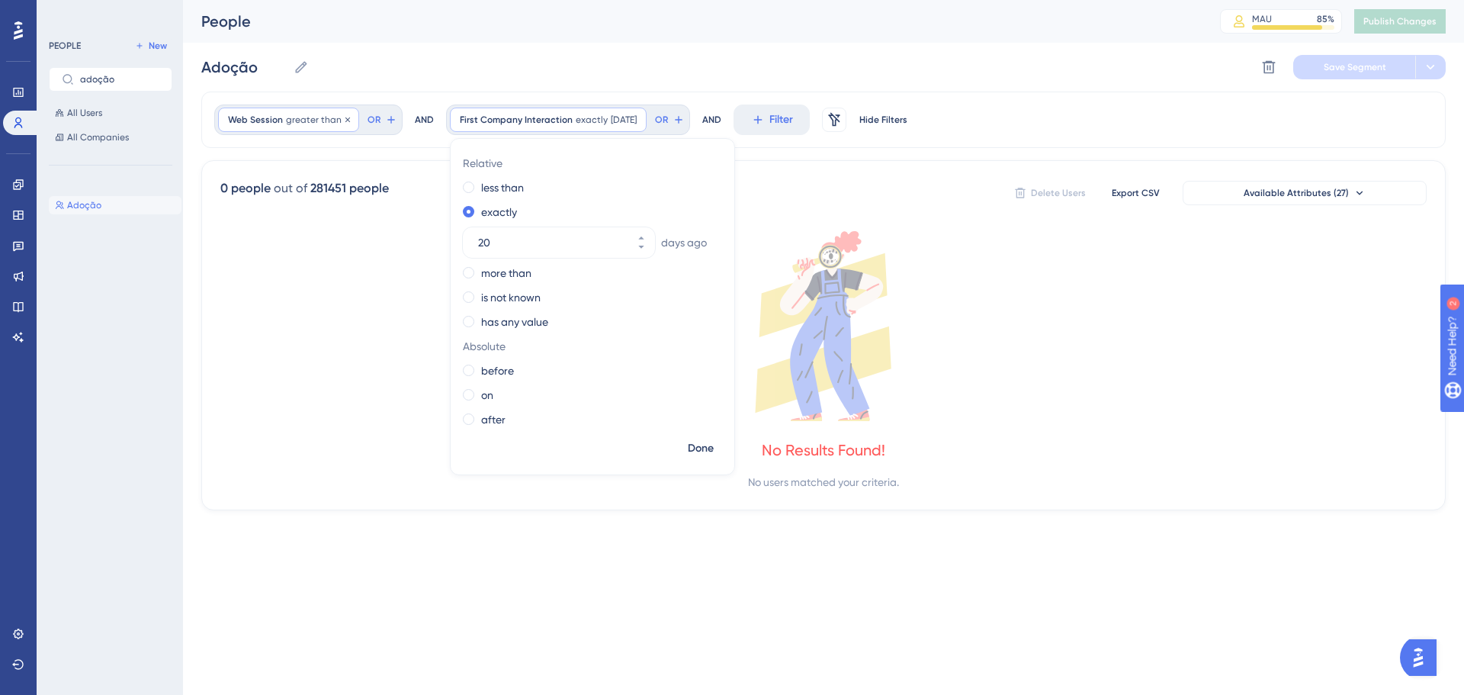
click at [314, 126] on div "Web Session greater than 3 3 Remove" at bounding box center [288, 120] width 141 height 24
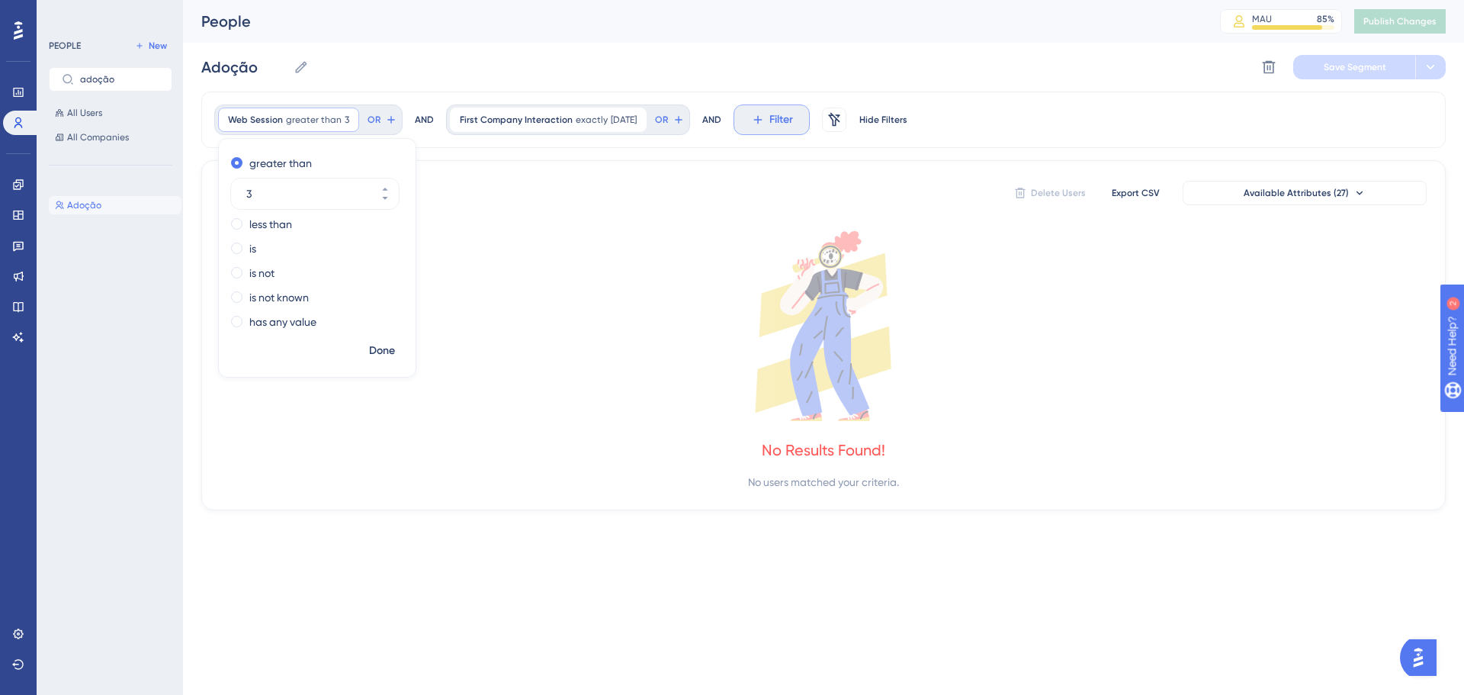
click at [750, 117] on button "Filter" at bounding box center [772, 119] width 76 height 31
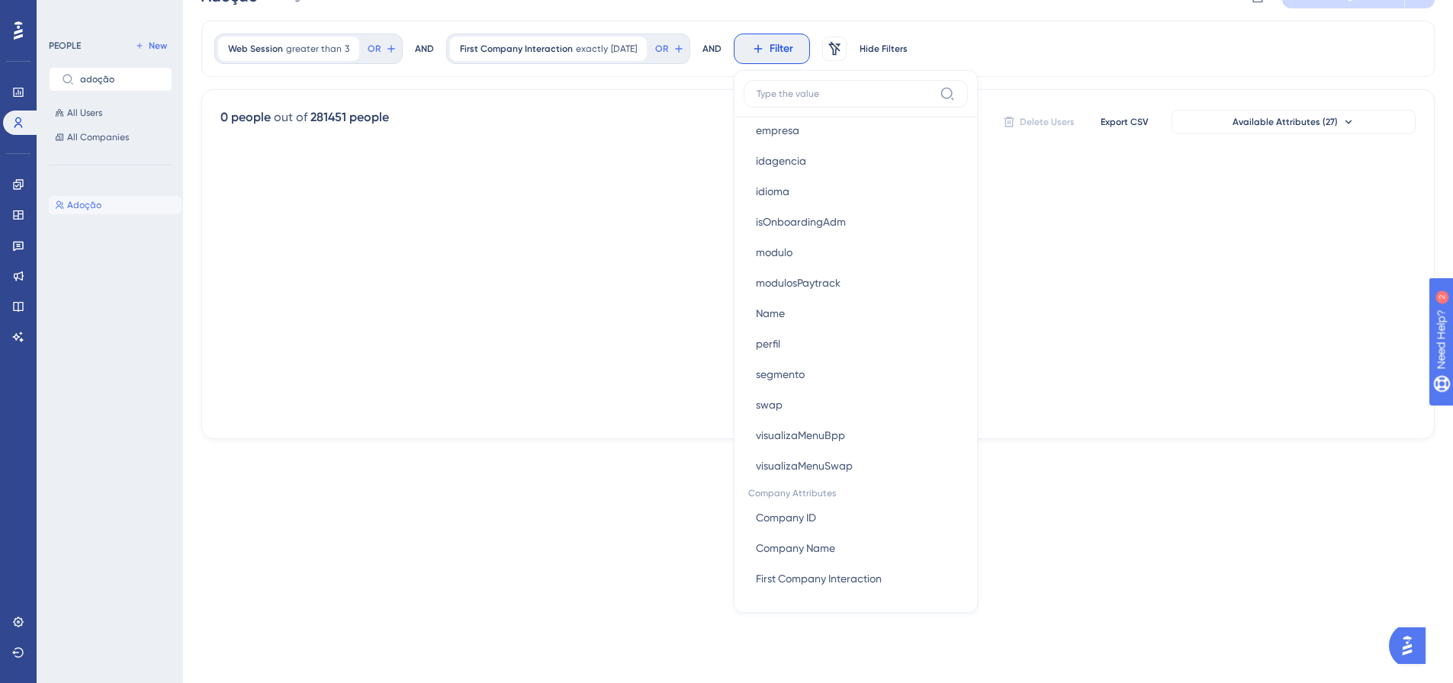
scroll to position [1082, 0]
click at [816, 487] on span "Company ID" at bounding box center [786, 487] width 60 height 18
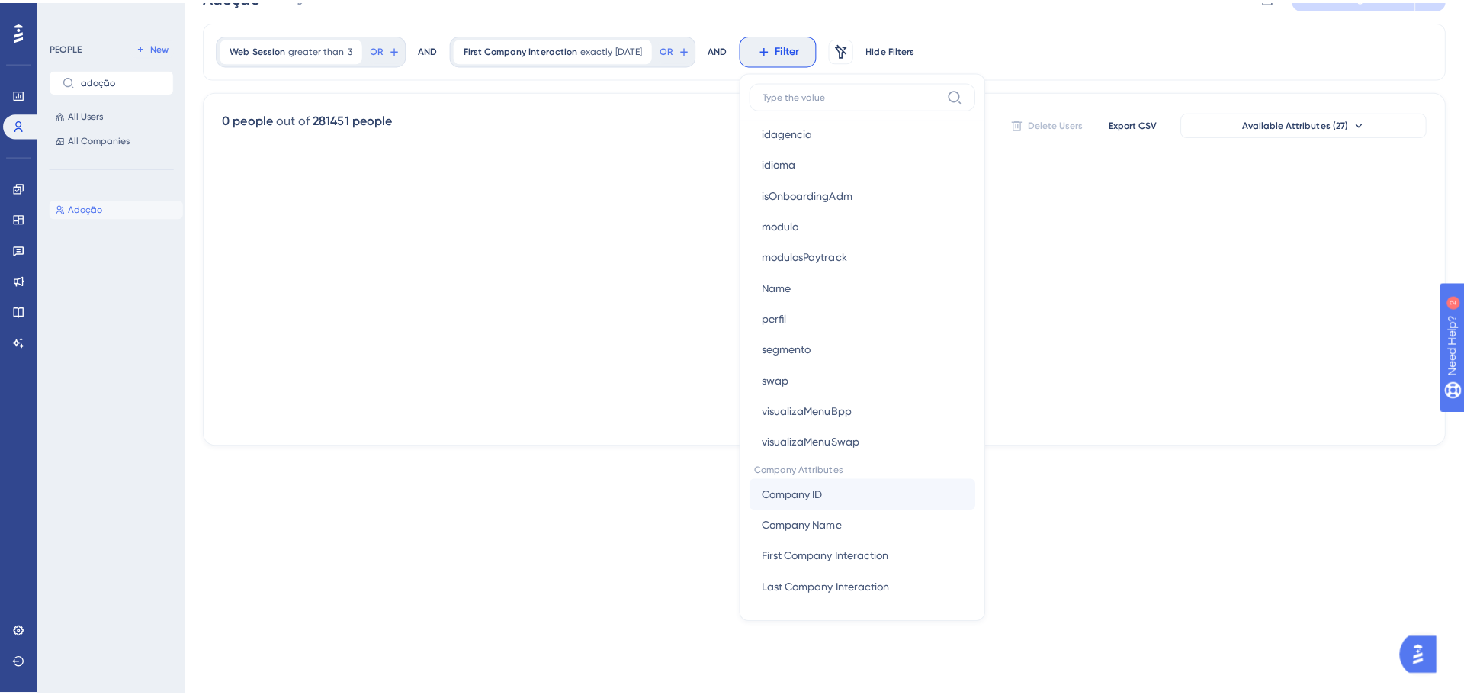
scroll to position [0, 0]
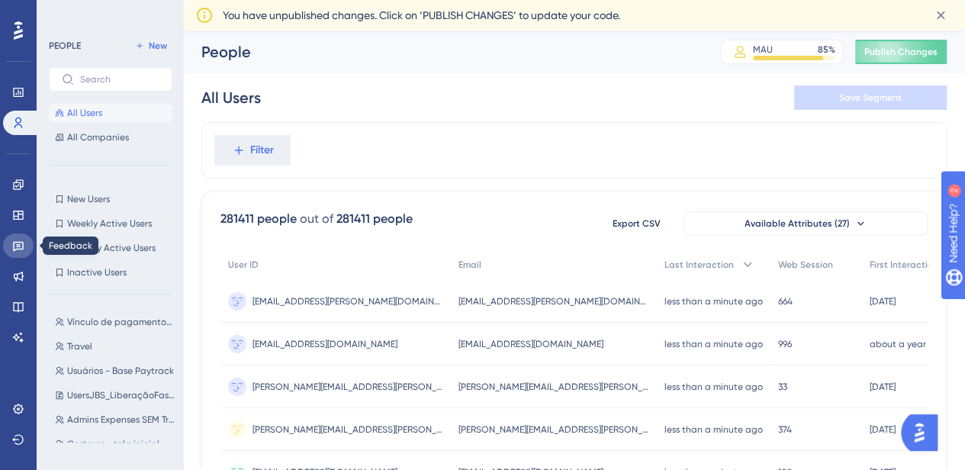
click at [17, 246] on icon at bounding box center [18, 245] width 12 height 12
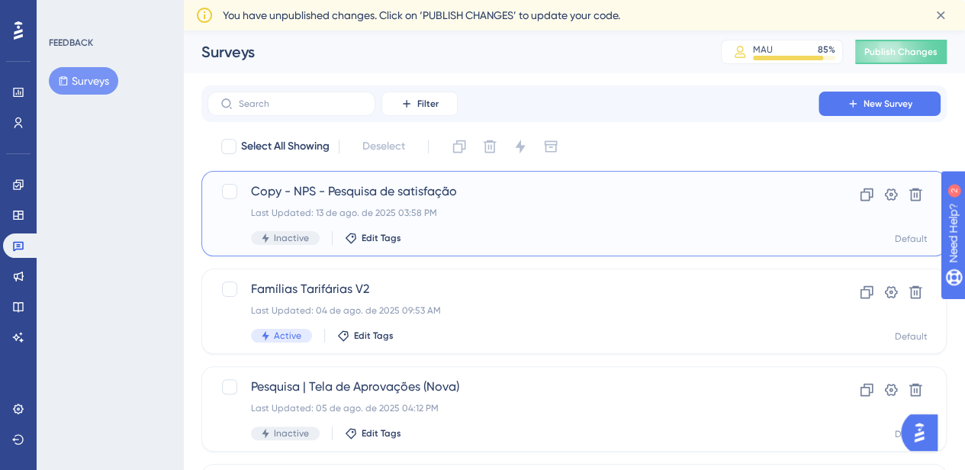
click at [459, 207] on div "Last Updated: 13 de ago. de 2025 03:58 PM" at bounding box center [513, 213] width 524 height 12
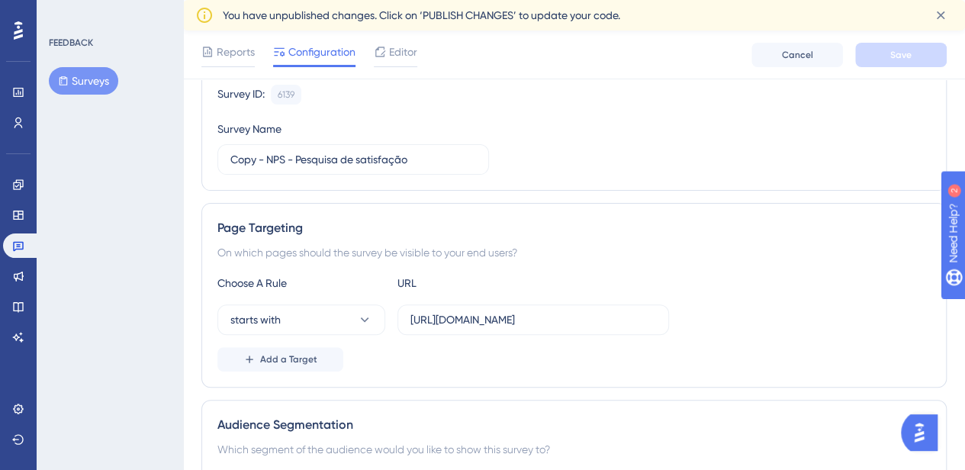
scroll to position [458, 0]
